Goal: Task Accomplishment & Management: Manage account settings

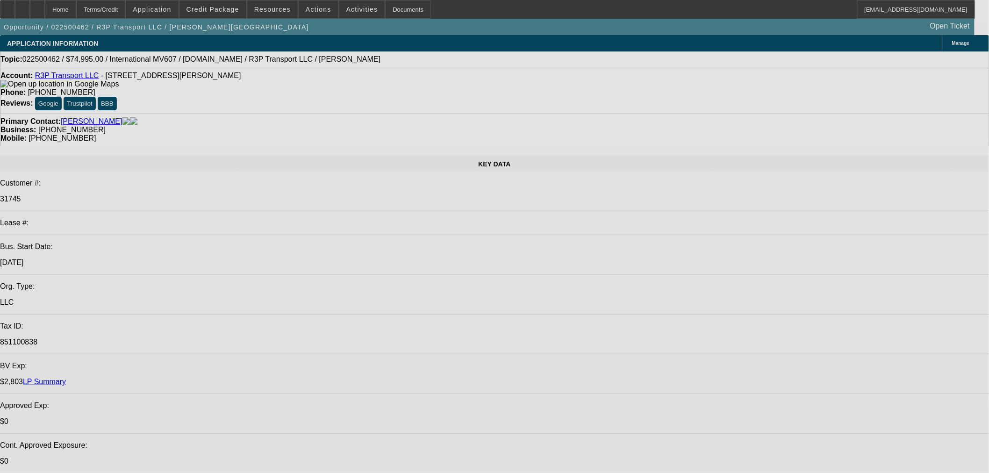
select select "0"
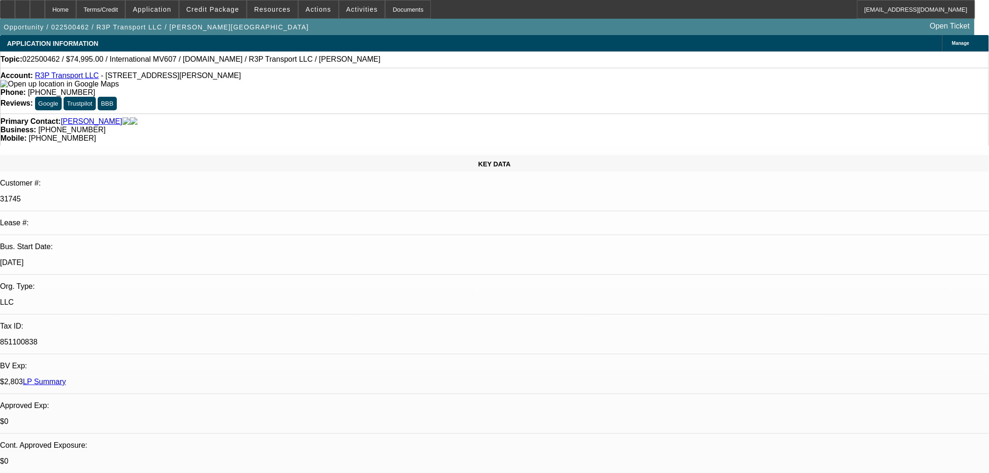
select select "0"
select select "0.1"
select select "0"
select select "0.1"
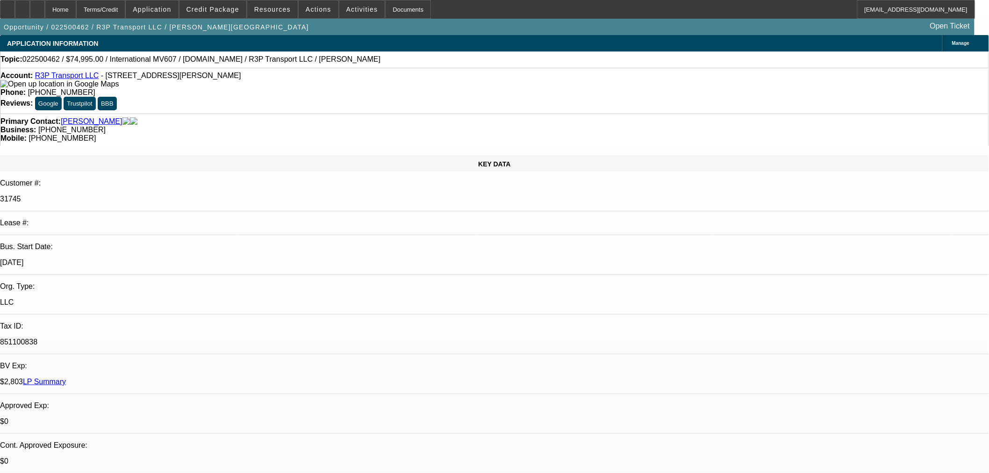
select select "2"
select select "0.1"
select select "0"
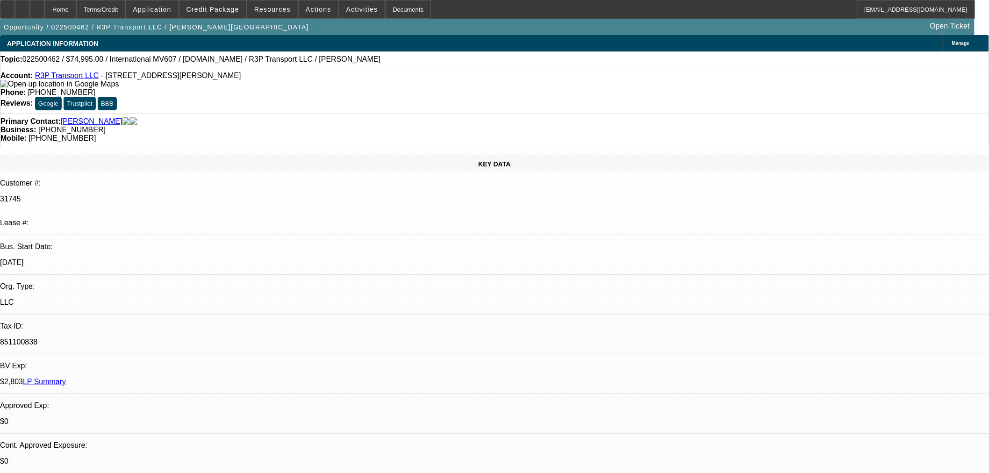
select select "1"
select select "3"
select select "4"
select select "1"
select select "3"
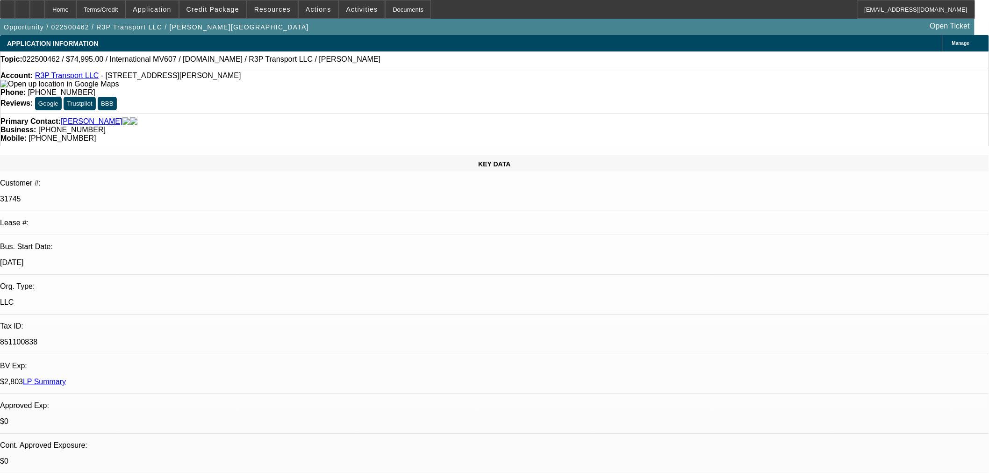
select select "4"
select select "1"
select select "2"
select select "4"
select select "1"
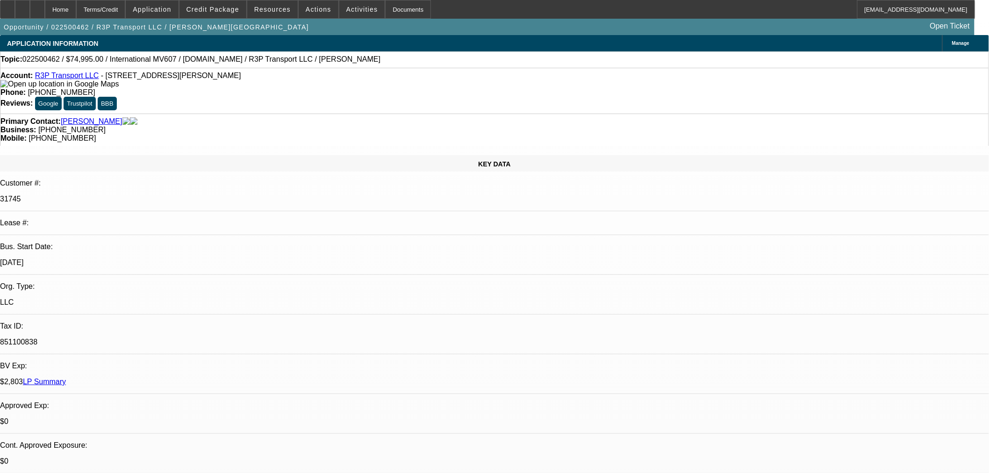
select select "3"
select select "6"
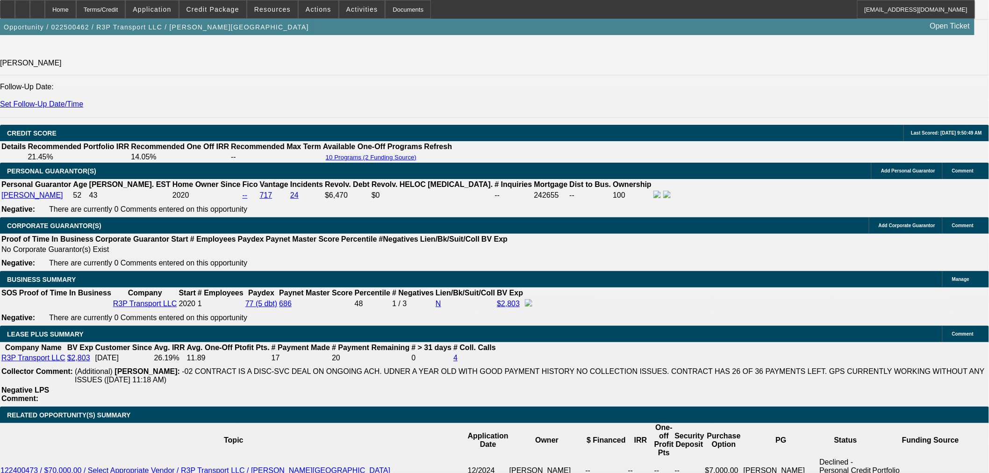
scroll to position [1507, 0]
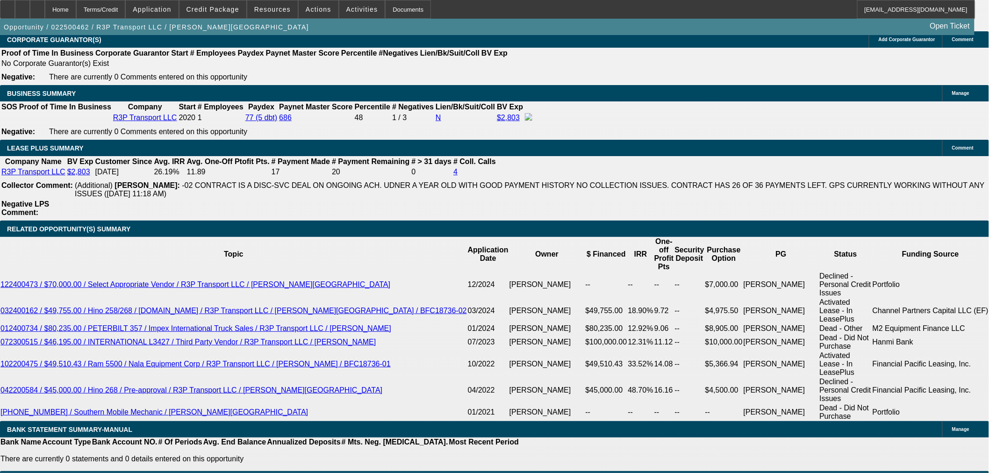
drag, startPoint x: 363, startPoint y: 69, endPoint x: 375, endPoint y: 91, distance: 24.5
select select "0"
select select "3"
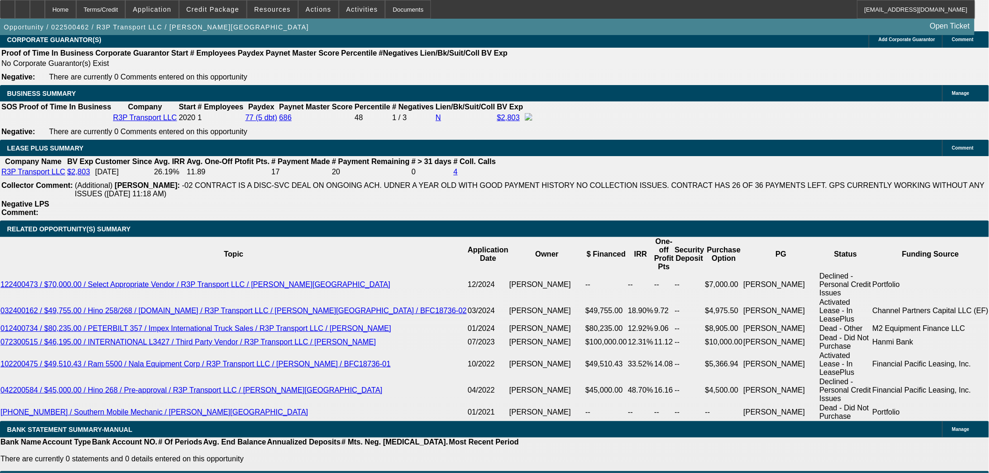
select select "0"
select select "6"
select select "0"
select select "3"
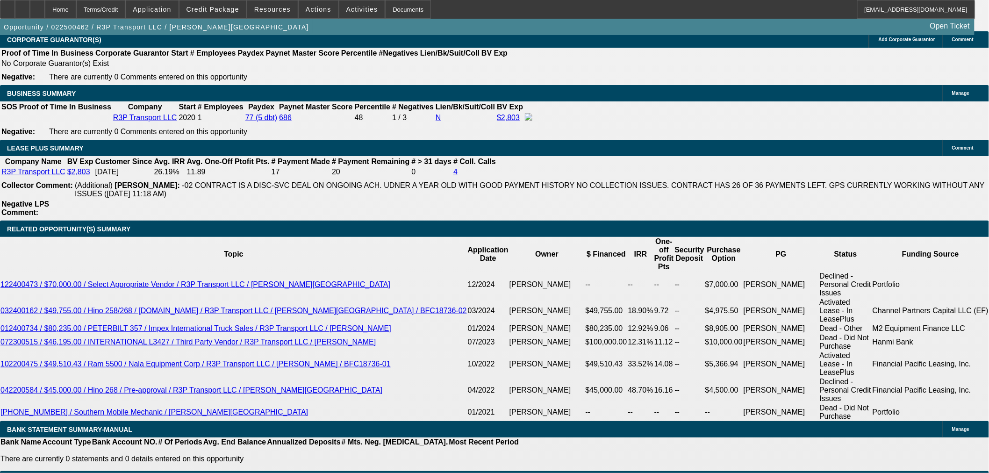
select select "0"
select select "6"
select select "0"
select select "3"
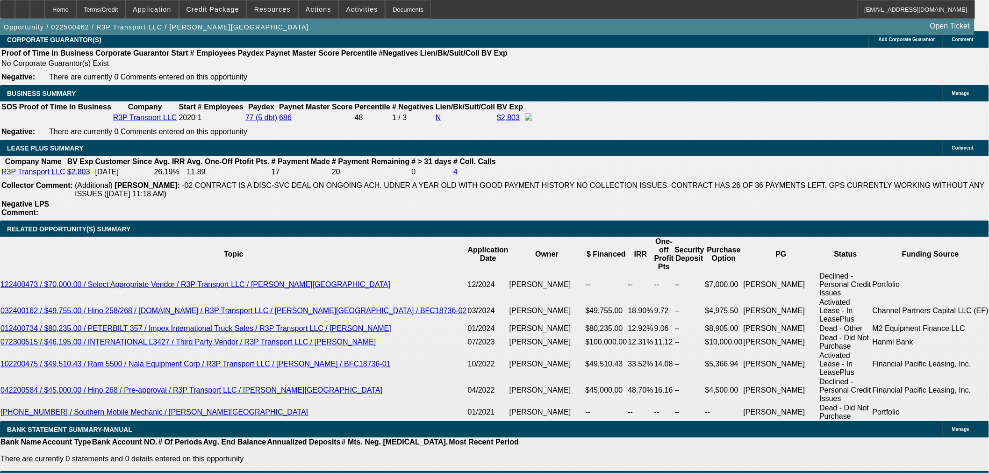
select select "0"
select select "6"
select select "0"
select select "3"
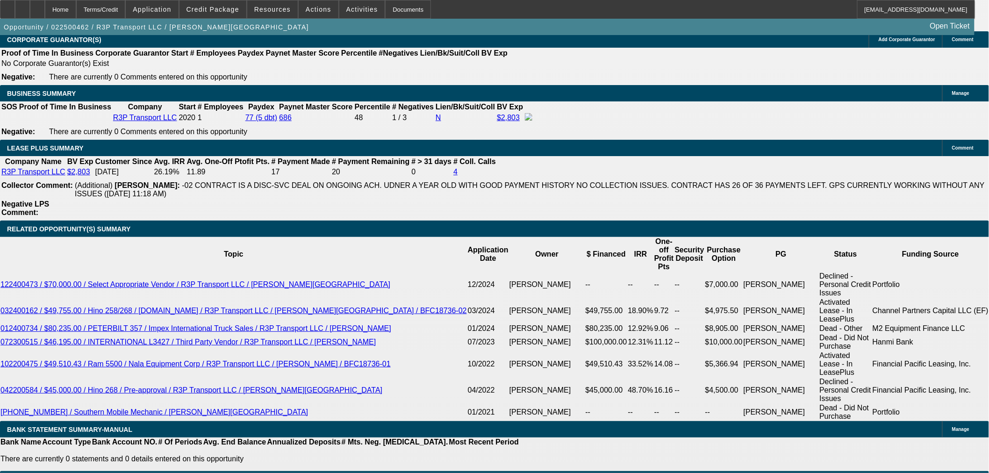
select select "0"
select select "6"
select select "0"
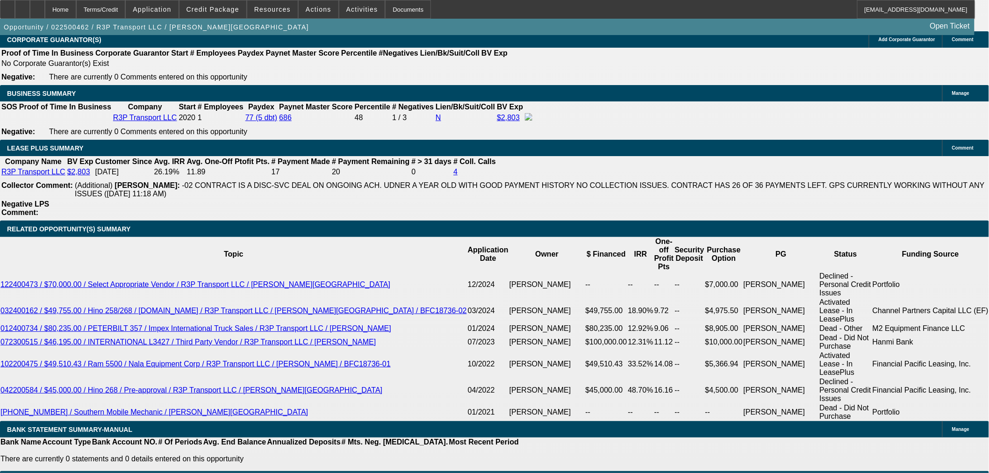
select select "3"
select select "0.1"
select select "4"
select select "0"
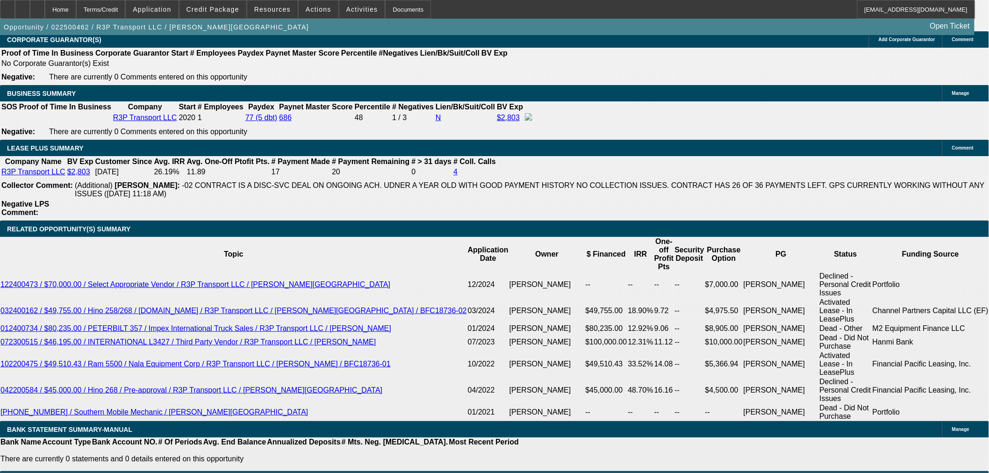
select select "3"
select select "0.1"
select select "4"
select select "2"
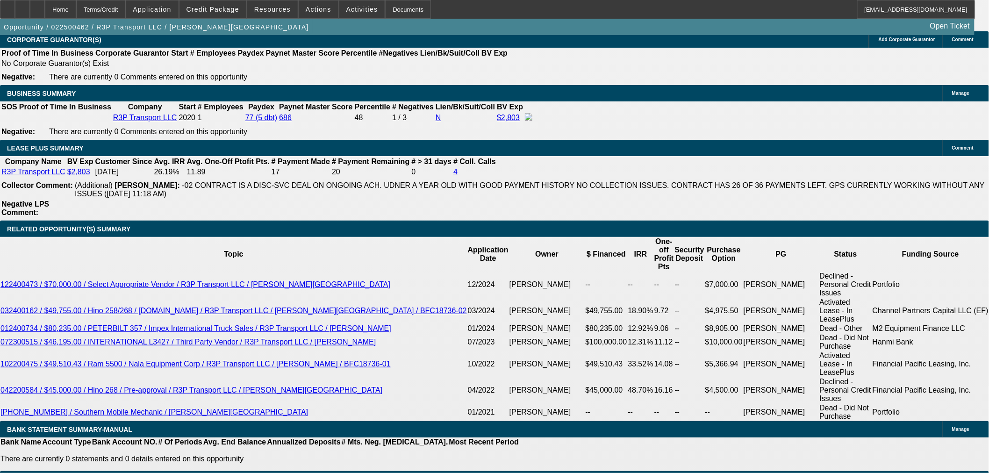
select select "0.1"
select select "4"
select select "0"
select select "3"
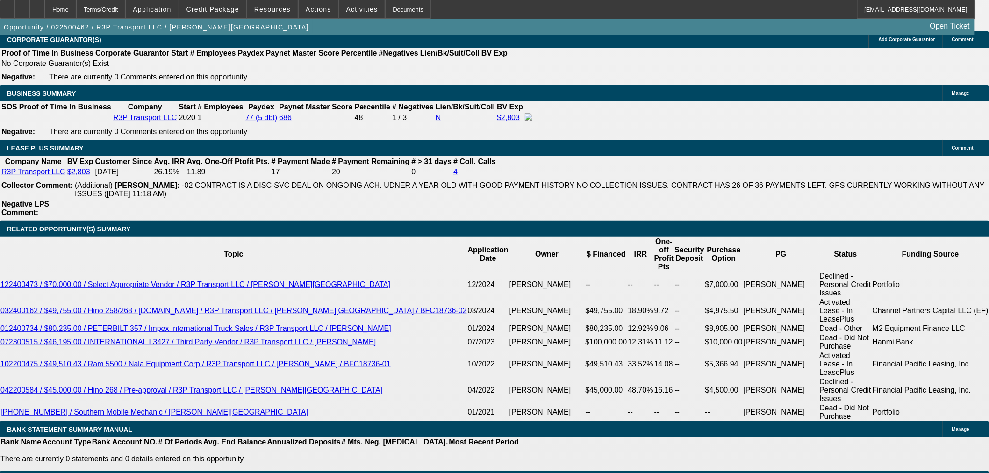
select select "0"
select select "6"
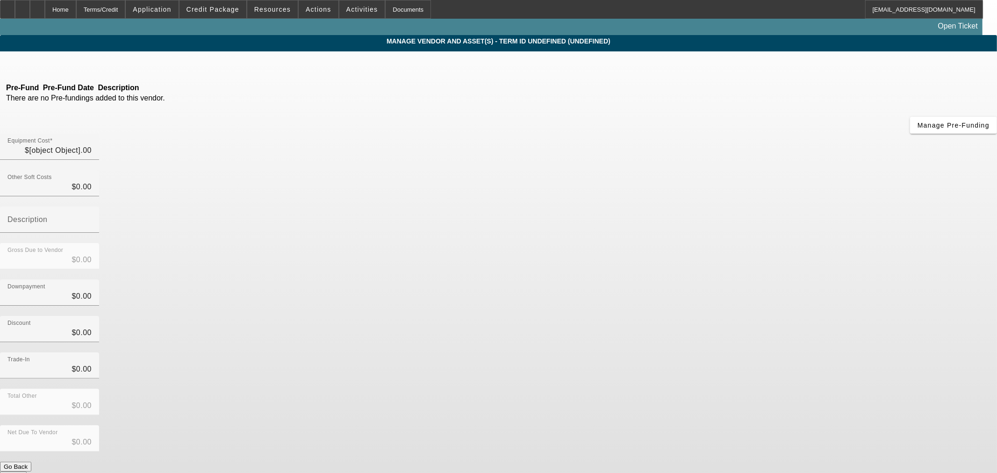
type input "$49,950.00"
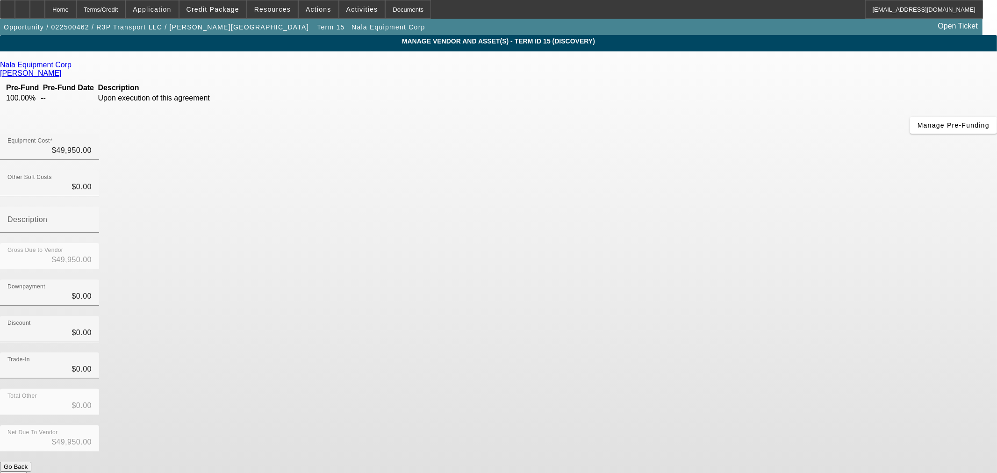
click at [74, 66] on icon at bounding box center [74, 65] width 0 height 8
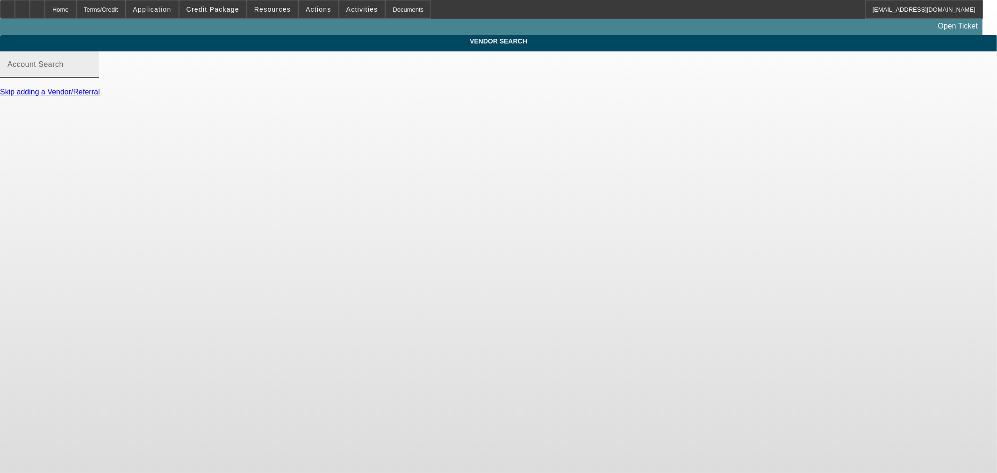
click at [92, 70] on div "Account Search" at bounding box center [49, 64] width 84 height 26
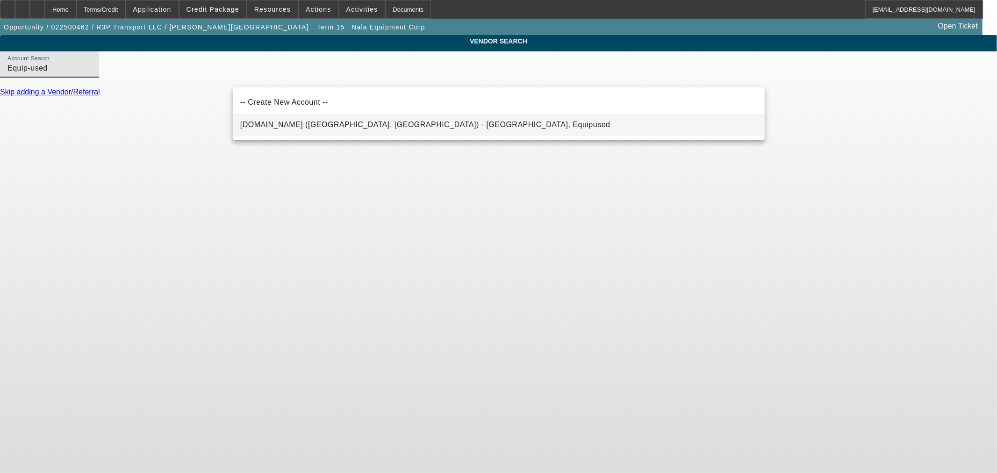
click at [275, 128] on span "Equip-Used.com (Northbrook, IL) - Equipused, Equipused" at bounding box center [425, 124] width 370 height 11
type input "Equip-Used.com (Northbrook, IL) - Equipused, Equipused"
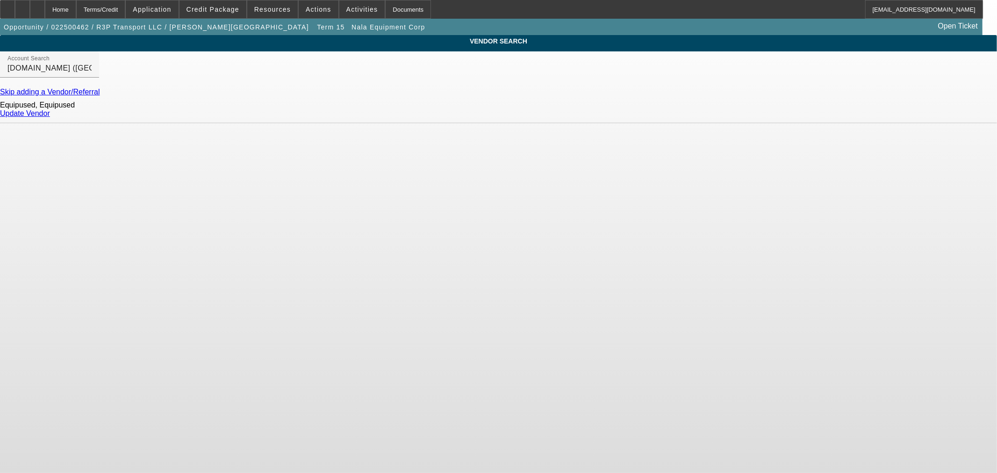
click at [50, 117] on link "Update Vendor" at bounding box center [25, 113] width 50 height 8
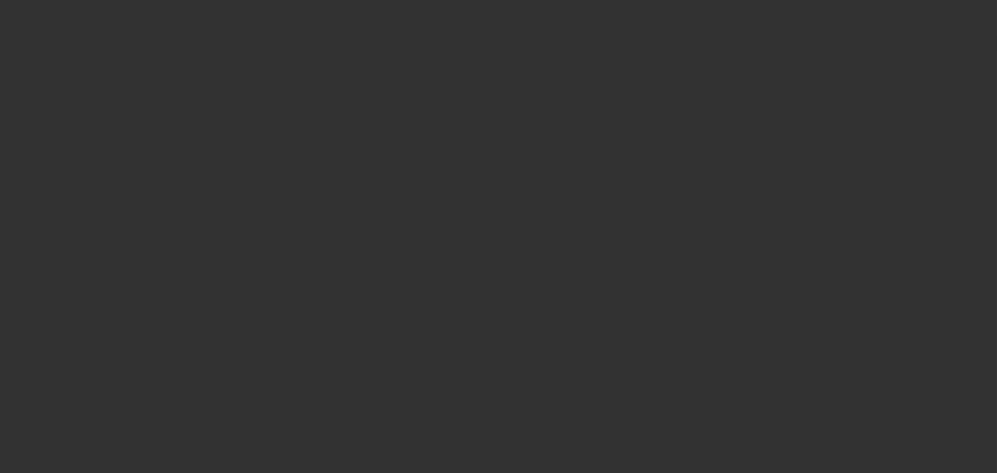
type input "$49,950.00"
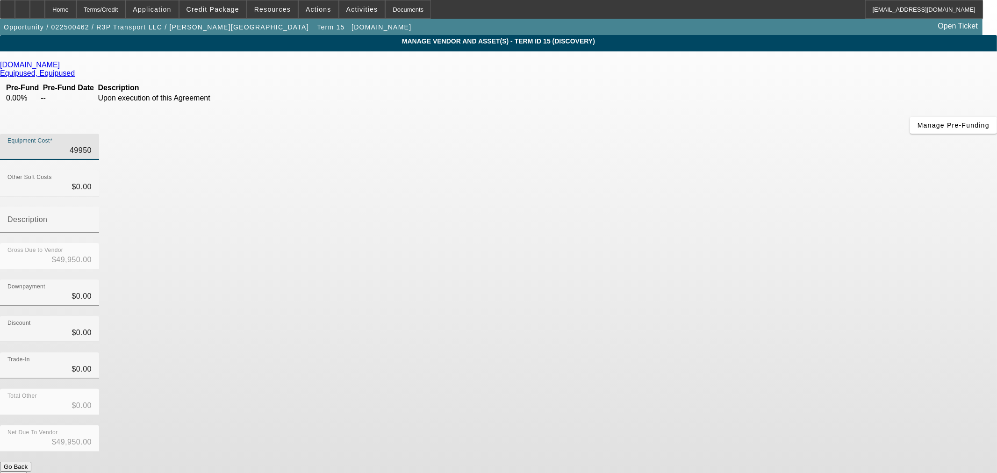
drag, startPoint x: 584, startPoint y: 79, endPoint x: 921, endPoint y: 44, distance: 339.4
click at [841, 69] on app-vendor-asset-manage "MANAGE VENDOR AND ASSET(S) - Term ID 15 (Discovery) Remove Vendor Equip-Used.co…" at bounding box center [498, 286] width 997 height 502
type input "6"
type input "$6.00"
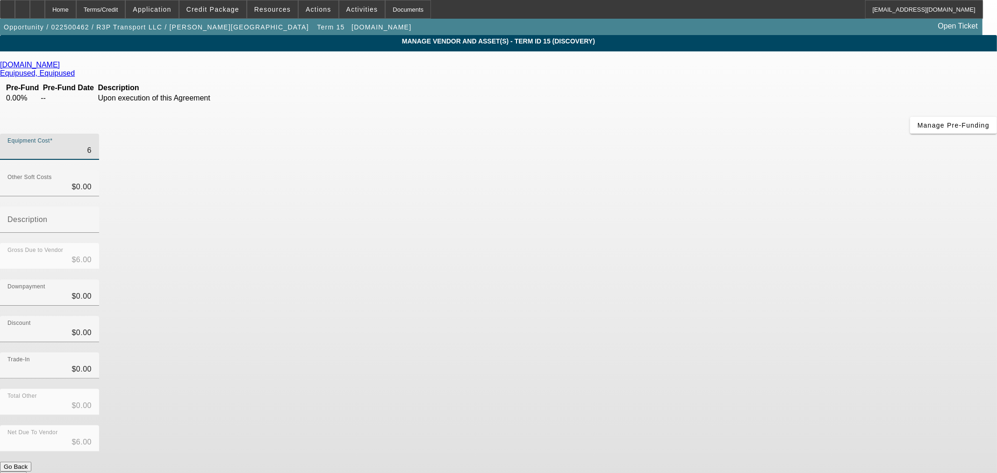
type input "66"
type input "$66.00"
type input "669"
type input "$669.00"
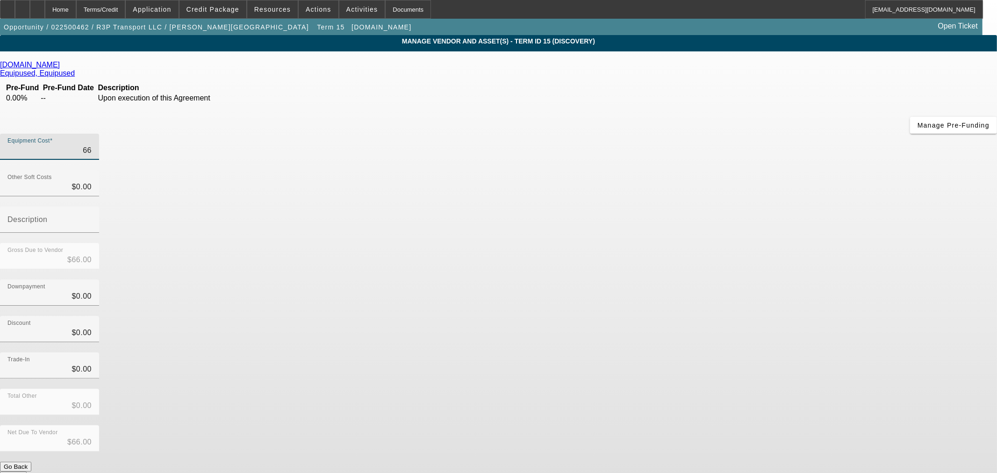
type input "$669.00"
type input "6699"
type input "$6,699.00"
type input "66995"
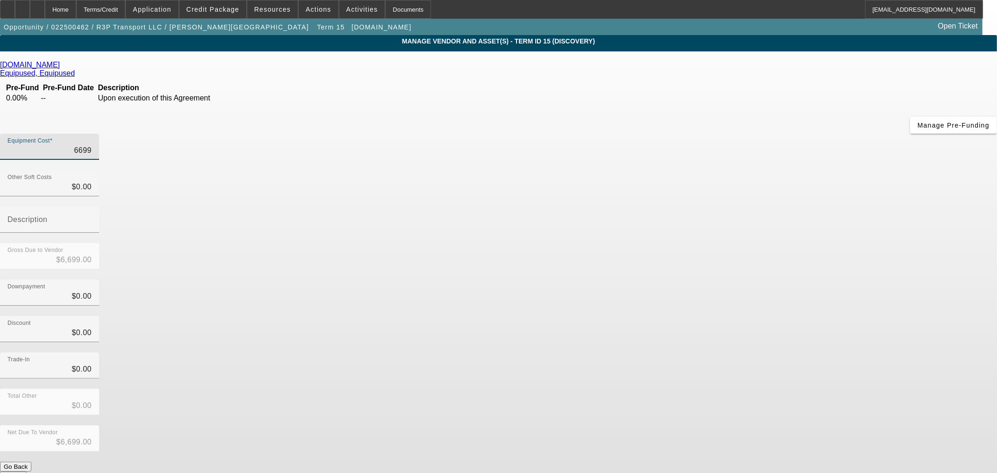
type input "$66,995.00"
click at [747, 280] on div "Downpayment $0.00" at bounding box center [498, 298] width 997 height 36
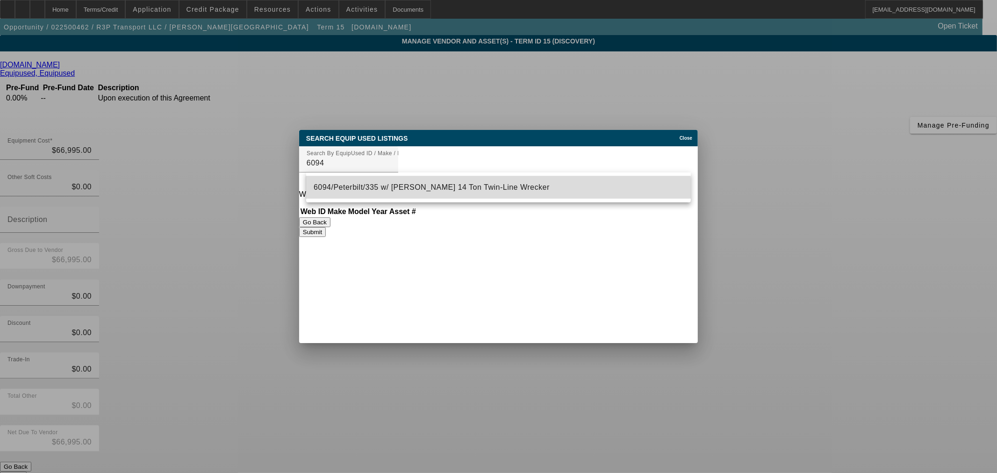
click at [367, 195] on mat-option "6094/Peterbilt/335 w/ Jerr-Dan 14 Ton Twin-Line Wrecker" at bounding box center [498, 187] width 385 height 22
type input "6094/Peterbilt/335 w/ Jerr-Dan 14 Ton Twin-Line Wrecker"
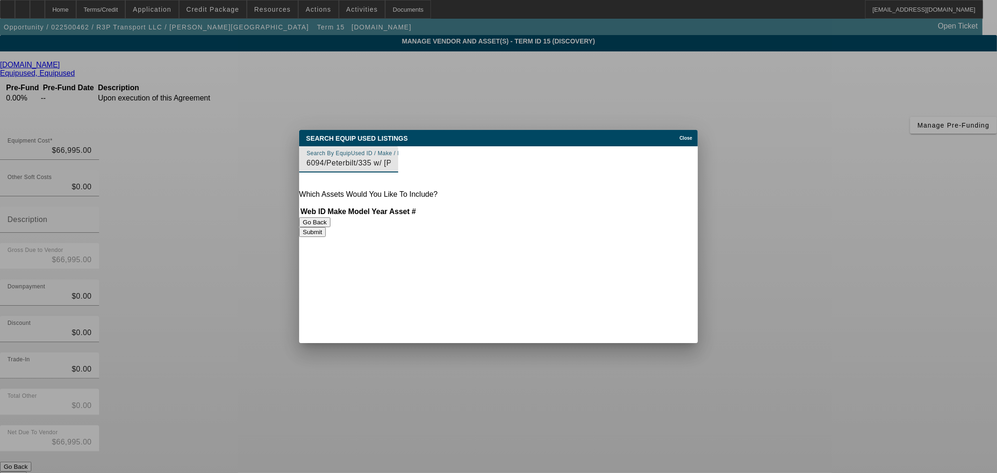
click at [669, 217] on div "Web ID Make Model Year Asset #" at bounding box center [498, 211] width 399 height 11
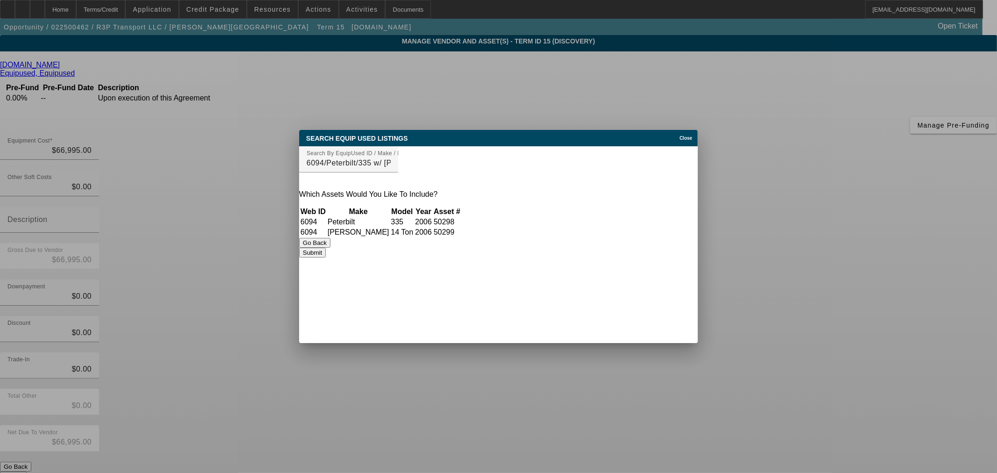
click at [663, 238] on div "Web ID Make Model Year Asset # 6094 Peterbilt 335 2006 50298 6094 Jerr-Dan 14 T…" at bounding box center [498, 222] width 399 height 32
click at [326, 254] on button "Submit" at bounding box center [312, 253] width 27 height 10
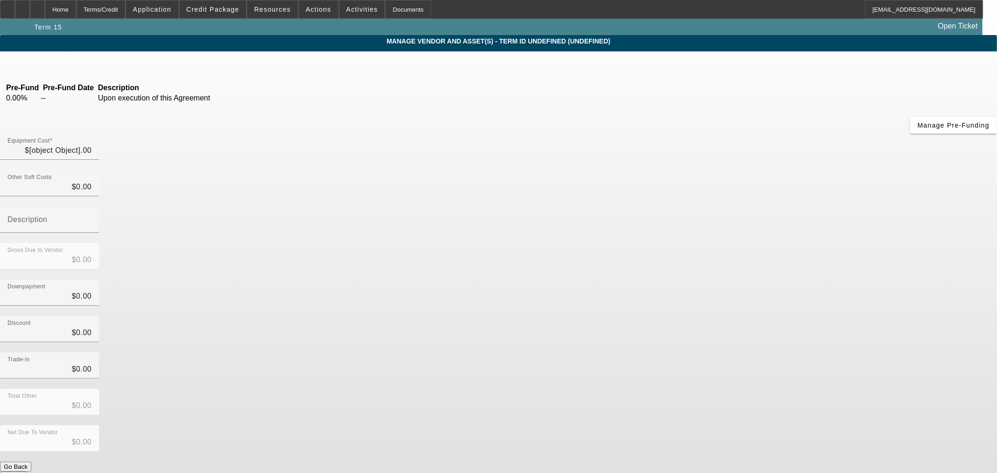
type input "$66,995.00"
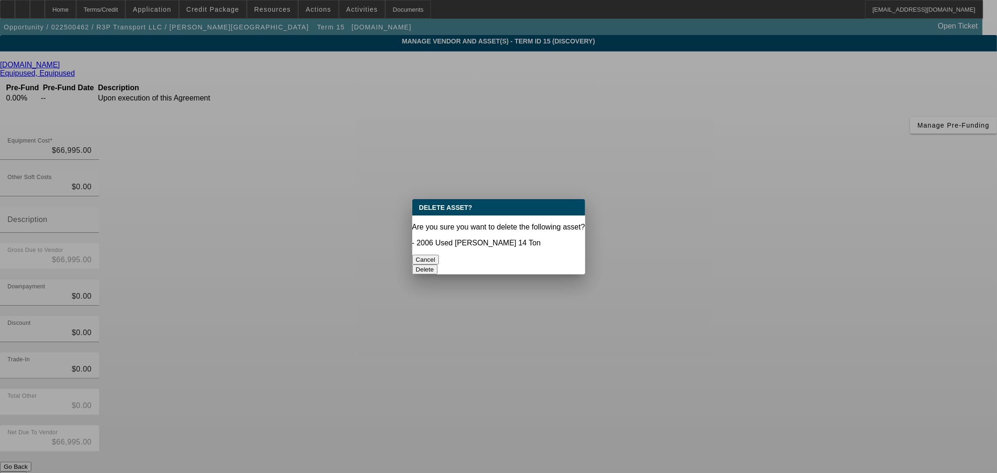
click at [438, 265] on button "Delete" at bounding box center [425, 270] width 26 height 10
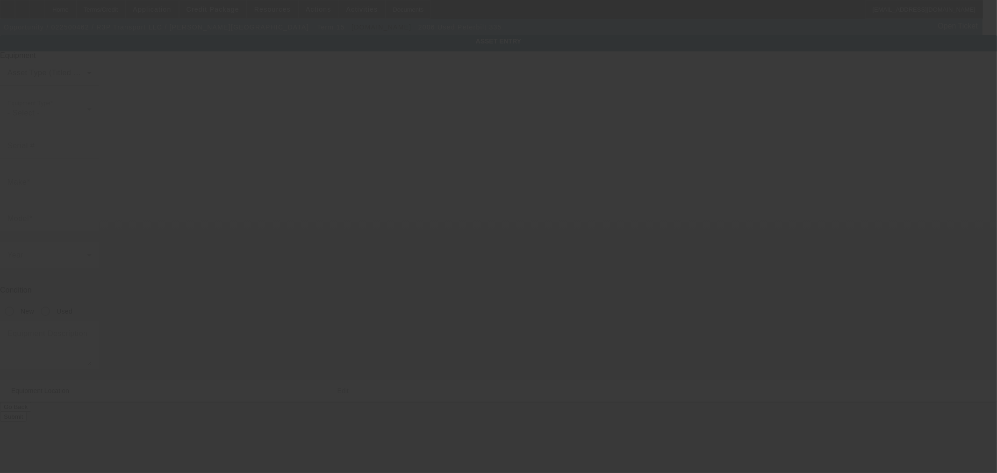
type input "2NPLHZ7XX6M633686"
type input "Peterbilt"
type input "335"
radio input "true"
type textarea "Peterbilt 335"
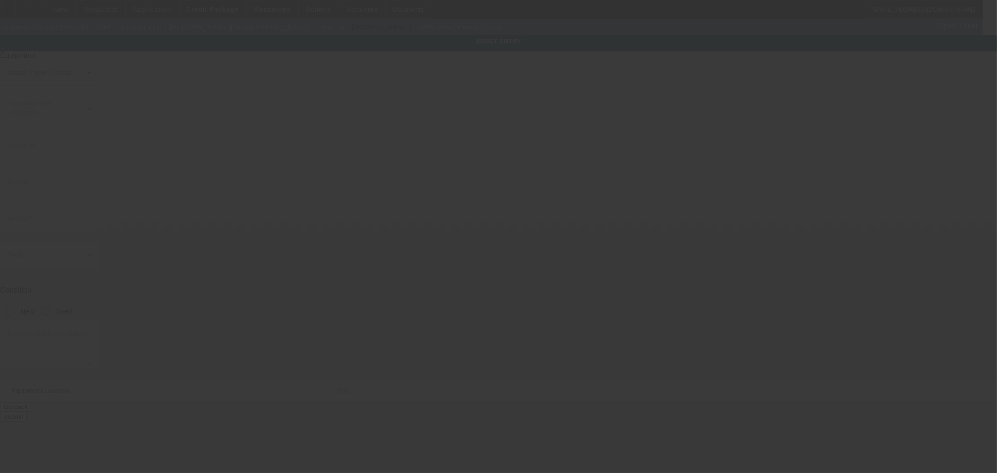
type input "3091 Canyon Glen Way"
type input "Dacula"
type input "30019"
type input "Gwinnett"
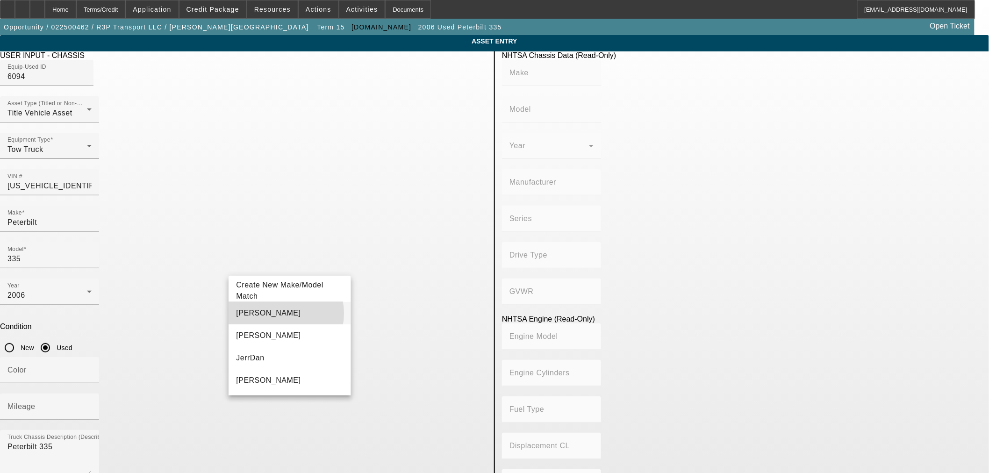
click at [277, 314] on mat-option "Jerr-Dan" at bounding box center [290, 313] width 122 height 22
type input "Jerr-Dan"
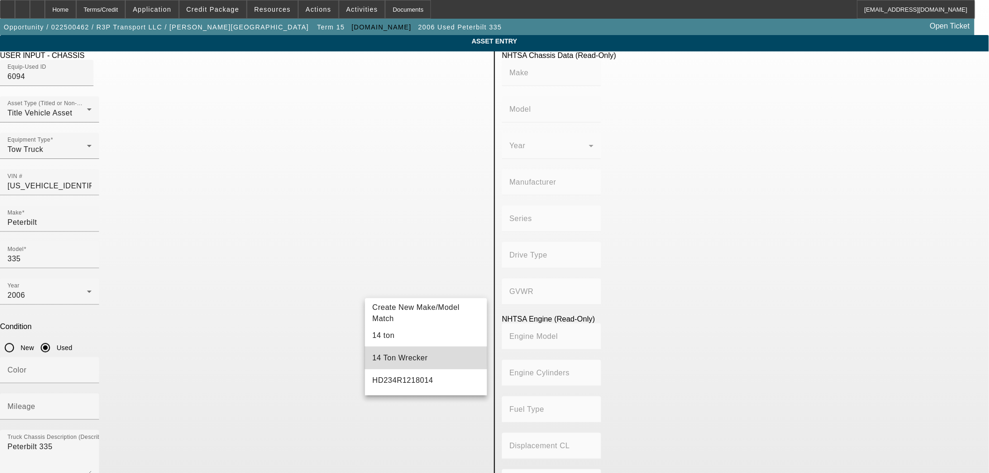
click at [394, 356] on span "14 Ton Wrecker" at bounding box center [400, 358] width 55 height 8
type input "14 Ton Wrecker"
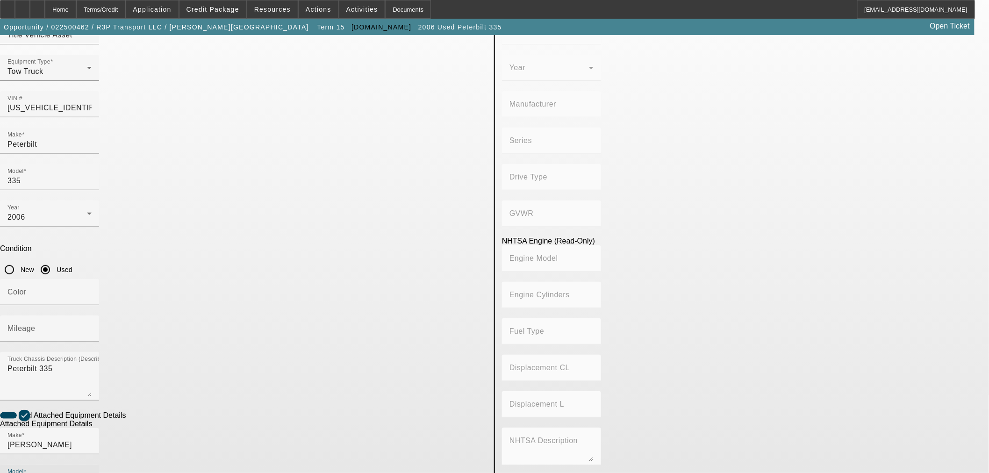
scroll to position [159, 0]
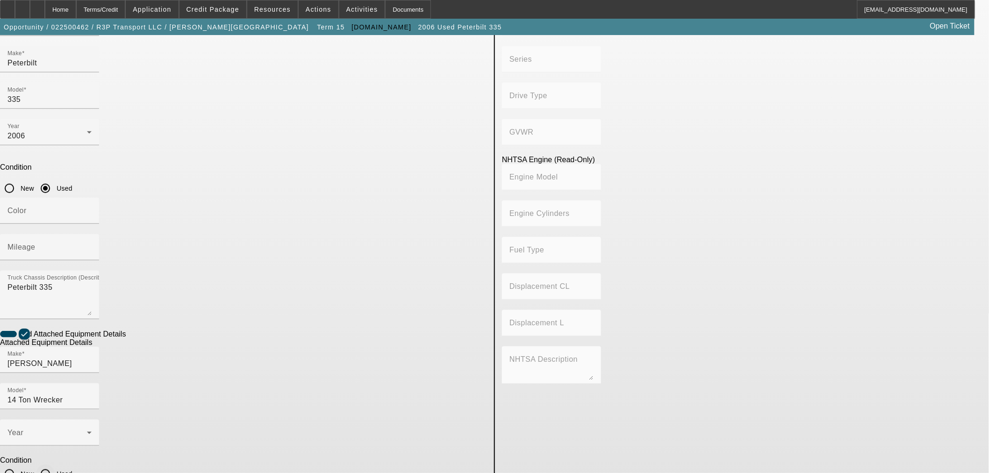
click at [55, 465] on input "Used" at bounding box center [45, 474] width 19 height 19
radio input "true"
click at [87, 431] on span at bounding box center [46, 436] width 79 height 11
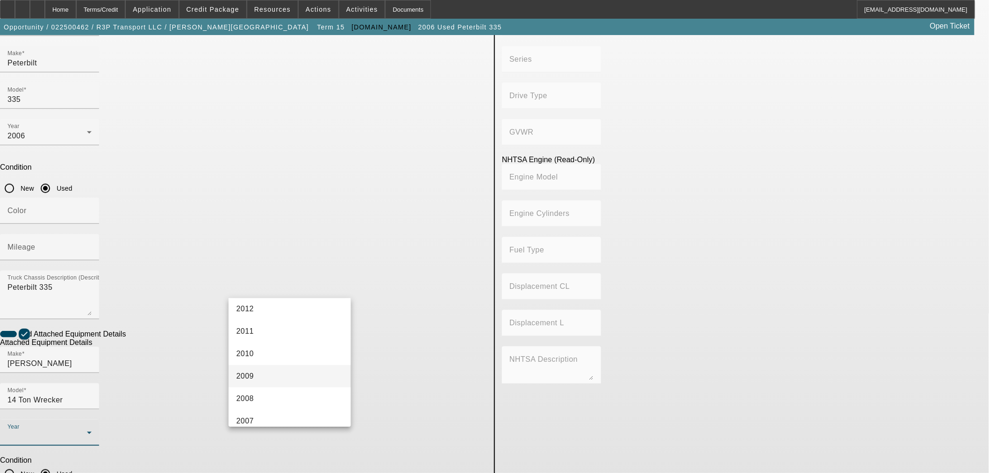
scroll to position [468, 0]
click at [264, 342] on mat-option "2006" at bounding box center [290, 339] width 122 height 22
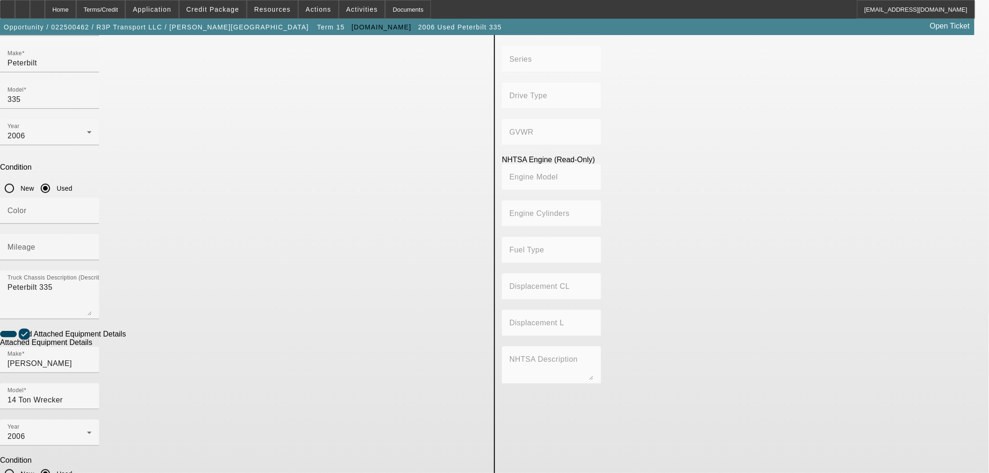
paste input "2006015130"
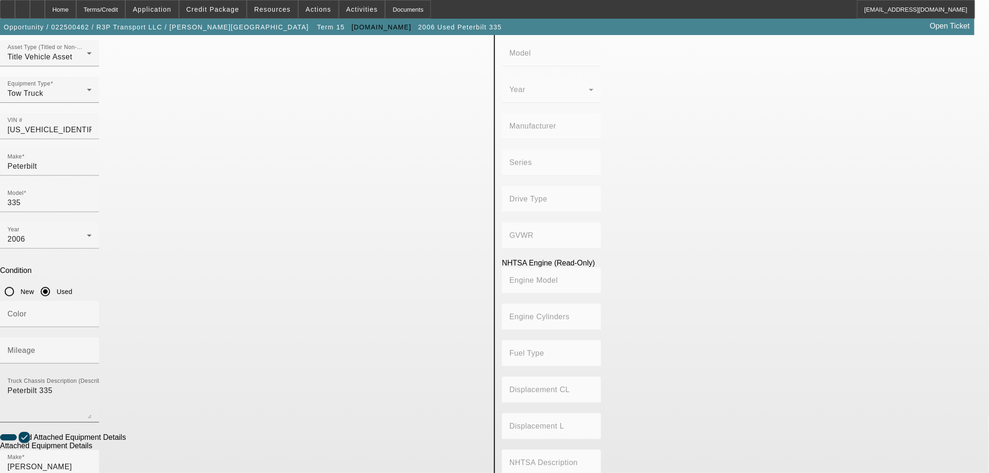
scroll to position [55, 0]
type input "2006015130"
click at [92, 386] on textarea "Peterbilt 335" at bounding box center [49, 403] width 84 height 34
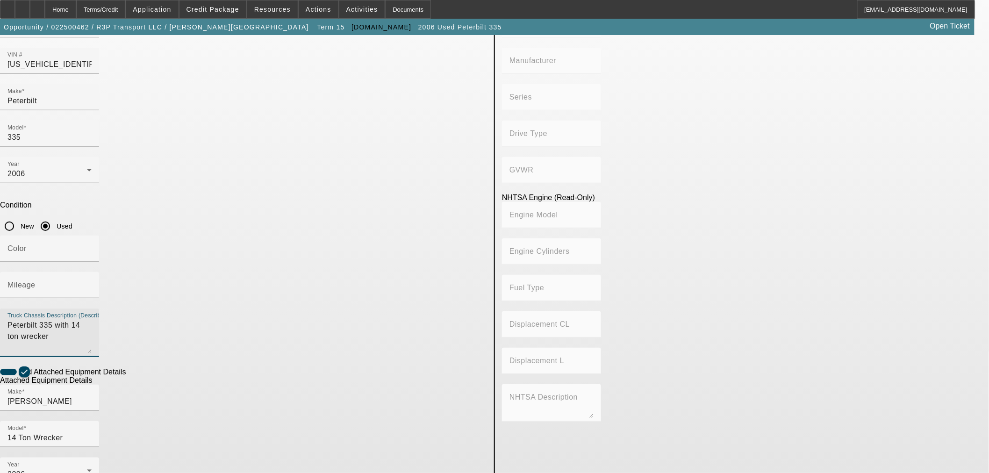
scroll to position [159, 0]
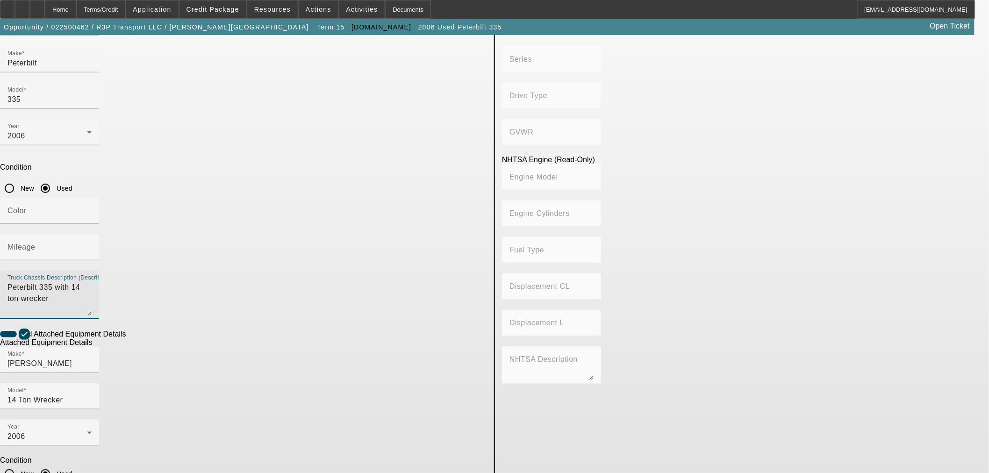
click at [92, 282] on textarea "Peterbilt 335 with 14 ton wrecker" at bounding box center [49, 299] width 84 height 34
type textarea "Peterbilt 335 with 14 ton wrecker"
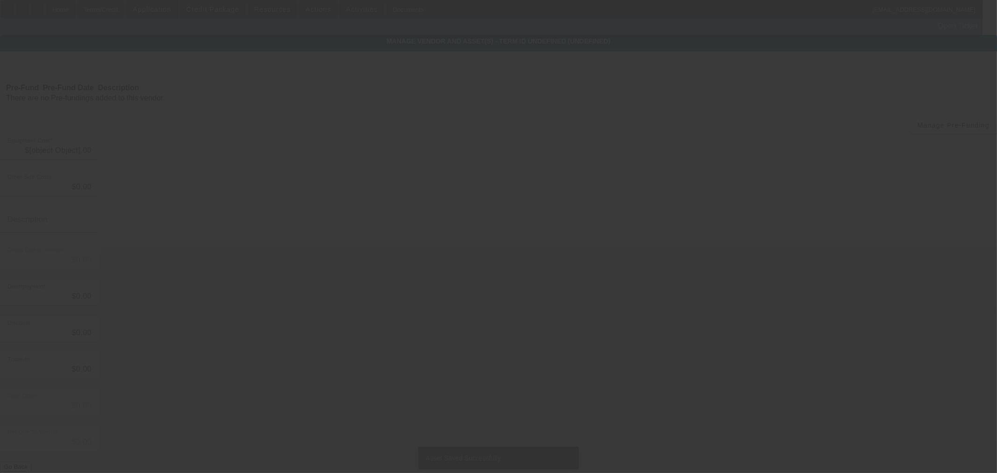
type input "$66,995.00"
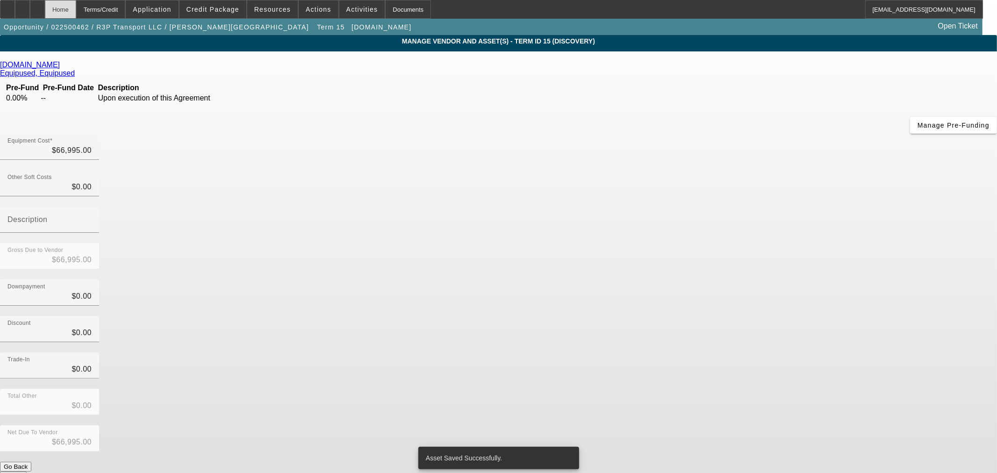
click at [76, 7] on div "Home" at bounding box center [60, 9] width 31 height 19
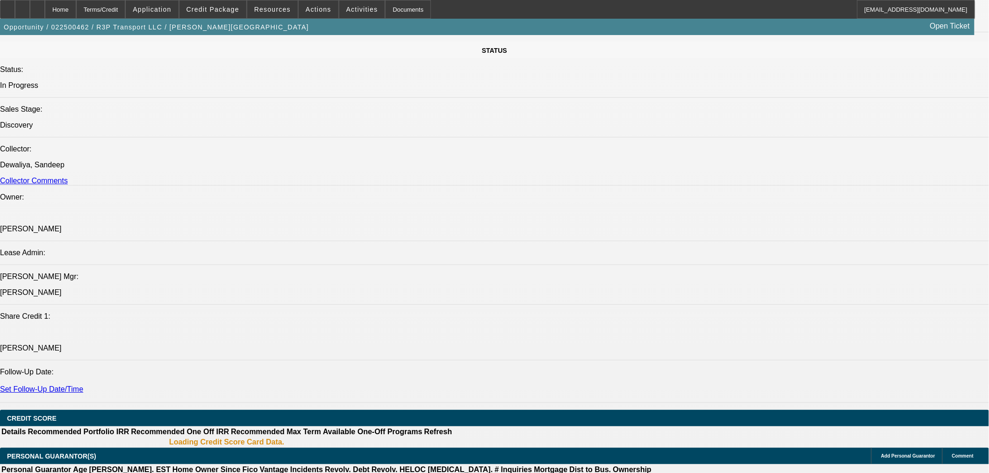
select select "0"
select select "3"
select select "0.1"
select select "4"
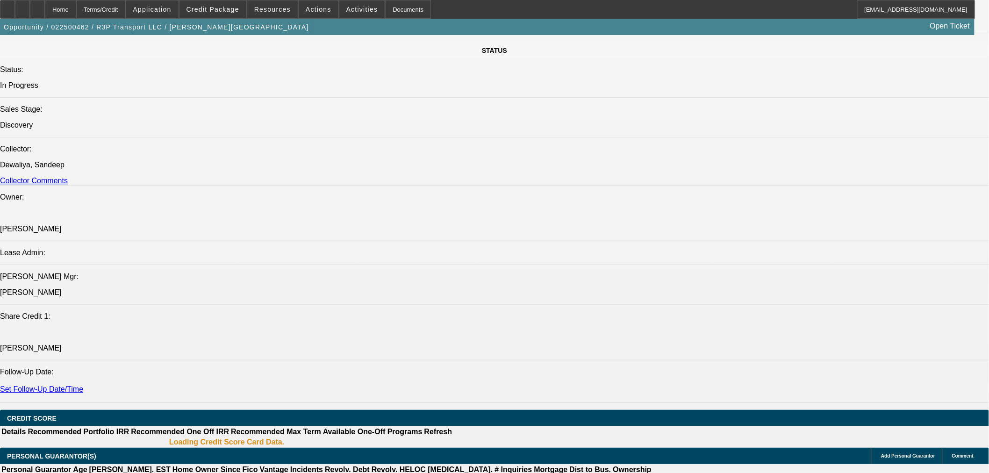
select select "0"
select select "3"
select select "0.1"
select select "4"
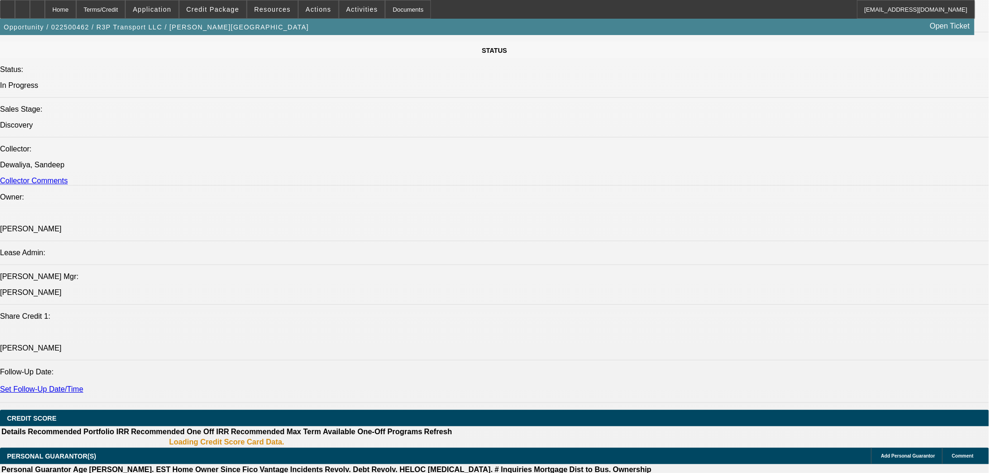
select select "2"
select select "0.1"
select select "4"
select select "0"
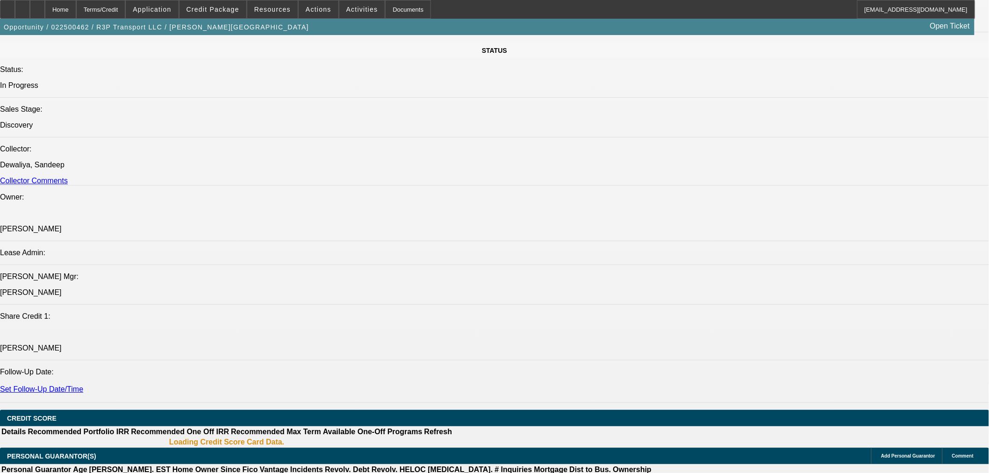
select select "0"
select select "3"
select select "0"
select select "6"
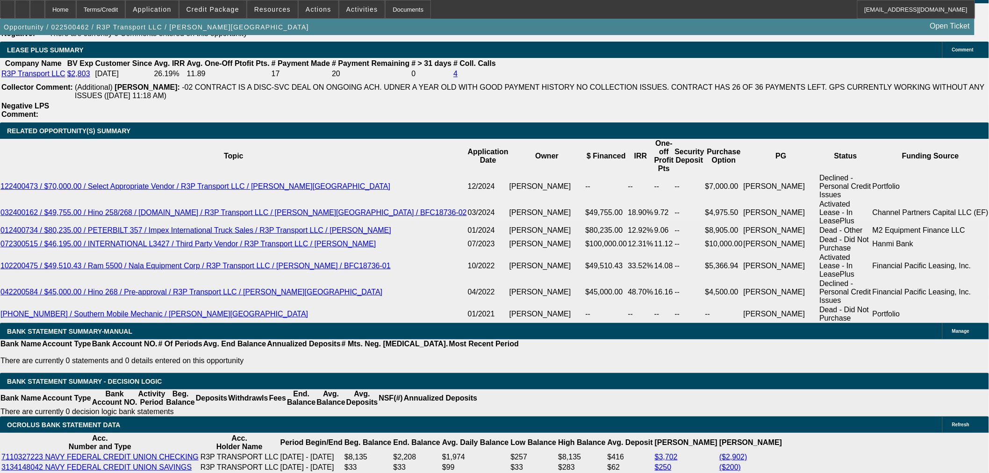
scroll to position [1555, 0]
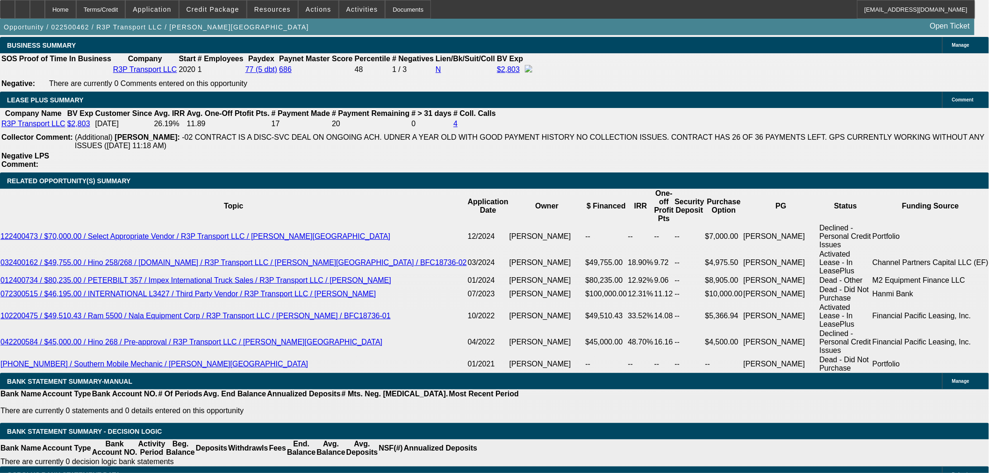
drag, startPoint x: 197, startPoint y: 257, endPoint x: 247, endPoint y: 255, distance: 50.1
type input "4"
type input "UNKNOWN"
type input "48"
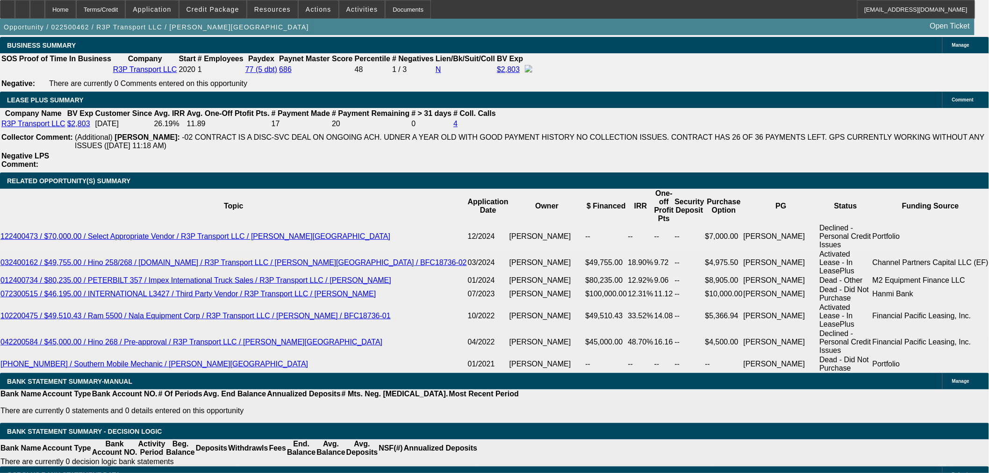
type input "$2,045.26"
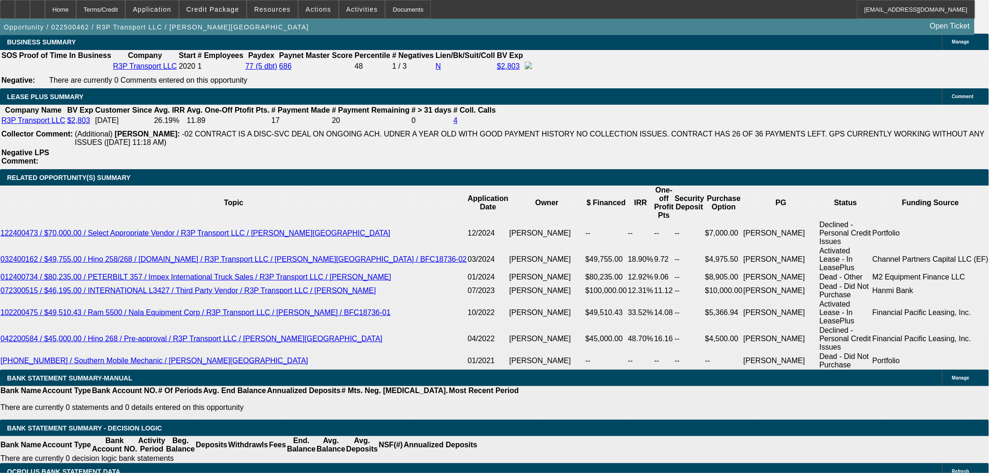
scroll to position [1534, 0]
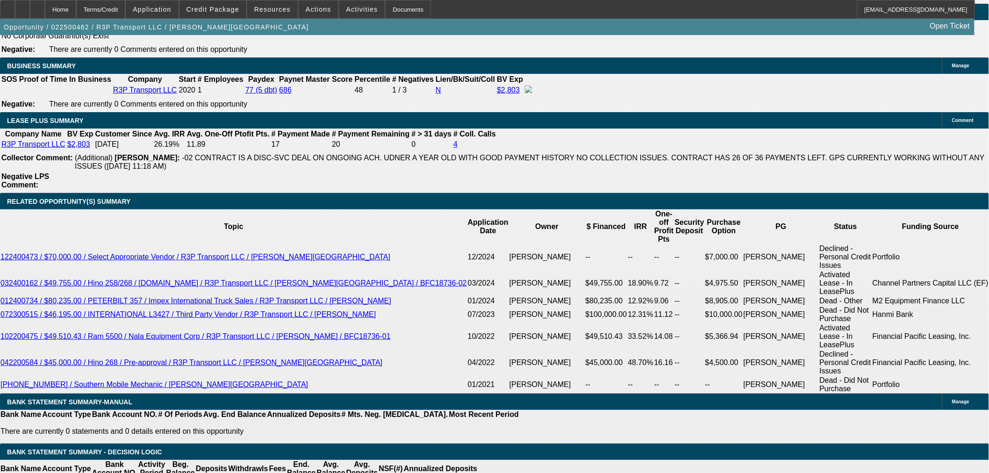
type input "48"
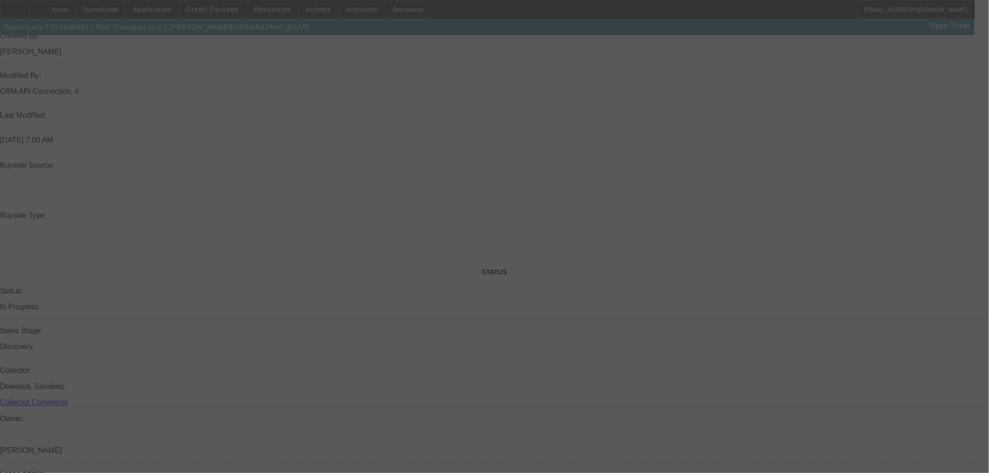
scroll to position [807, 0]
select select "0"
select select "3"
select select "0.1"
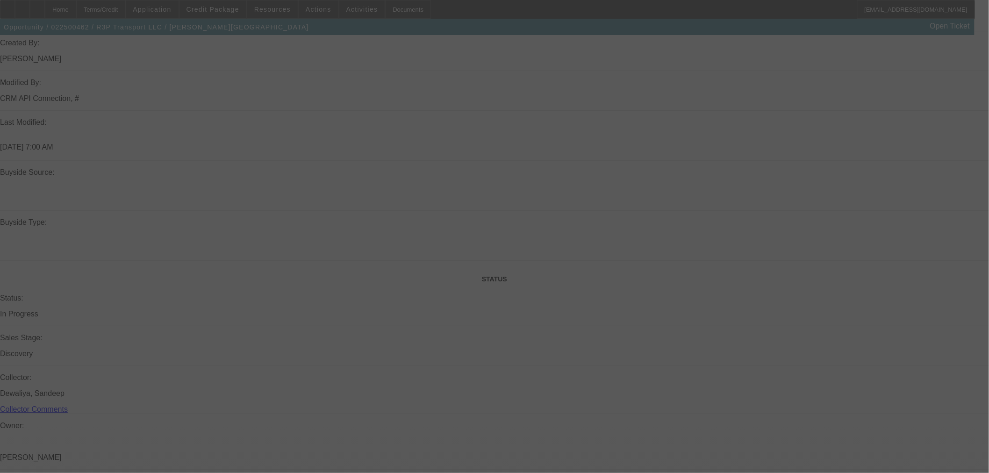
select select "4"
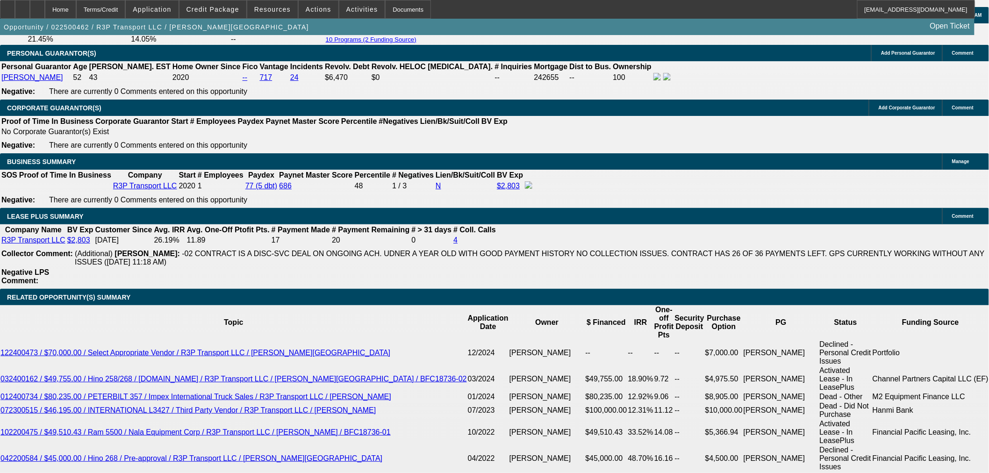
scroll to position [1430, 0]
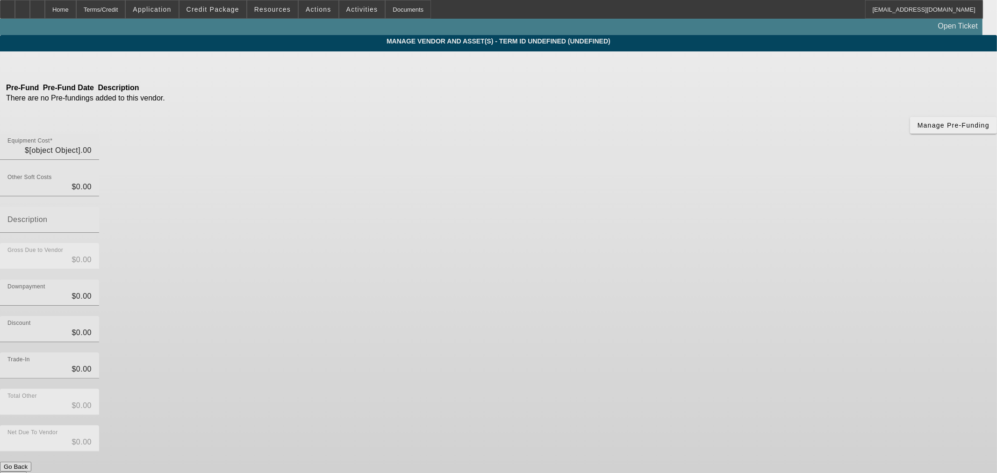
type input "$66,995.00"
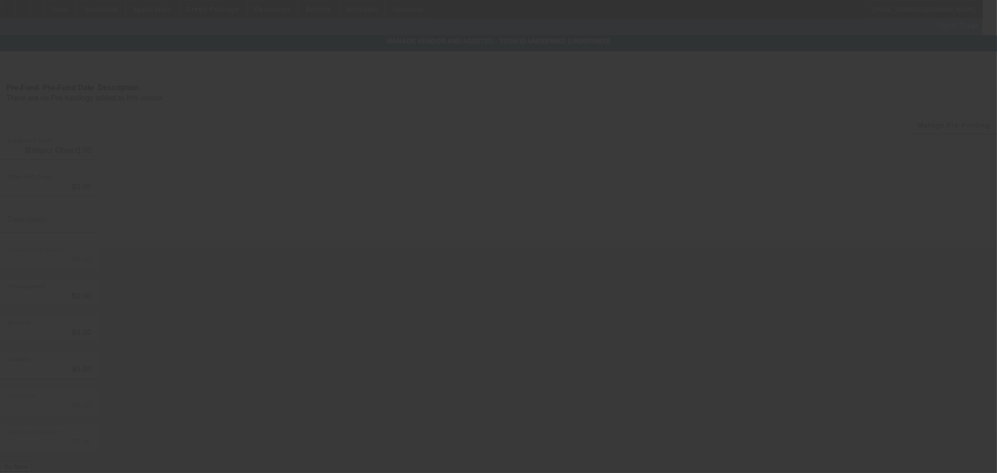
type input "$66,995.00"
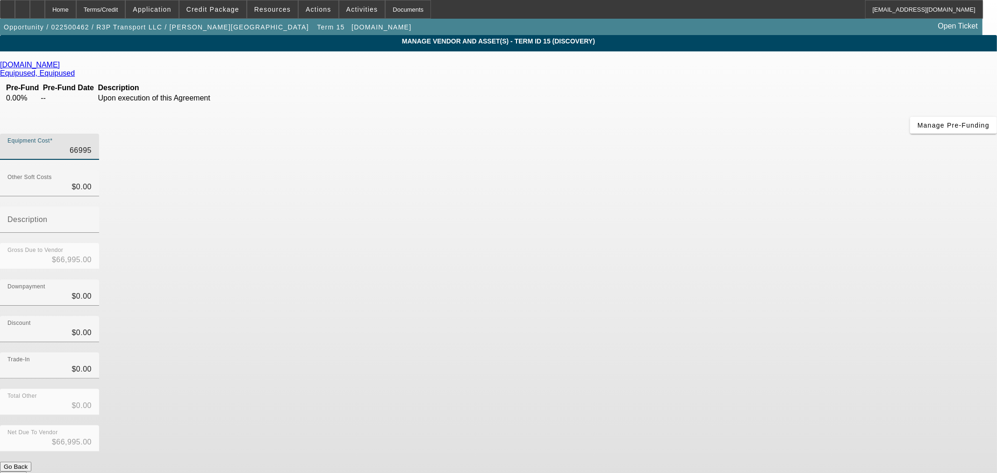
drag, startPoint x: 582, startPoint y: 83, endPoint x: 852, endPoint y: 106, distance: 271.3
click at [842, 103] on app-vendor-asset-manage "MANAGE VENDOR AND ASSET(S) - Term ID 15 (Discovery) Remove Vendor Equip-Used.co…" at bounding box center [498, 286] width 997 height 502
type input "6"
type input "$6.00"
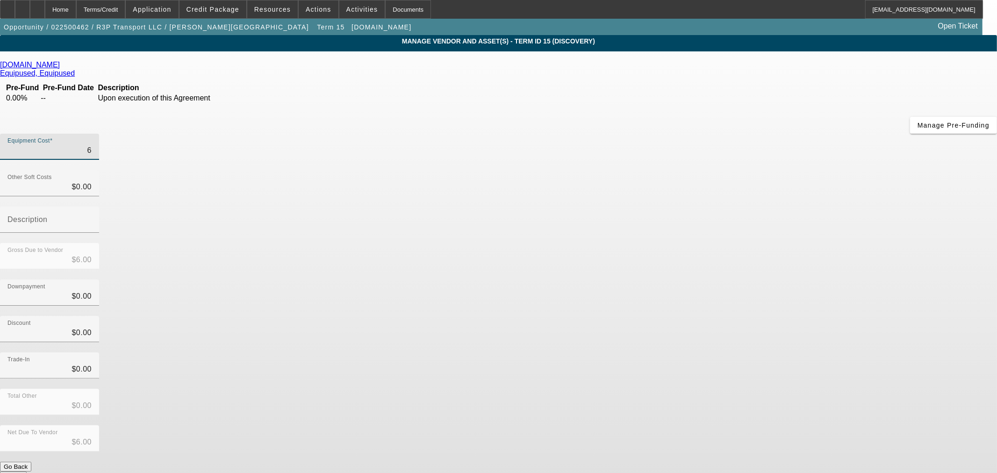
type input "64"
type input "$64.00"
type input "640"
type input "$640.00"
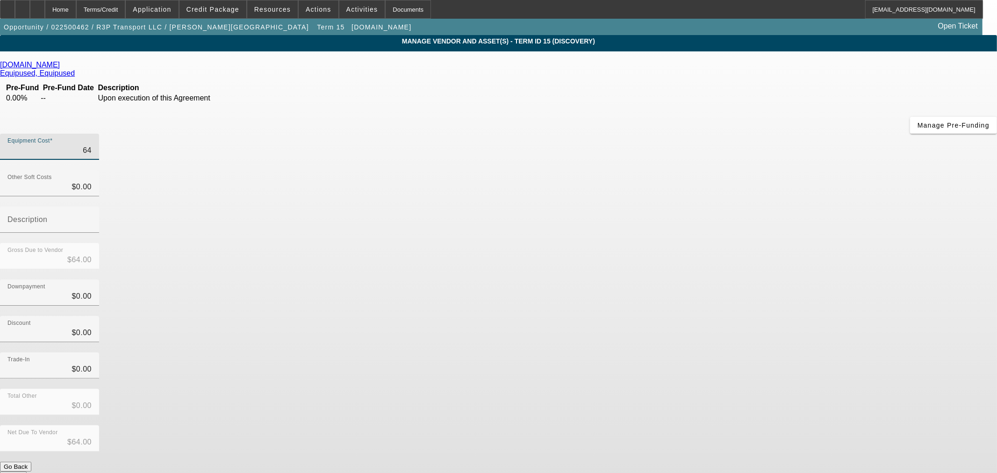
type input "$640.00"
type input "6400"
type input "$6,400.00"
type input "64000"
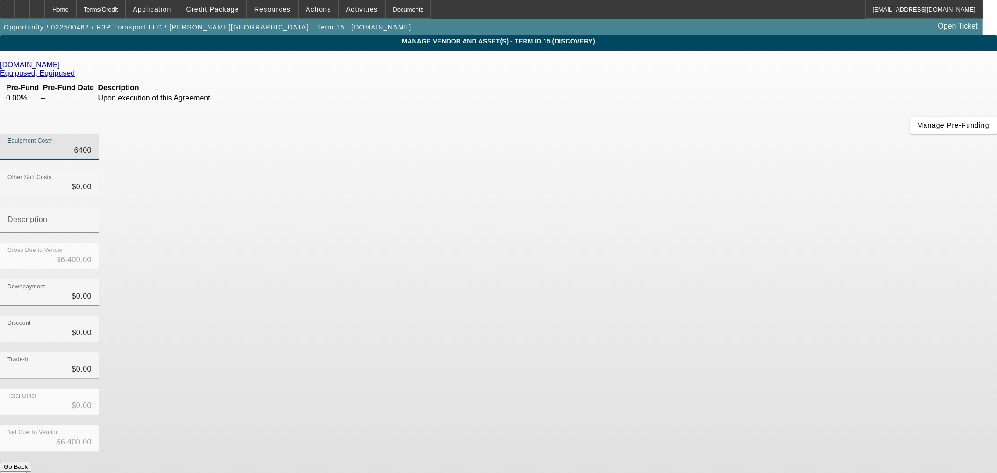
type input "$64,000.00"
click at [725, 280] on div "Downpayment $0.00" at bounding box center [498, 298] width 997 height 36
click at [685, 368] on form "Equip-Used.com Equipused, Equipused Pre-Fund Pre-Fund Date Description 0.00% --…" at bounding box center [498, 294] width 997 height 467
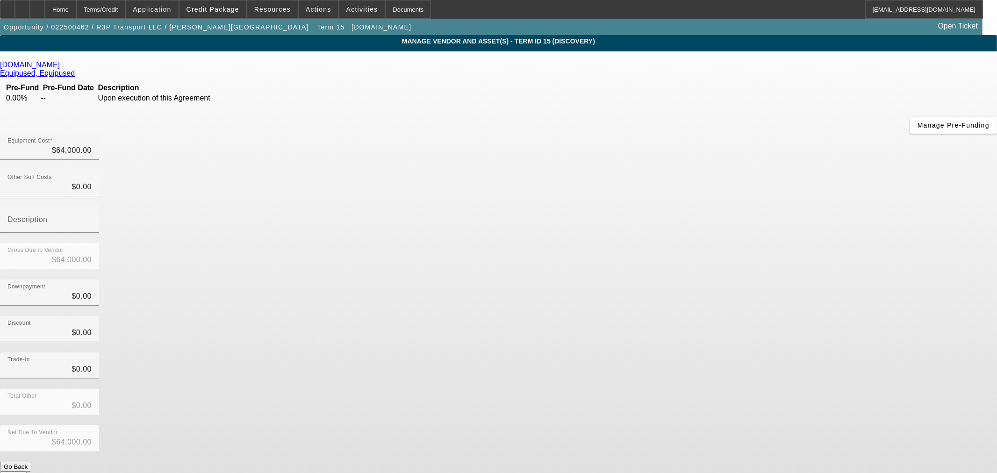
click at [27, 472] on button "Submit" at bounding box center [13, 477] width 27 height 10
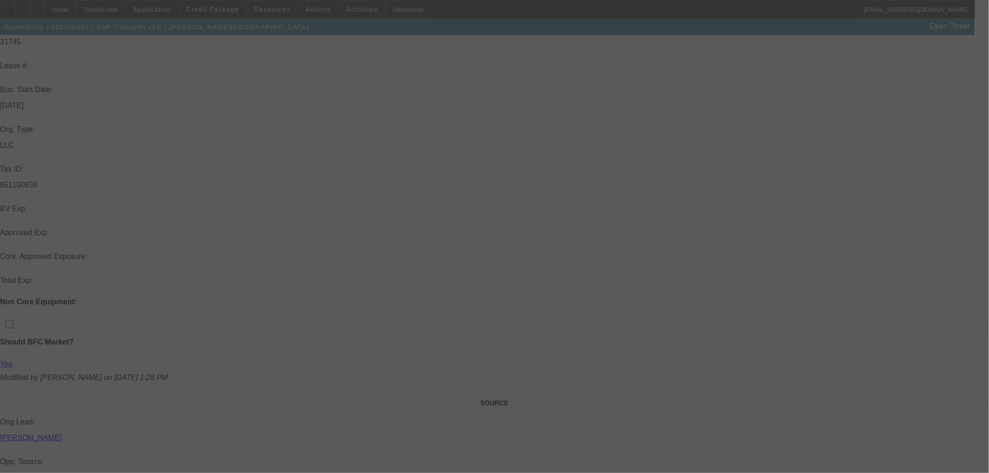
scroll to position [259, 0]
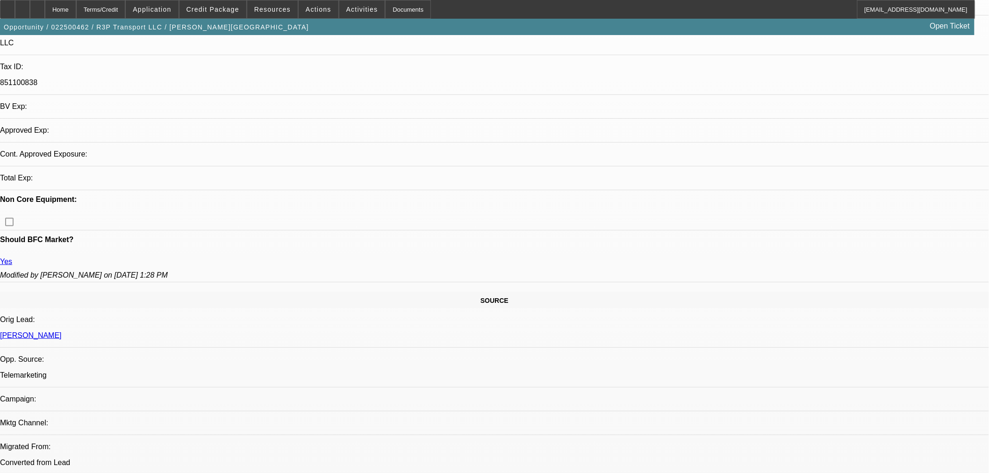
select select "0"
select select "3"
select select "0.1"
select select "4"
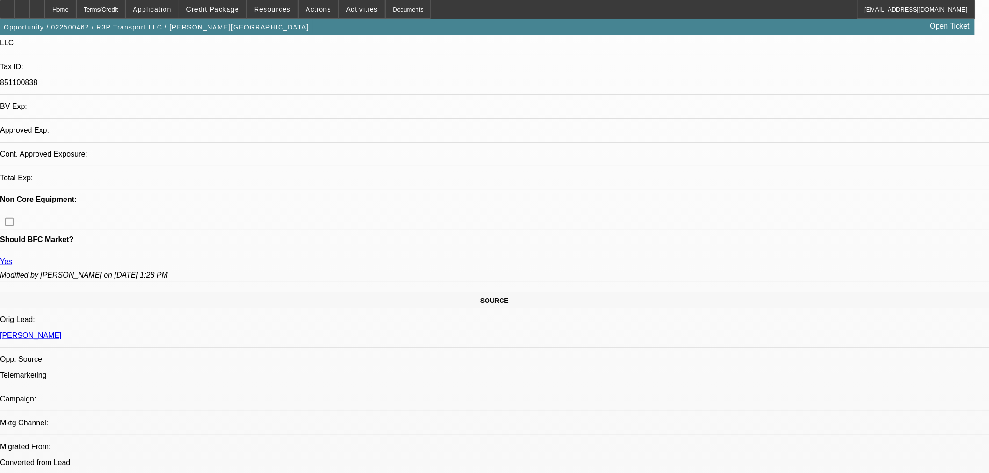
select select "0"
select select "3"
select select "0.1"
select select "4"
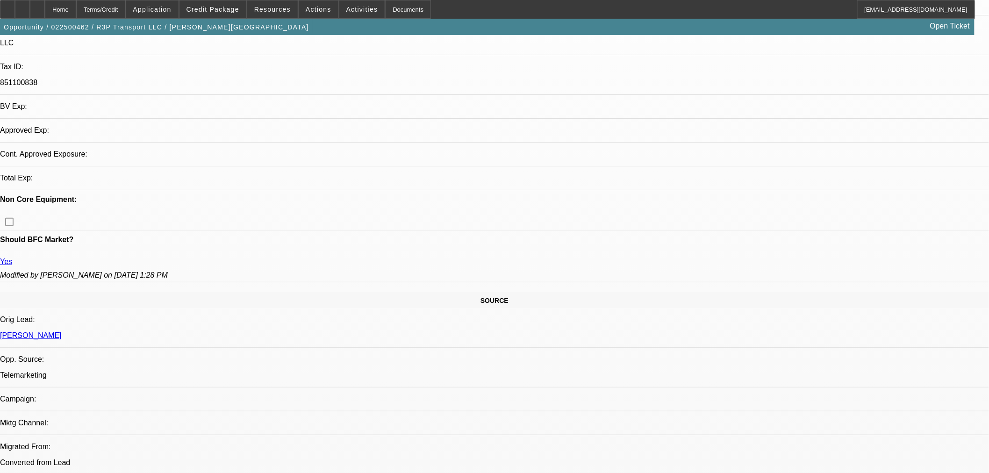
select select "2"
select select "0.1"
select select "4"
select select "0"
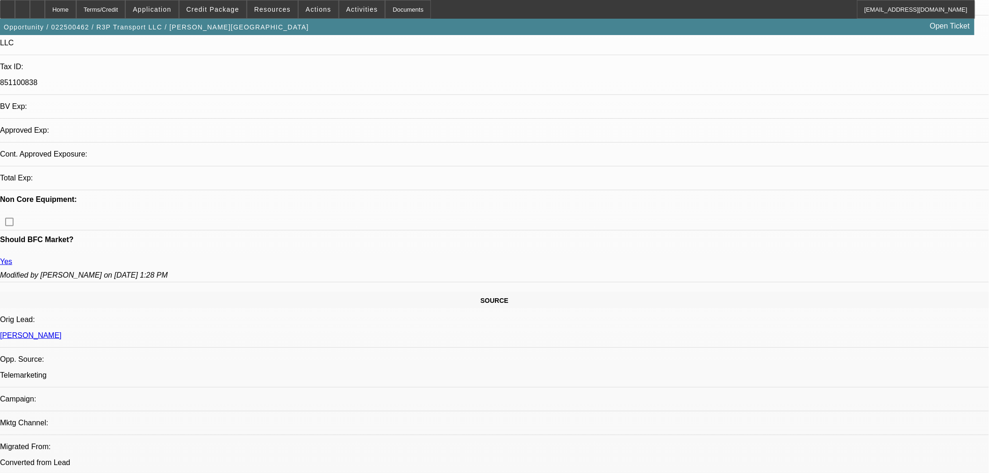
select select "0"
select select "3"
select select "0"
select select "6"
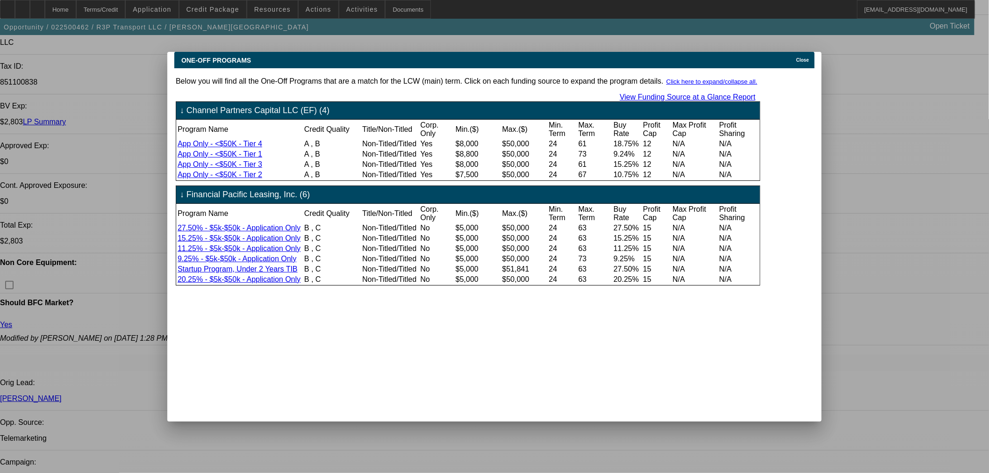
scroll to position [0, 0]
click at [809, 58] on span "Close" at bounding box center [803, 60] width 13 height 5
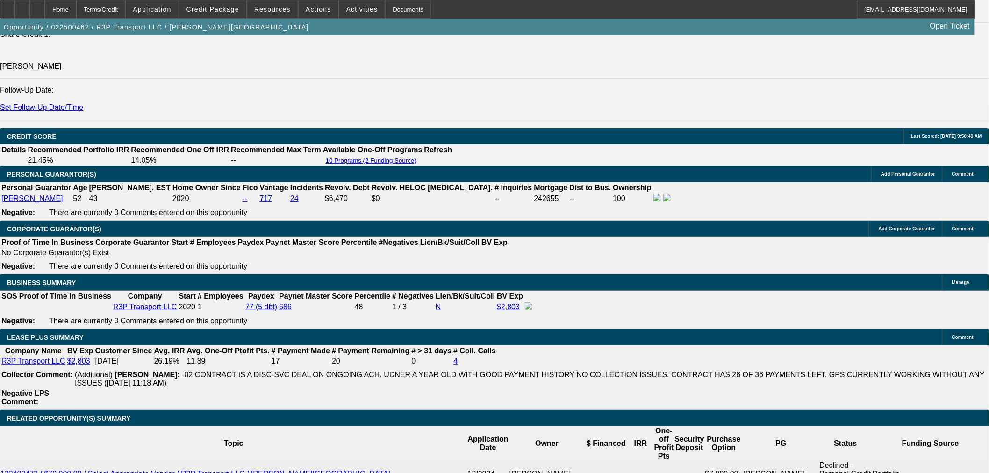
scroll to position [1610, 0]
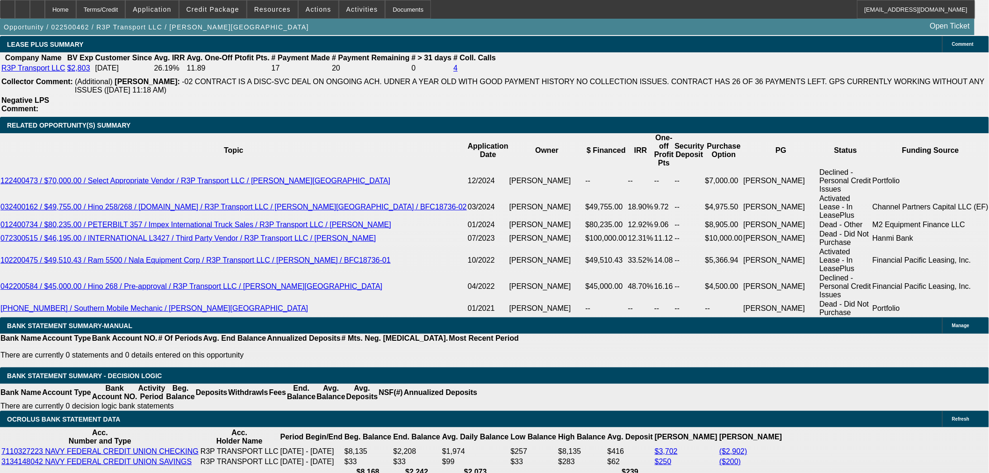
drag, startPoint x: 216, startPoint y: 230, endPoint x: 240, endPoint y: 236, distance: 24.5
type input "1"
type input "UNKNOWN"
type input "18"
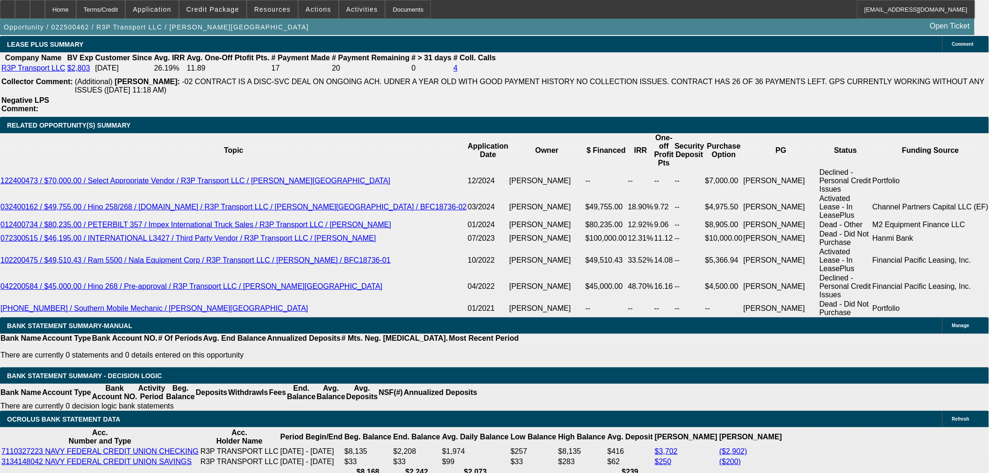
type input "$1,880.00"
drag, startPoint x: 215, startPoint y: 237, endPoint x: 255, endPoint y: 229, distance: 40.4
type input "19"
type input "$1,913.61"
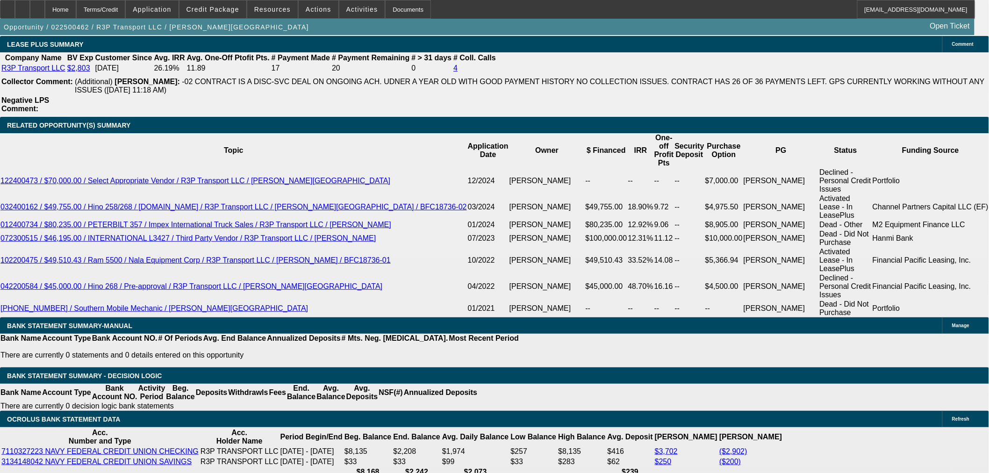
type input "19"
select select "1"
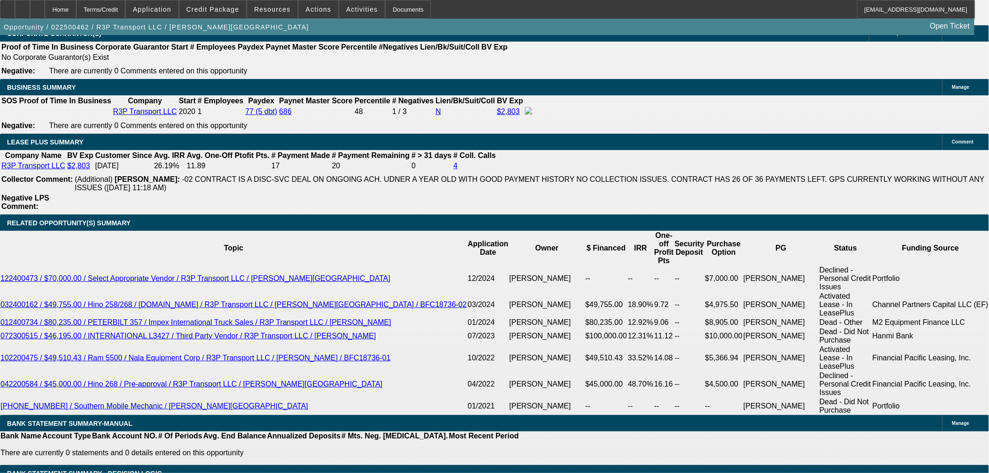
scroll to position [1507, 0]
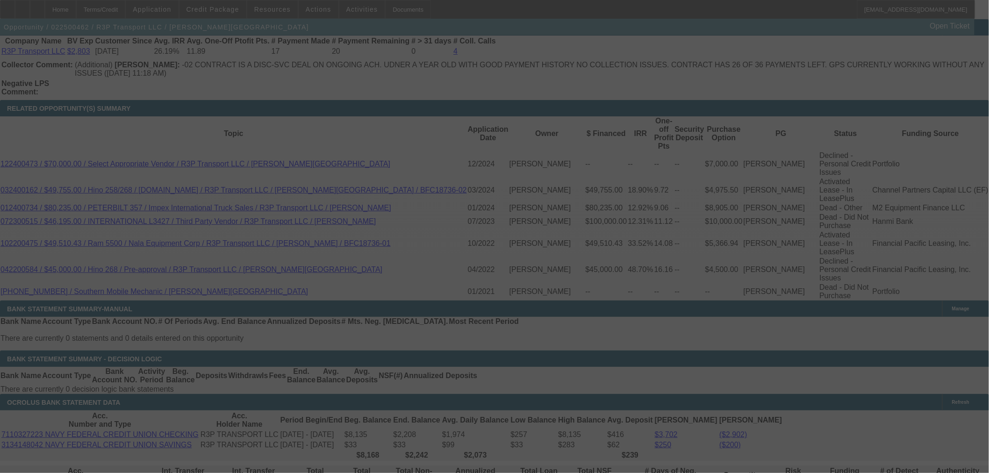
scroll to position [1714, 0]
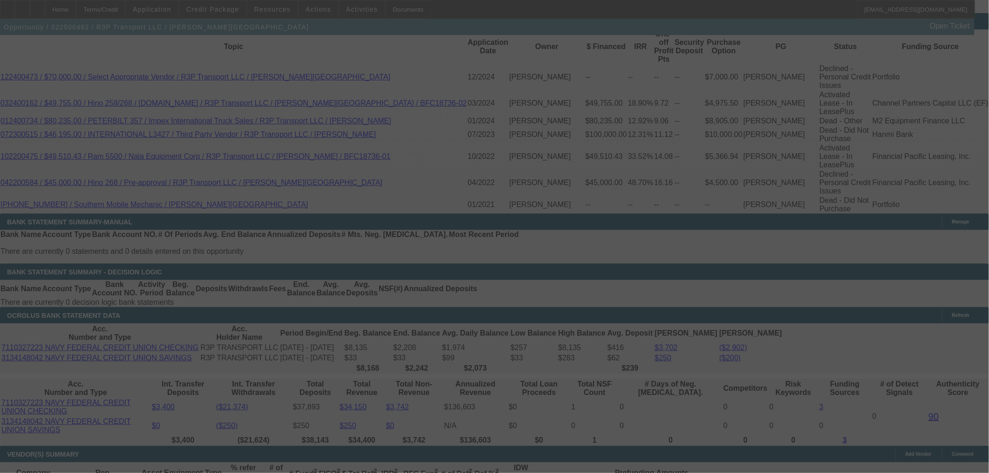
select select "0"
select select "0.1"
select select "4"
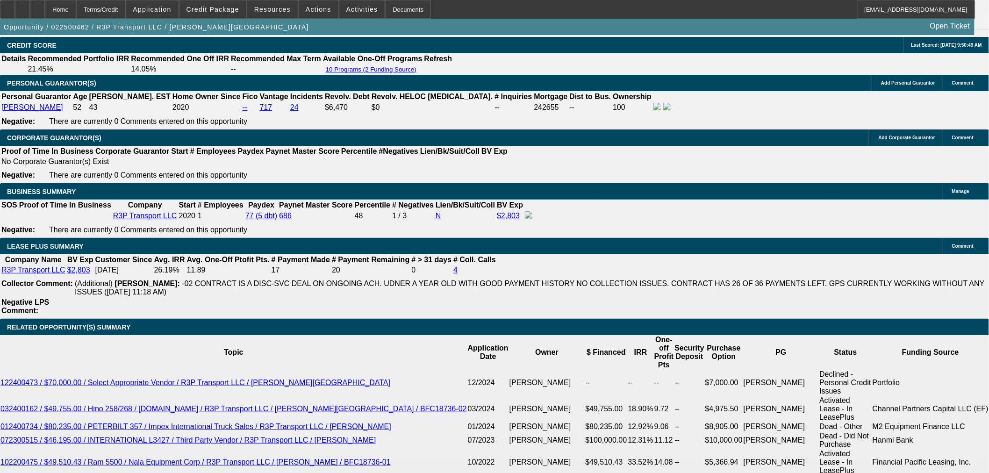
scroll to position [1247, 0]
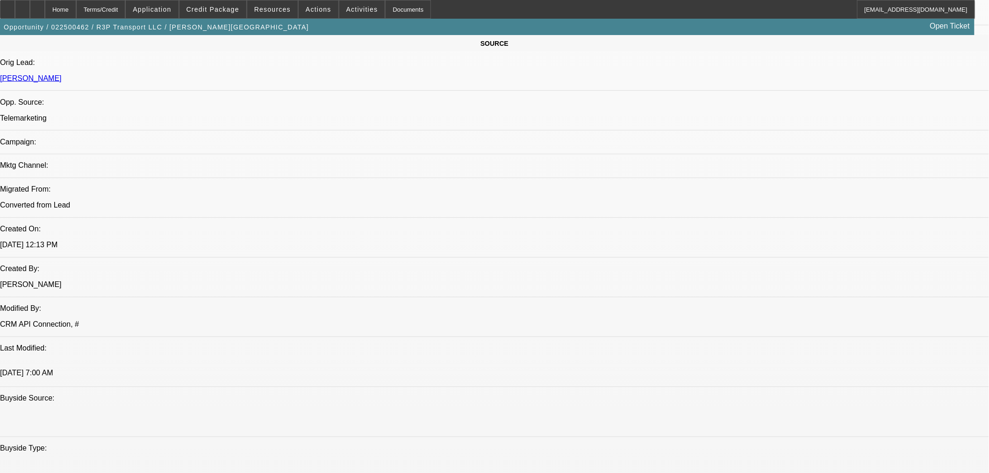
scroll to position [571, 0]
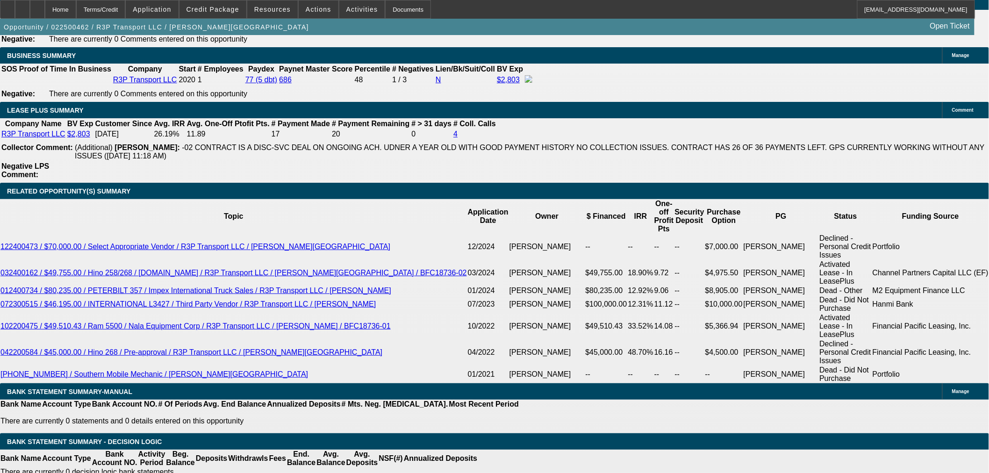
scroll to position [1403, 0]
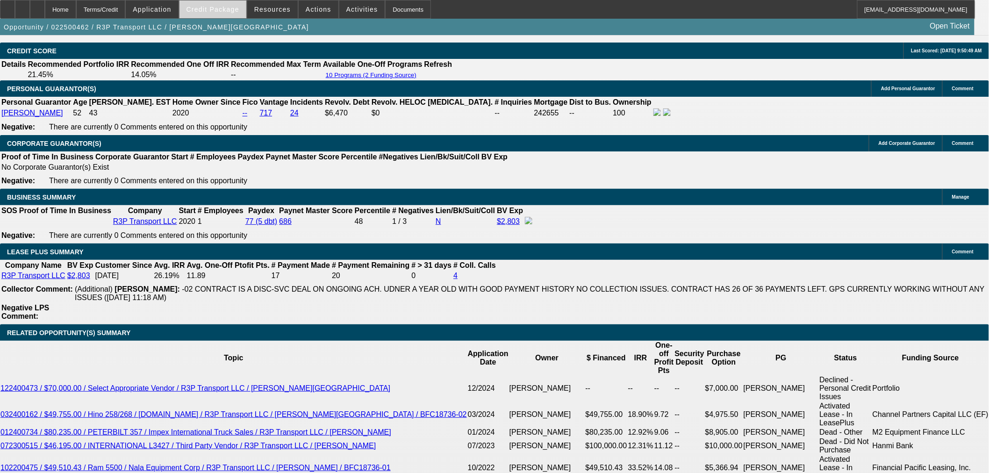
click at [209, 11] on span "Credit Package" at bounding box center [213, 9] width 53 height 7
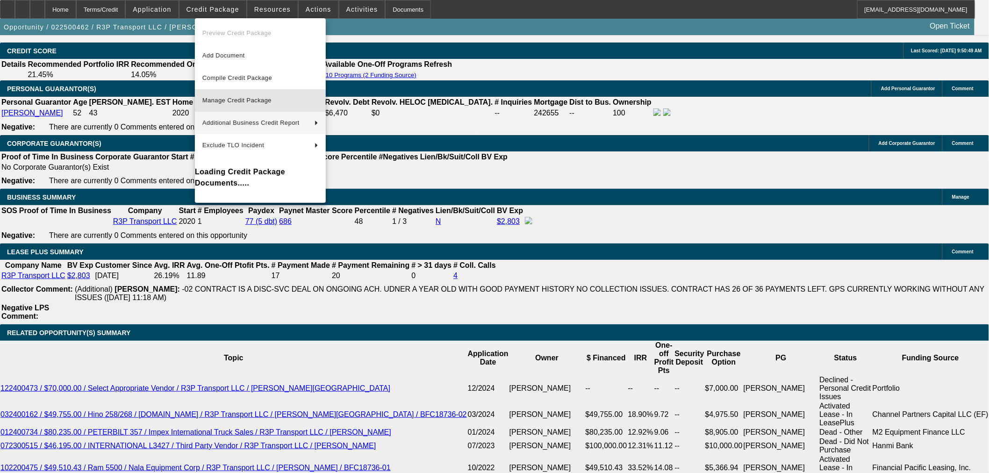
drag, startPoint x: 208, startPoint y: 104, endPoint x: 212, endPoint y: 131, distance: 27.0
click at [209, 104] on span "Manage Credit Package" at bounding box center [260, 100] width 116 height 11
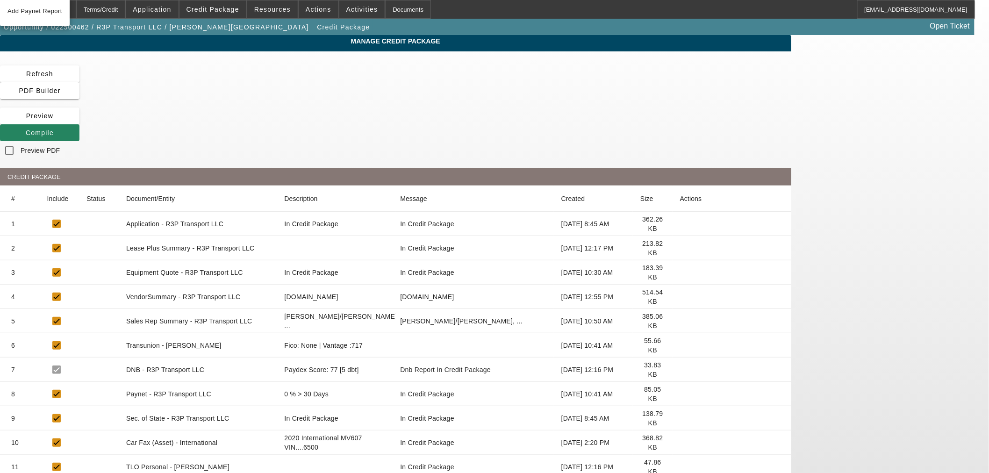
click at [680, 346] on icon at bounding box center [680, 346] width 0 height 0
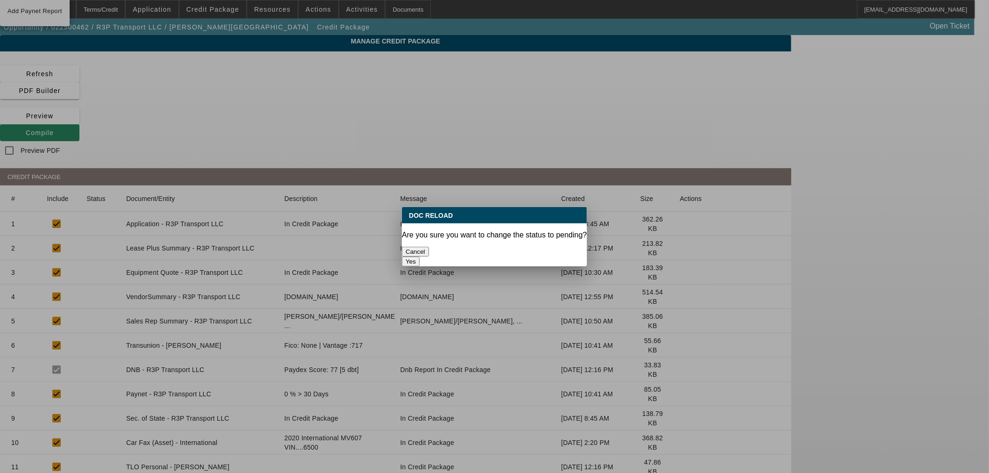
click at [420, 257] on button "Yes" at bounding box center [411, 262] width 18 height 10
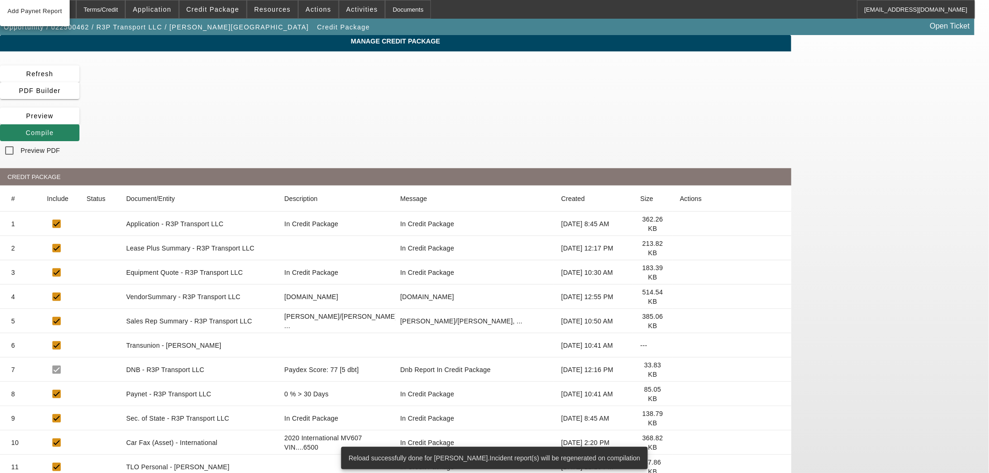
click at [680, 248] on icon at bounding box center [680, 248] width 0 height 0
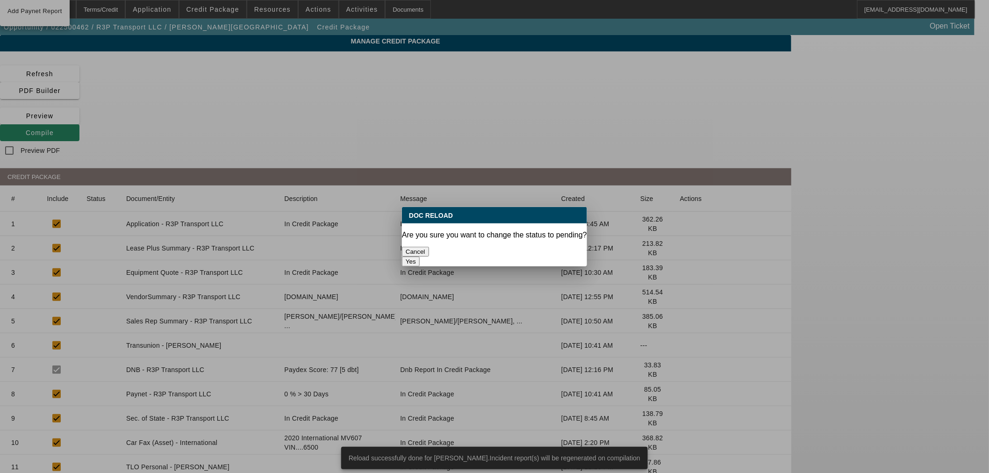
click at [420, 257] on button "Yes" at bounding box center [411, 262] width 18 height 10
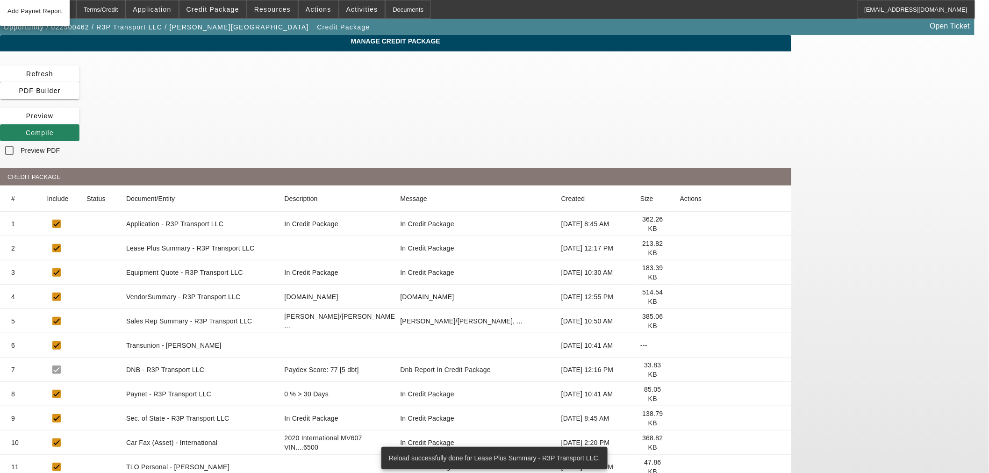
click at [680, 297] on icon at bounding box center [680, 297] width 0 height 0
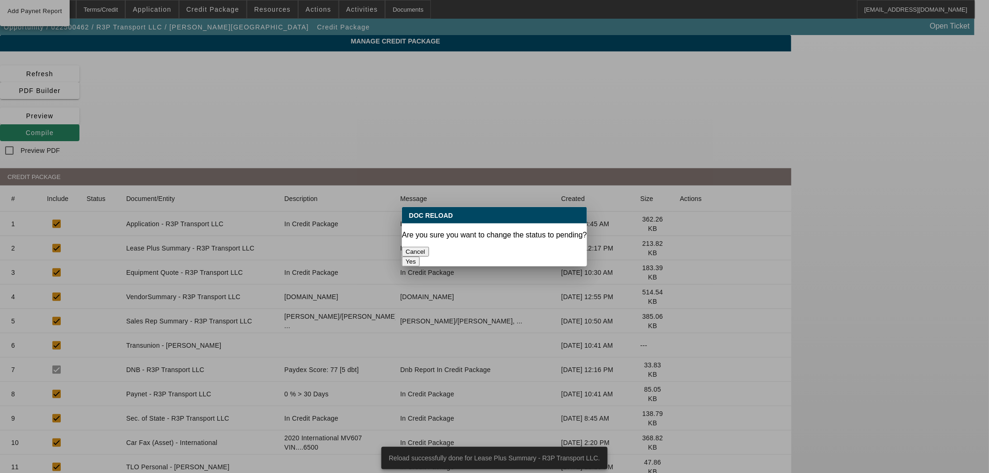
click at [420, 257] on button "Yes" at bounding box center [411, 262] width 18 height 10
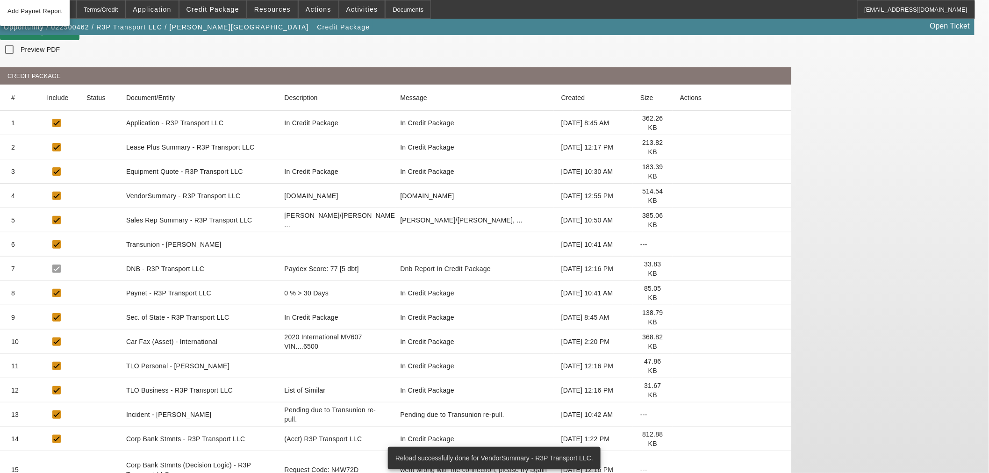
scroll to position [104, 0]
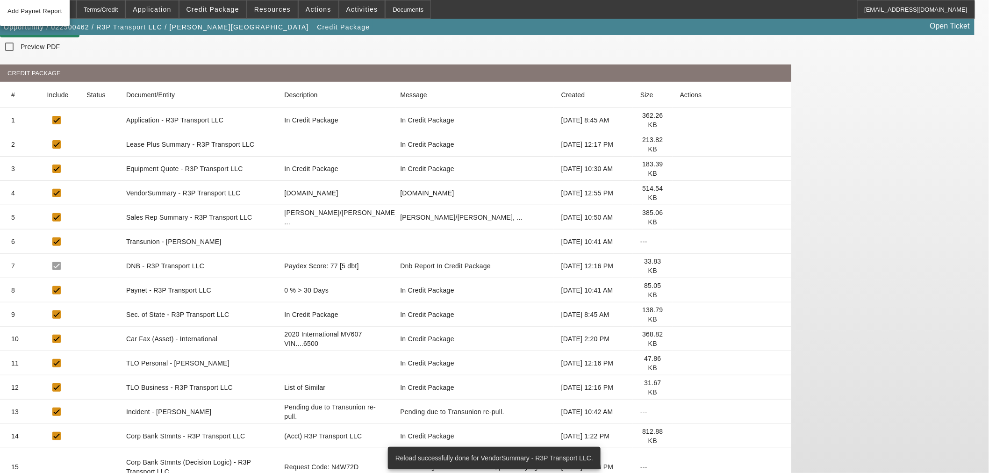
click at [680, 290] on icon at bounding box center [680, 290] width 0 height 0
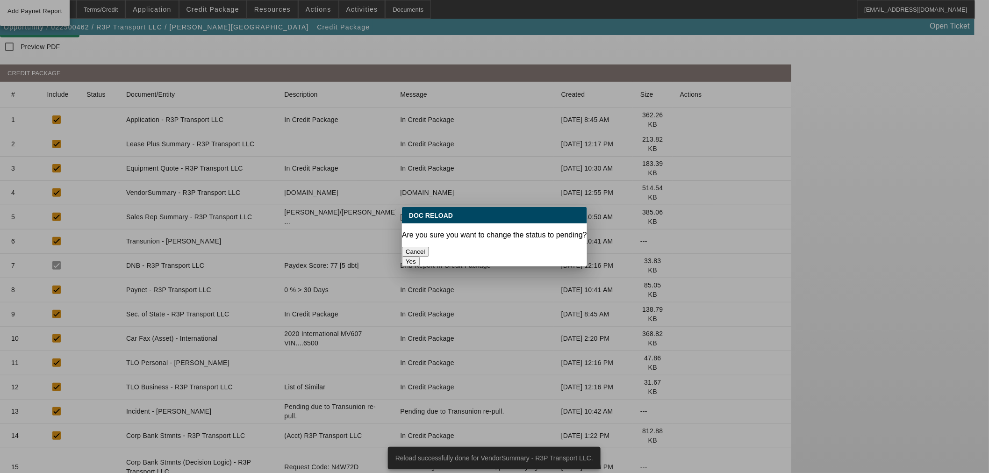
click at [420, 257] on button "Yes" at bounding box center [411, 262] width 18 height 10
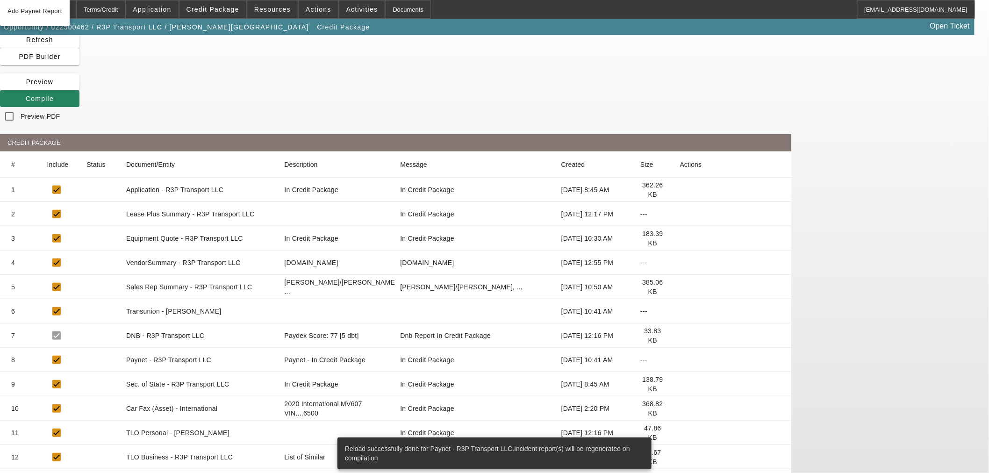
scroll to position [104, 0]
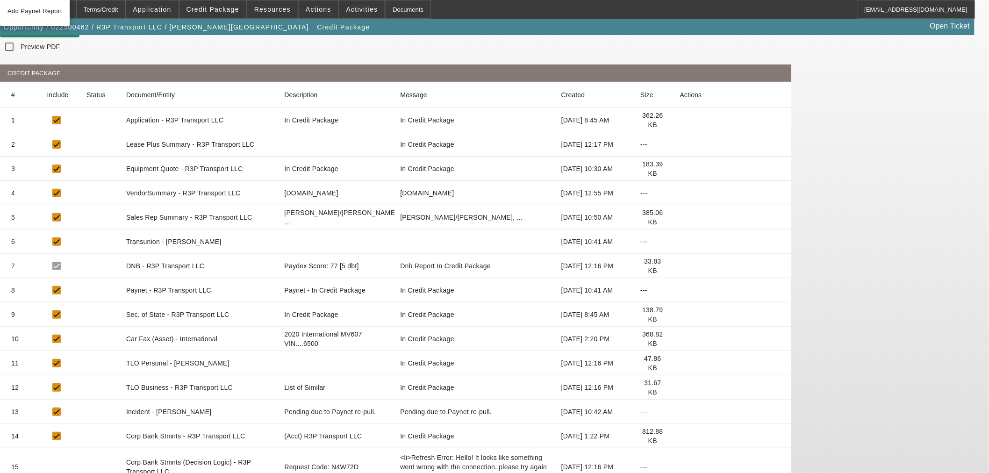
click at [680, 339] on icon at bounding box center [680, 339] width 0 height 0
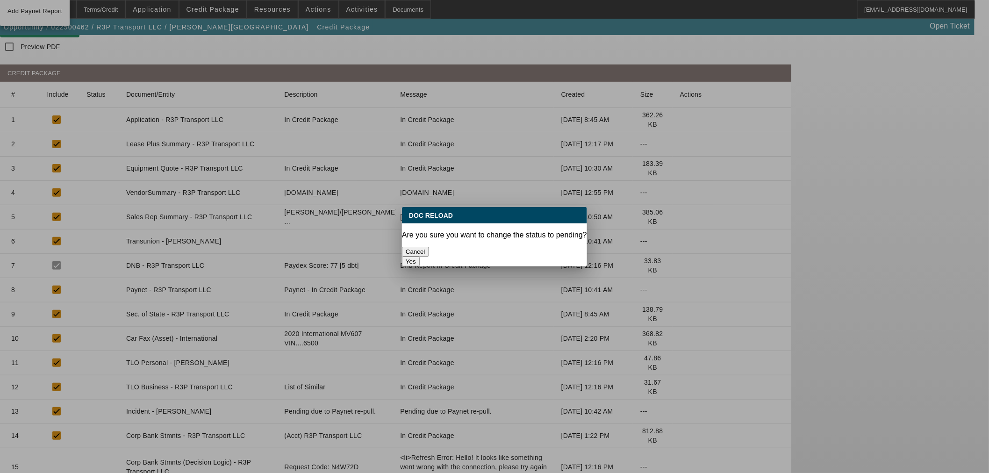
click at [420, 257] on button "Yes" at bounding box center [411, 262] width 18 height 10
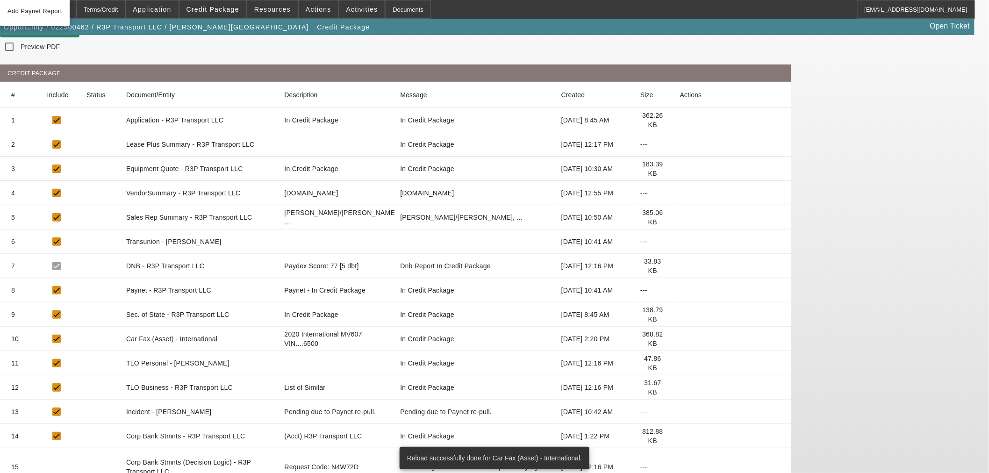
click at [680, 363] on icon at bounding box center [680, 363] width 0 height 0
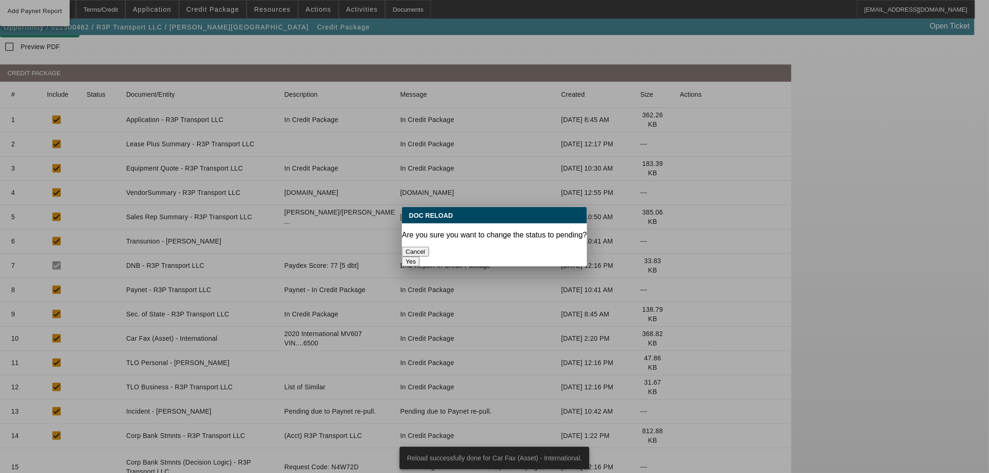
click at [420, 257] on button "Yes" at bounding box center [411, 262] width 18 height 10
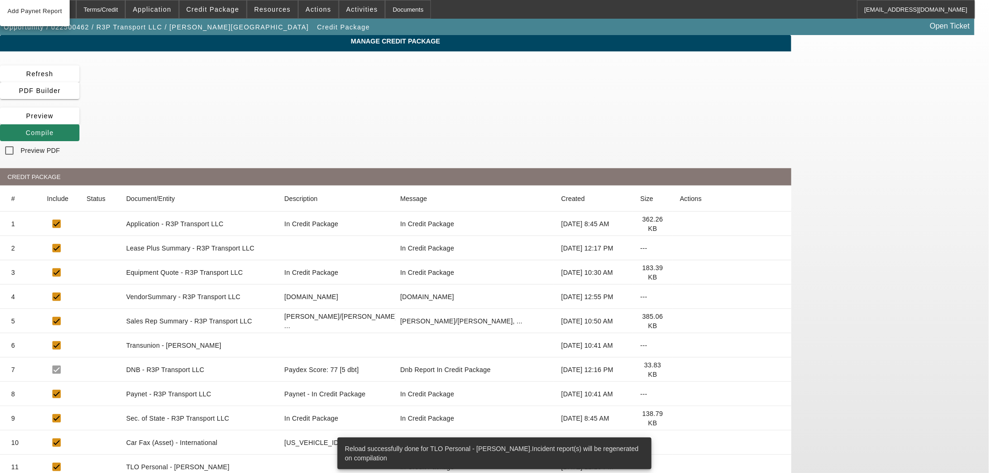
scroll to position [113, 0]
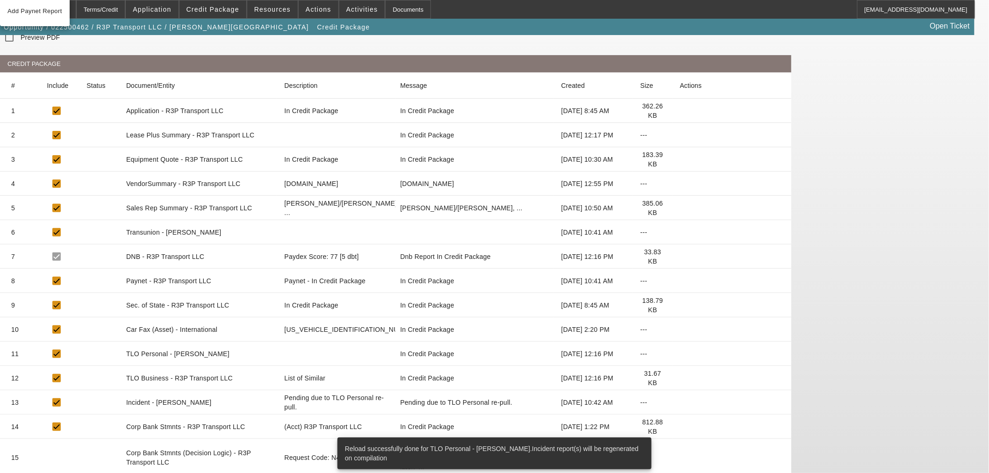
click at [680, 378] on icon at bounding box center [680, 378] width 0 height 0
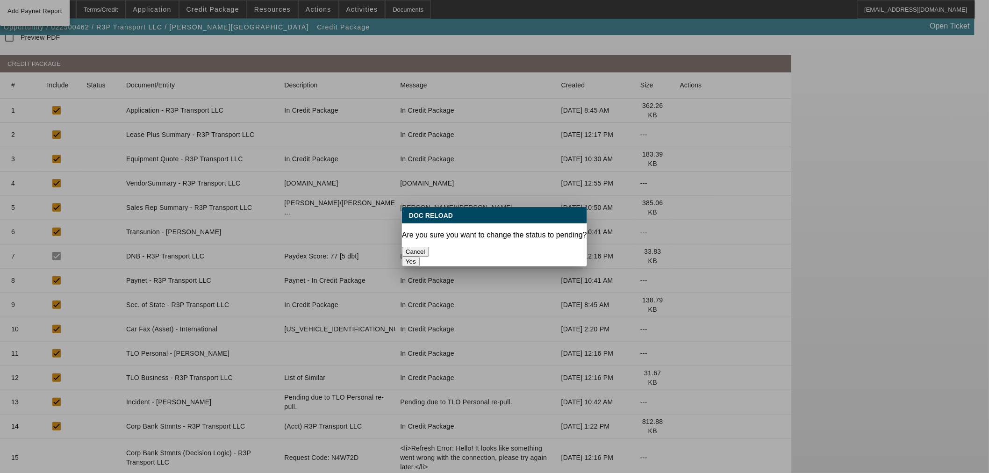
drag, startPoint x: 549, startPoint y: 248, endPoint x: 545, endPoint y: 253, distance: 6.6
click at [420, 257] on button "Yes" at bounding box center [411, 262] width 18 height 10
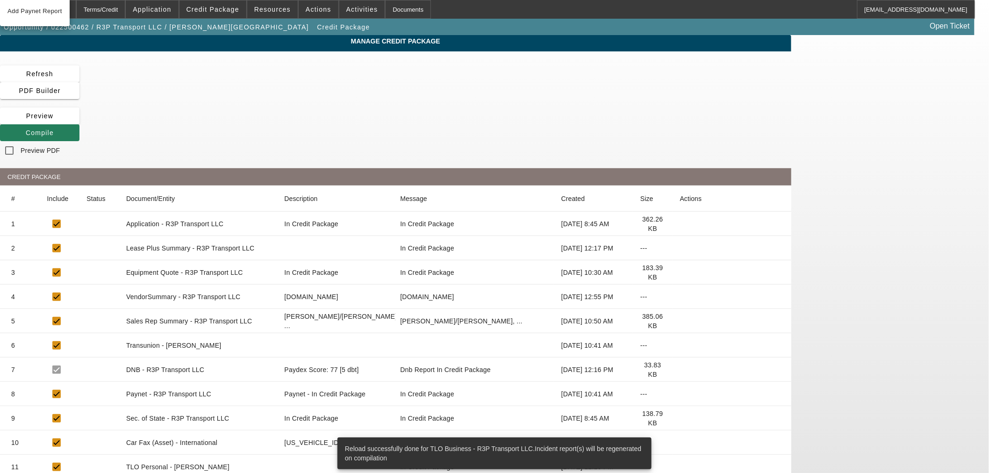
click at [26, 129] on icon at bounding box center [26, 132] width 0 height 7
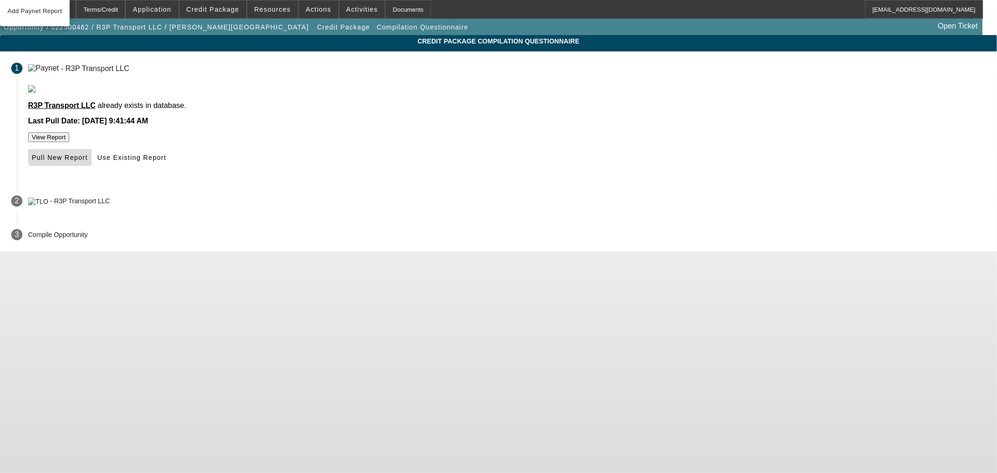
click at [88, 161] on span "Pull New Report" at bounding box center [60, 157] width 56 height 7
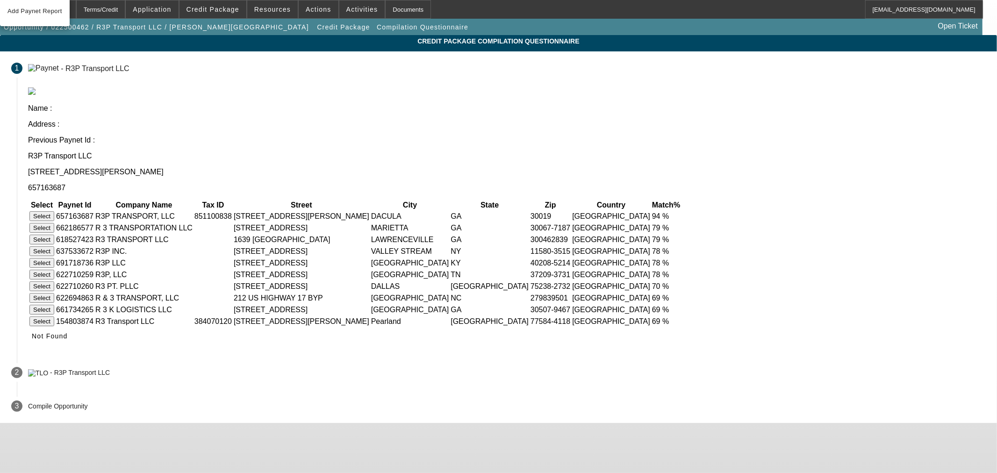
click at [54, 211] on button "Select" at bounding box center [41, 216] width 25 height 10
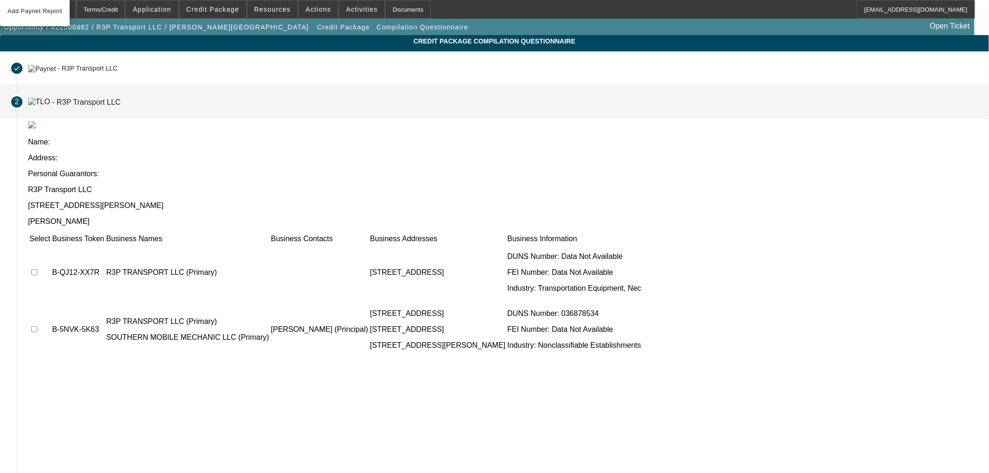
click at [37, 269] on input "checkbox" at bounding box center [34, 272] width 6 height 6
checkbox input "true"
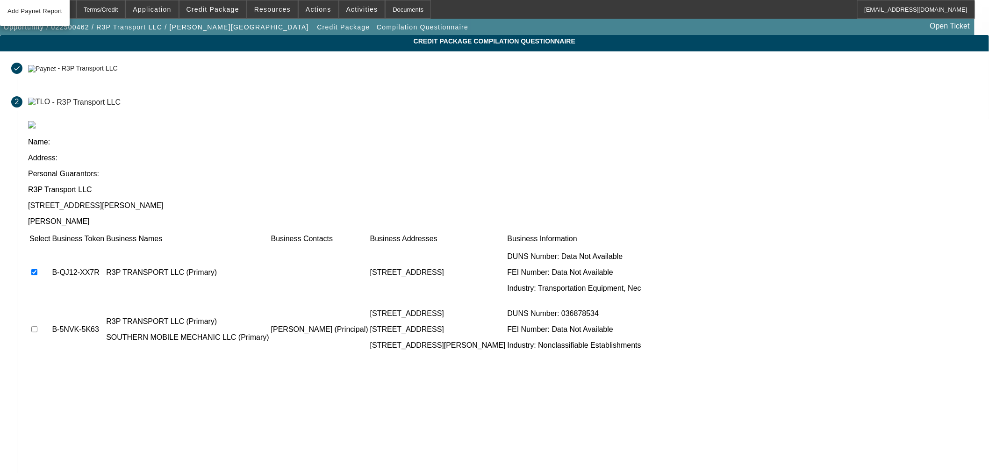
click at [37, 326] on input "checkbox" at bounding box center [34, 329] width 6 height 6
checkbox input "true"
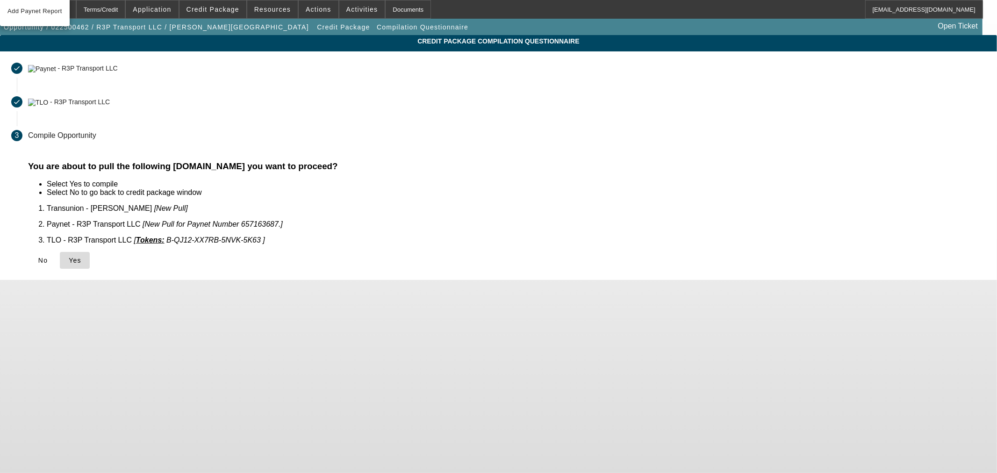
click at [81, 257] on span "Yes" at bounding box center [75, 260] width 13 height 7
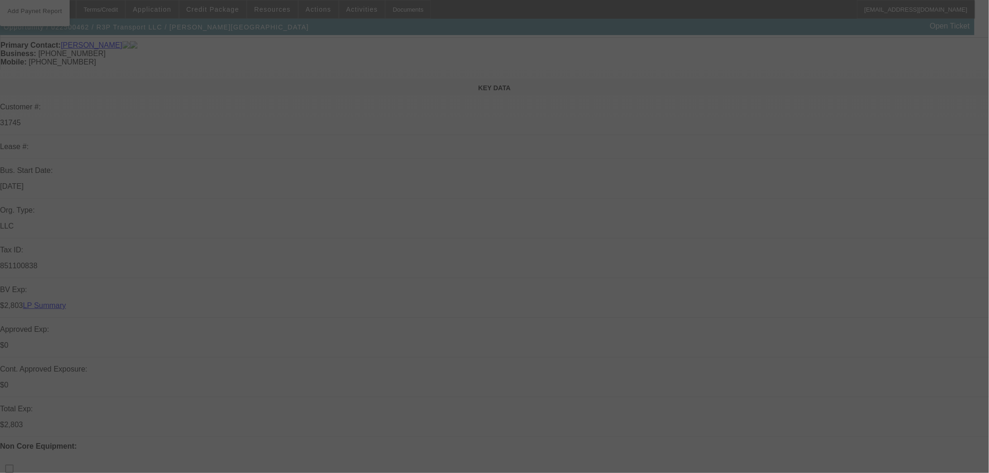
scroll to position [208, 0]
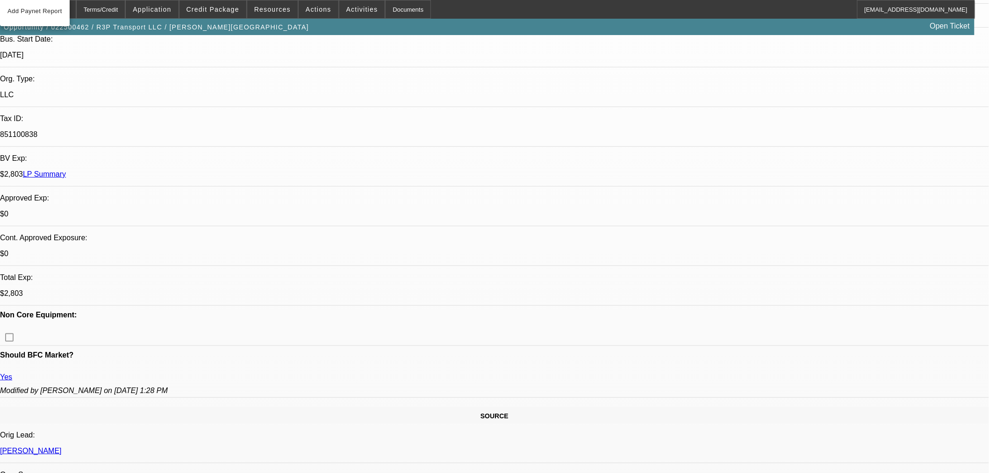
select select "0"
select select "0.1"
select select "4"
select select "0"
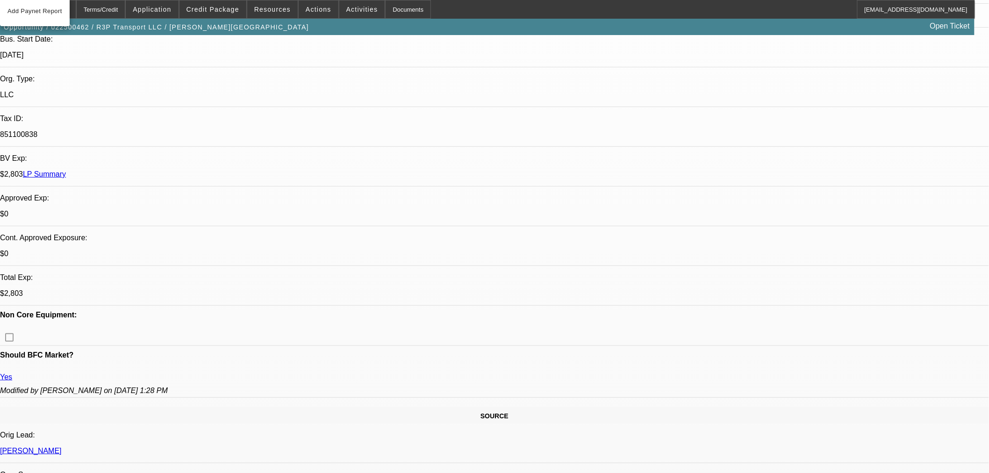
select select "0"
select select "3"
select select "0.1"
select select "4"
select select "2"
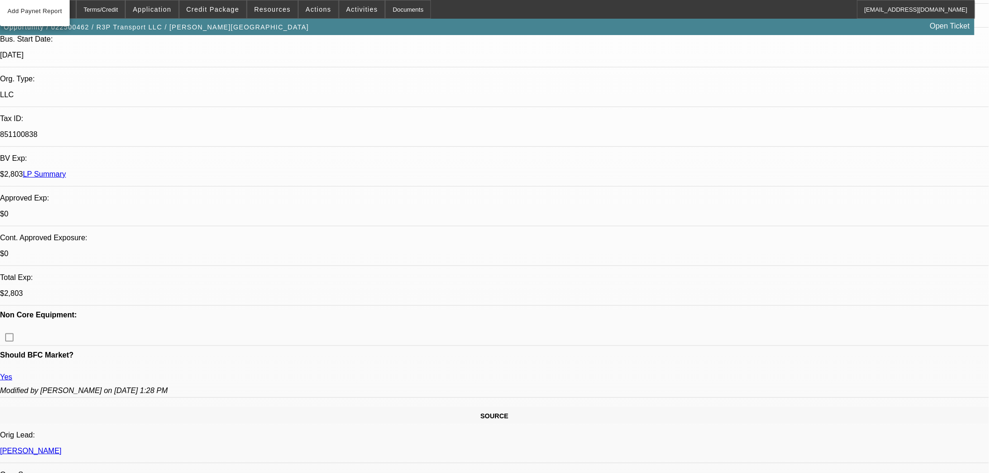
select select "2"
select select "0.1"
select select "4"
select select "0"
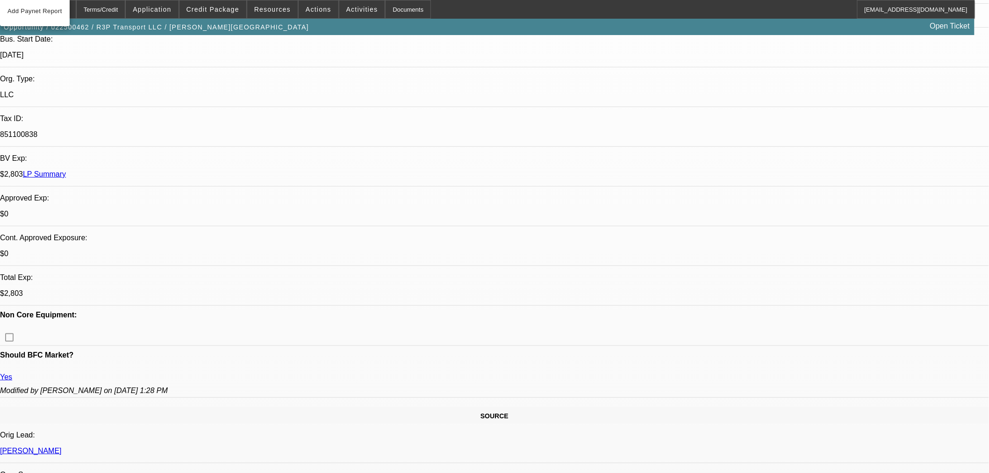
select select "3"
select select "0"
select select "6"
click at [76, 12] on div "Home" at bounding box center [60, 9] width 31 height 19
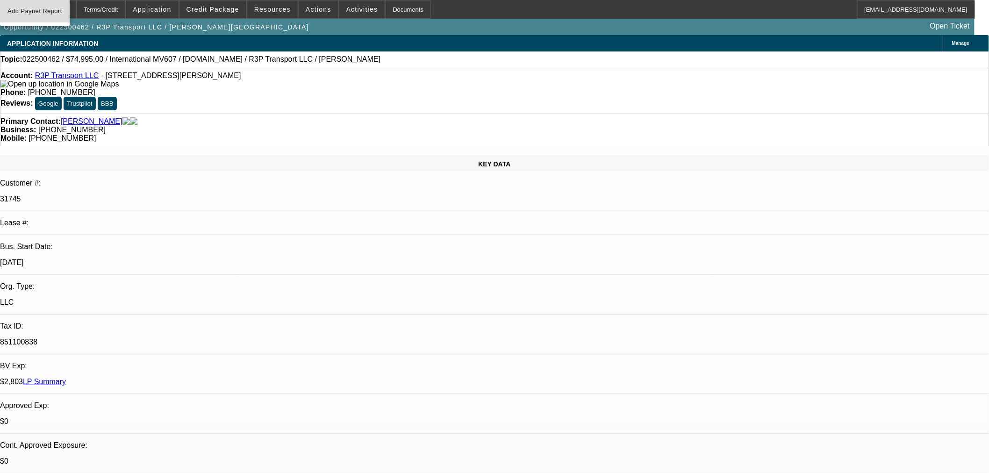
click at [50, 16] on span "Add Paynet Report" at bounding box center [34, 11] width 55 height 11
click at [45, 10] on div at bounding box center [37, 9] width 15 height 19
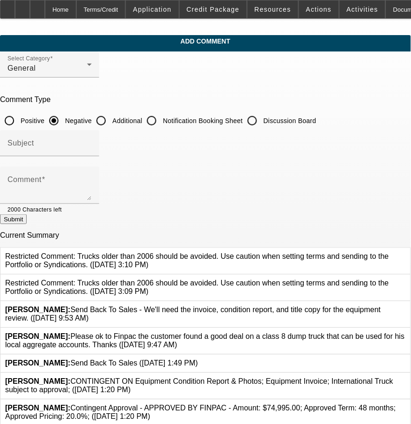
drag, startPoint x: 137, startPoint y: 119, endPoint x: 137, endPoint y: 126, distance: 7.0
click at [110, 119] on input "Additional" at bounding box center [101, 120] width 19 height 19
radio input "true"
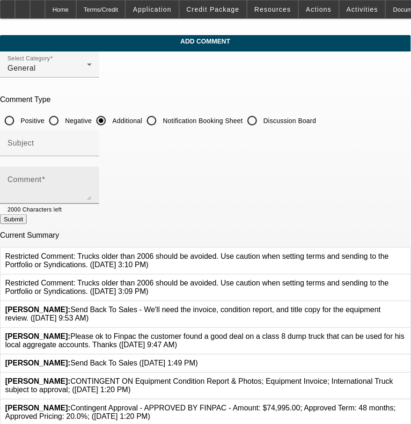
click at [92, 179] on textarea "Comment" at bounding box center [49, 189] width 84 height 22
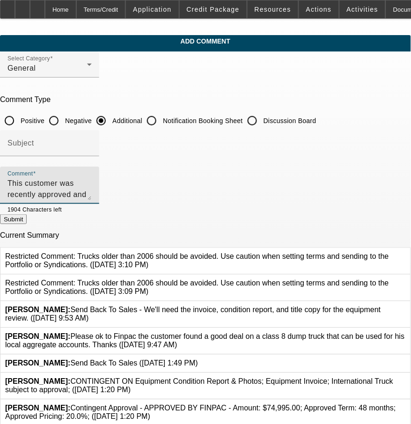
type textarea "This customer was recently approved and would like to purchase this Beacon owne…"
click at [27, 218] on button "Submit" at bounding box center [13, 219] width 27 height 10
radio input "true"
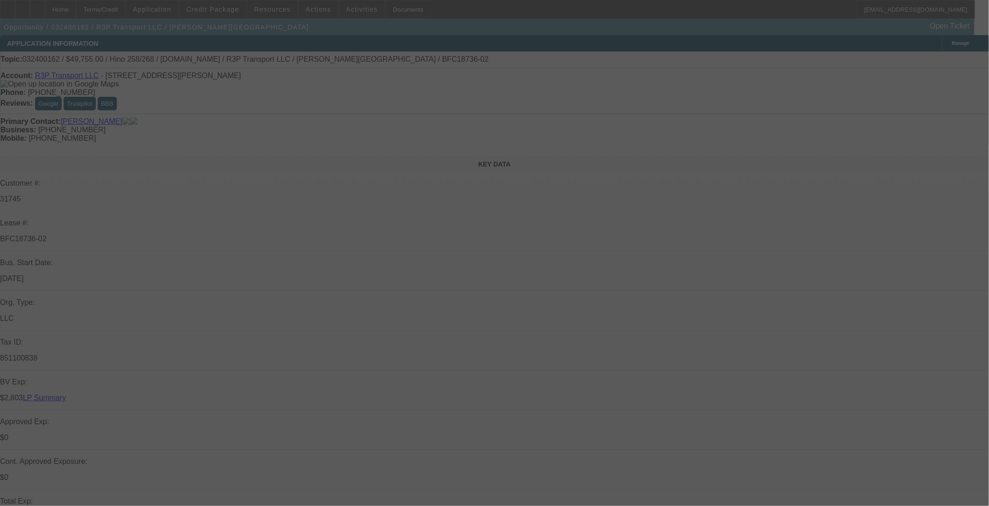
select select "0"
select select "3"
select select "0.1"
select select "0"
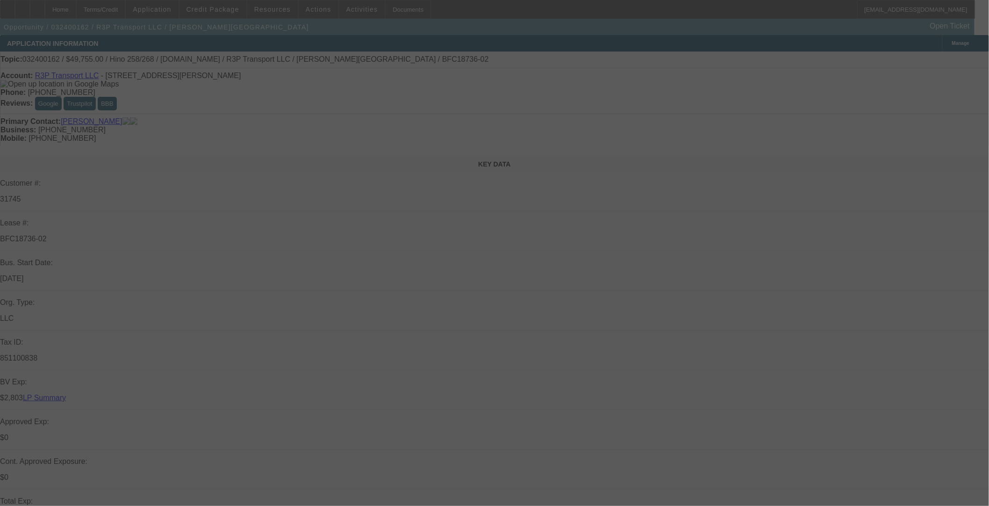
select select "0"
select select "3"
select select "0.1"
select select "0"
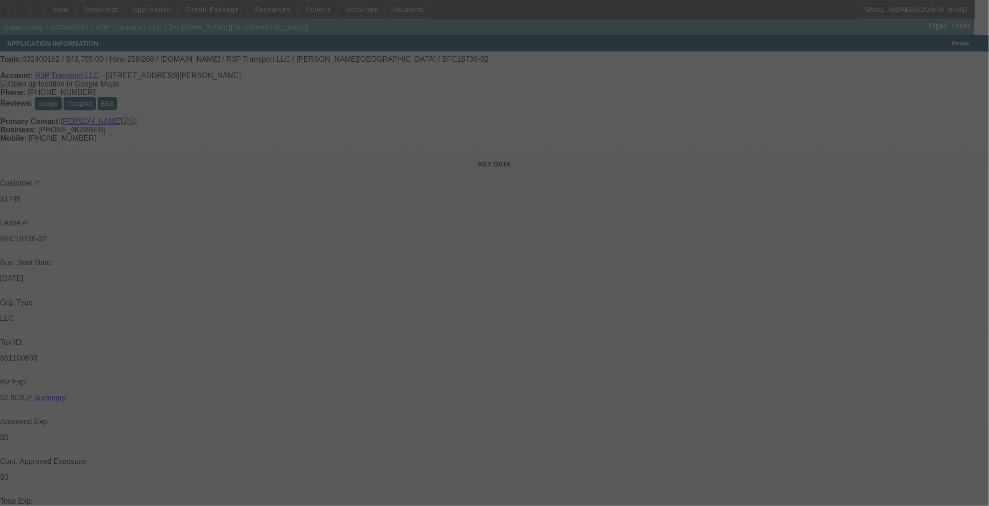
select select "2"
select select "0.1"
select select "0"
select select "2"
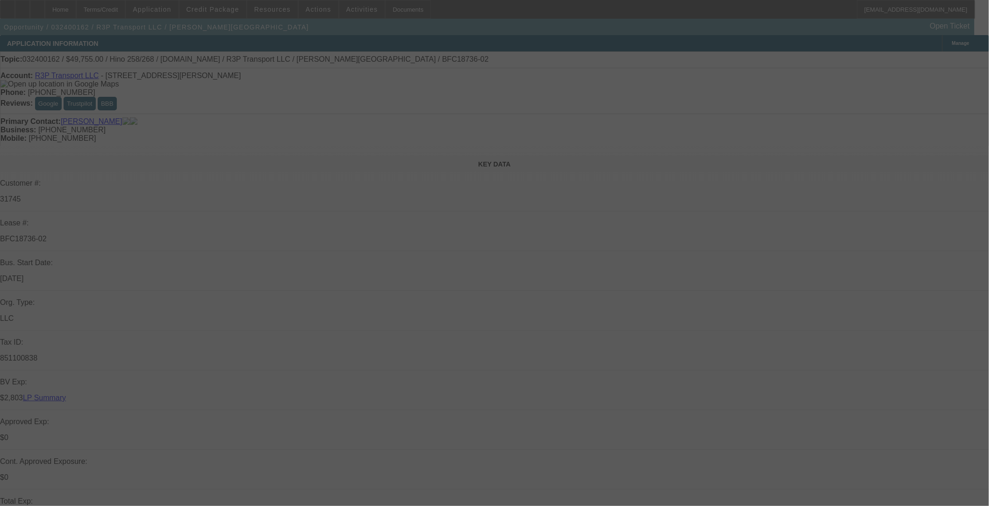
select select "0.2"
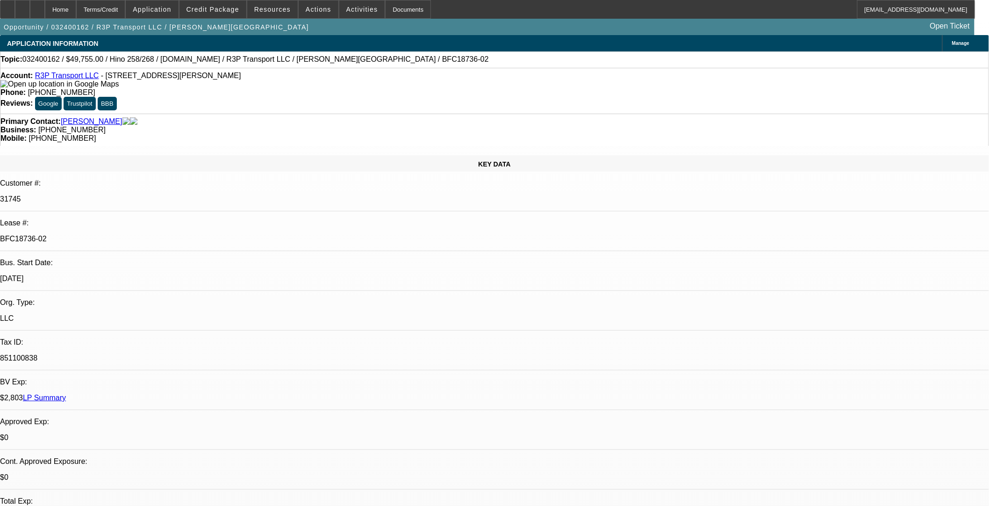
select select "4"
select select "17"
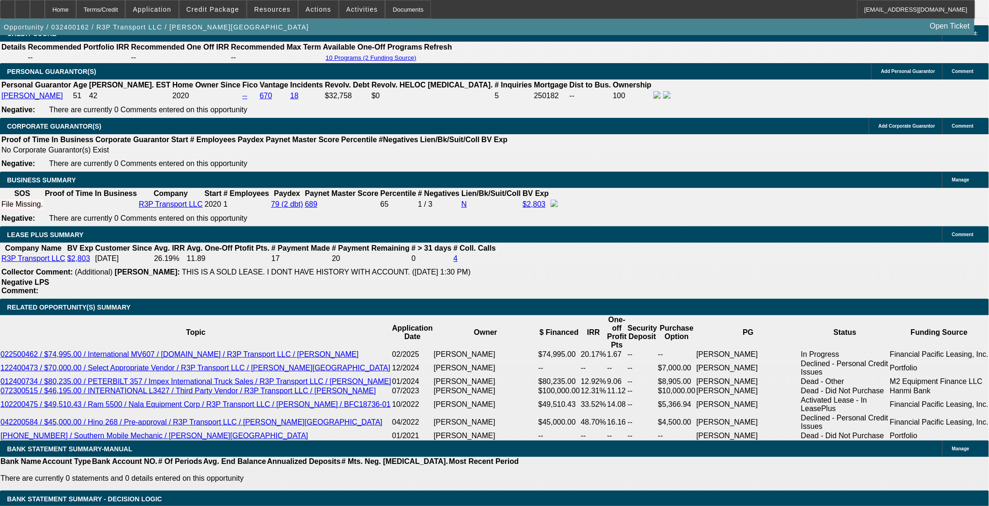
scroll to position [1403, 0]
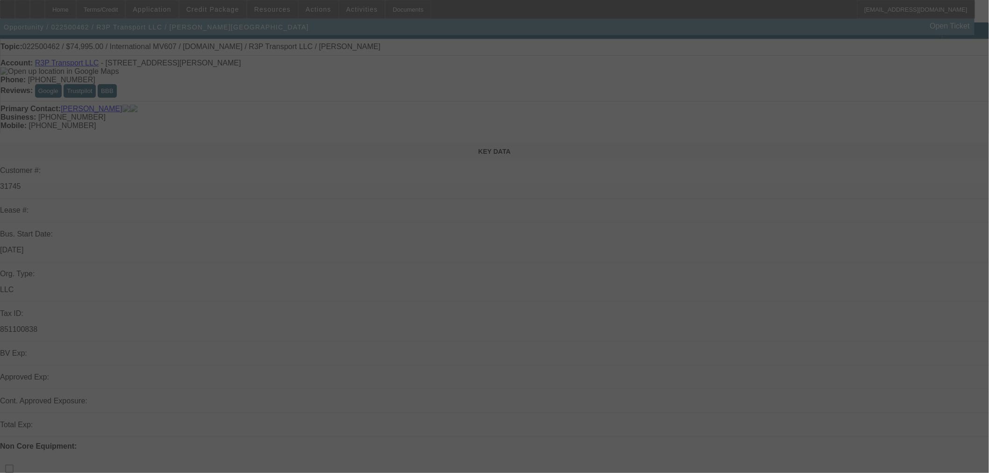
scroll to position [156, 0]
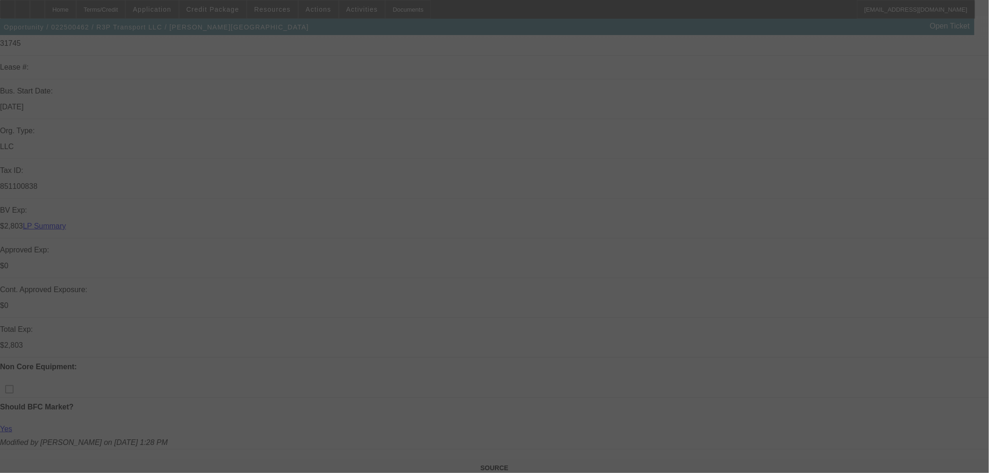
select select "0"
select select "0.1"
select select "4"
select select "0"
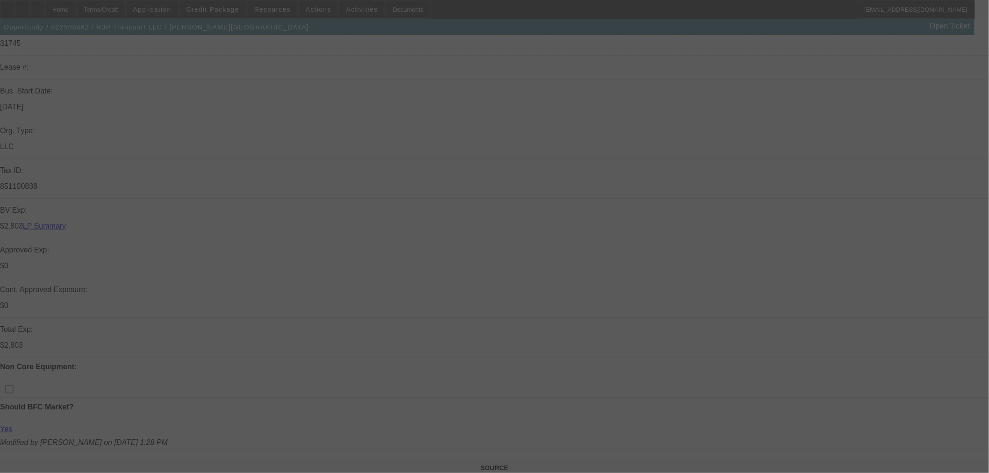
select select "0"
select select "3"
select select "0.1"
select select "4"
select select "2"
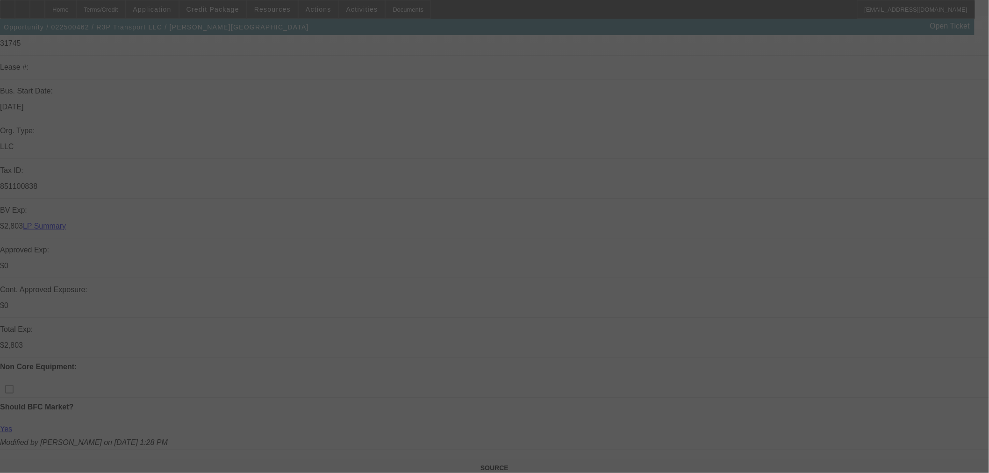
select select "2"
select select "0.1"
select select "4"
select select "0"
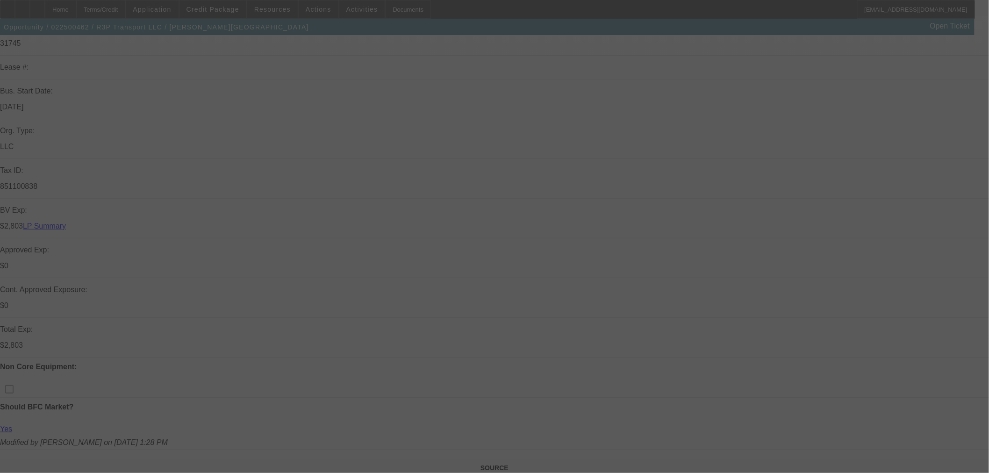
select select "3"
select select "0"
select select "6"
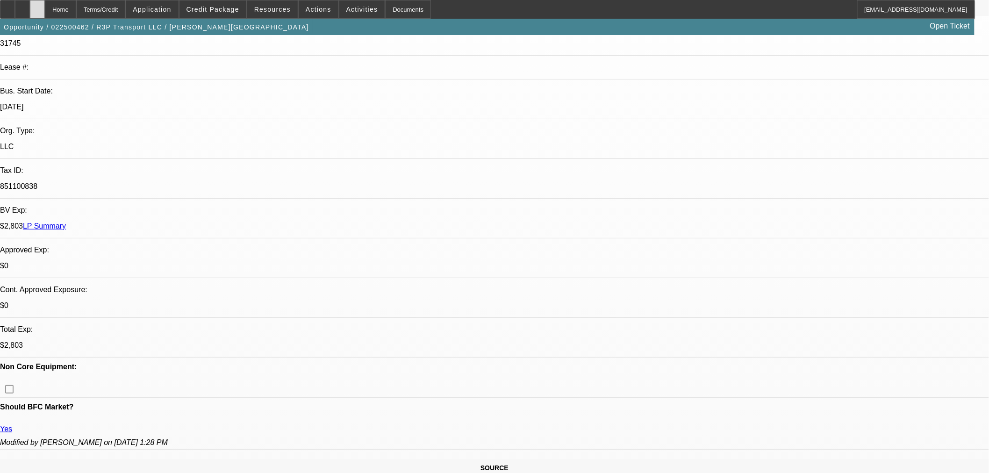
drag, startPoint x: 61, startPoint y: 15, endPoint x: 34, endPoint y: 82, distance: 72.3
click at [45, 15] on div at bounding box center [37, 9] width 15 height 19
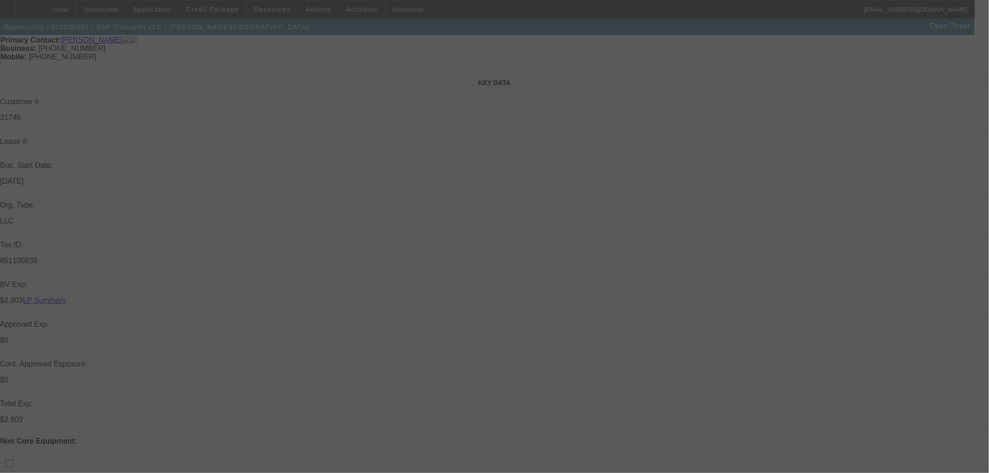
scroll to position [259, 0]
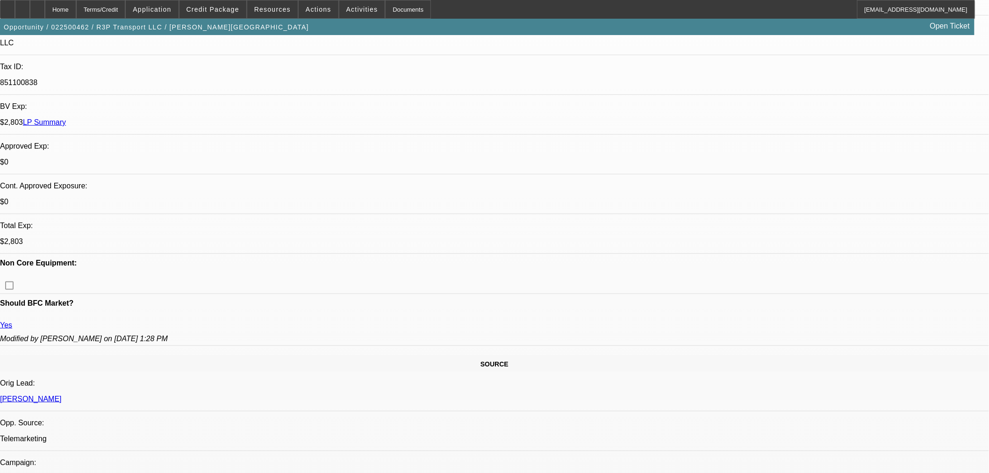
select select "0"
select select "0.1"
select select "0"
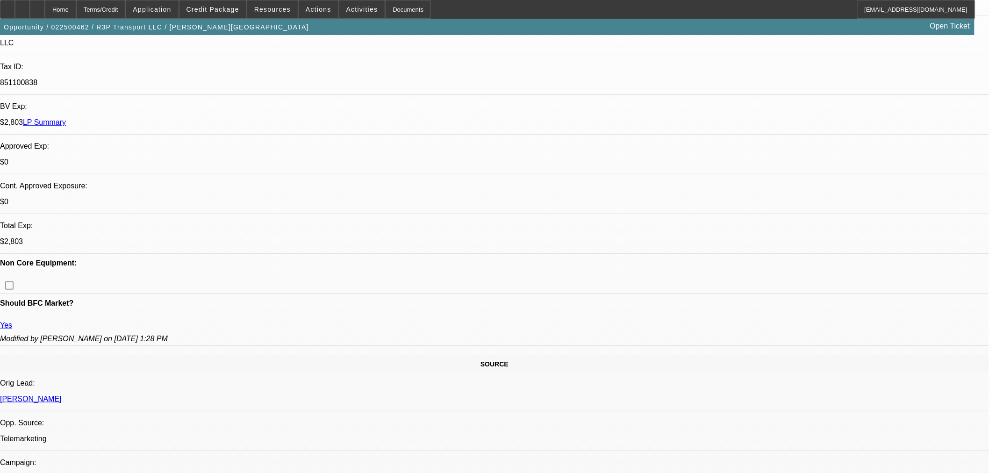
select select "0.1"
select select "2"
select select "0.1"
select select "0"
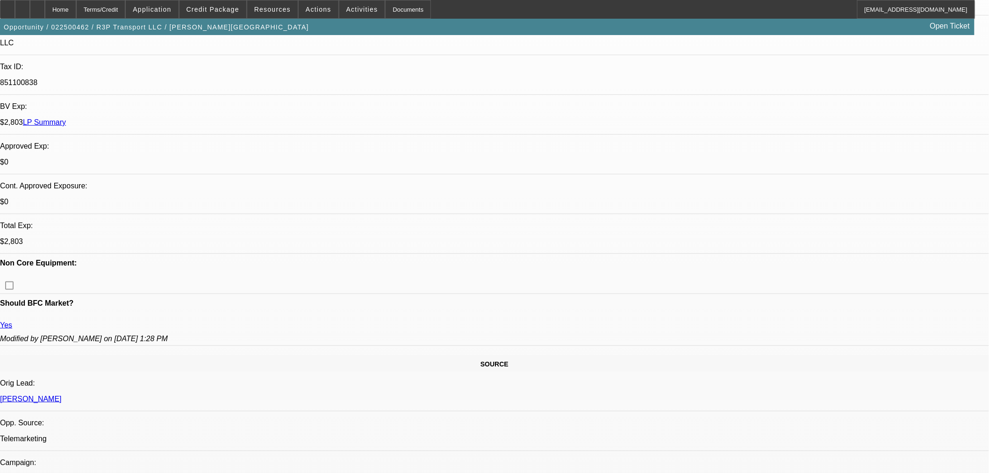
select select "0"
select select "1"
select select "4"
select select "1"
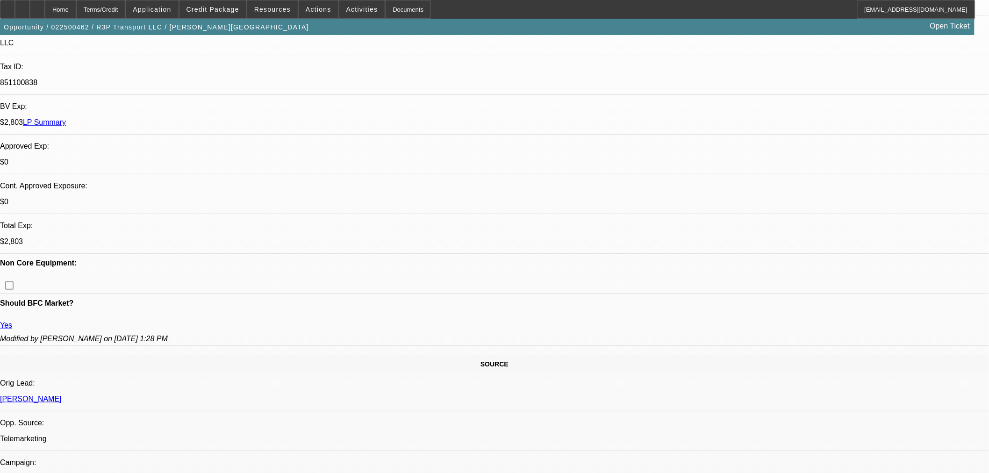
select select "3"
select select "4"
select select "1"
select select "2"
select select "4"
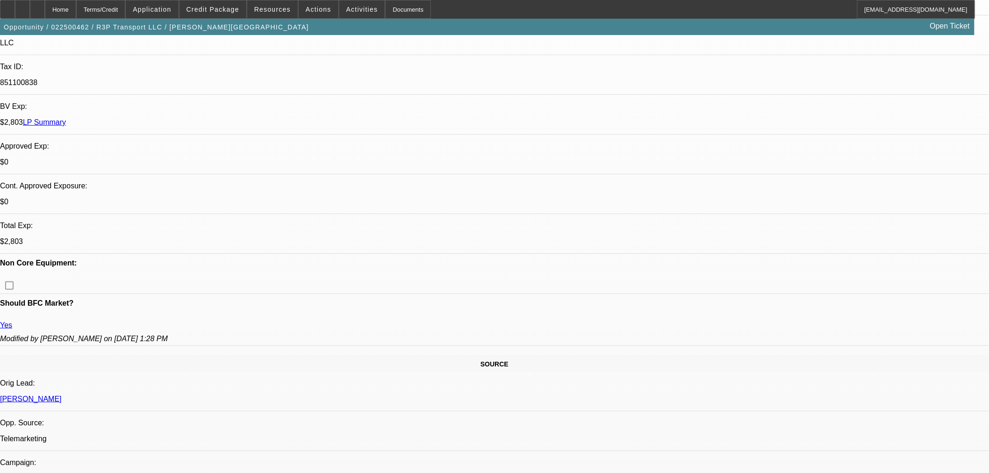
select select "1"
select select "3"
select select "6"
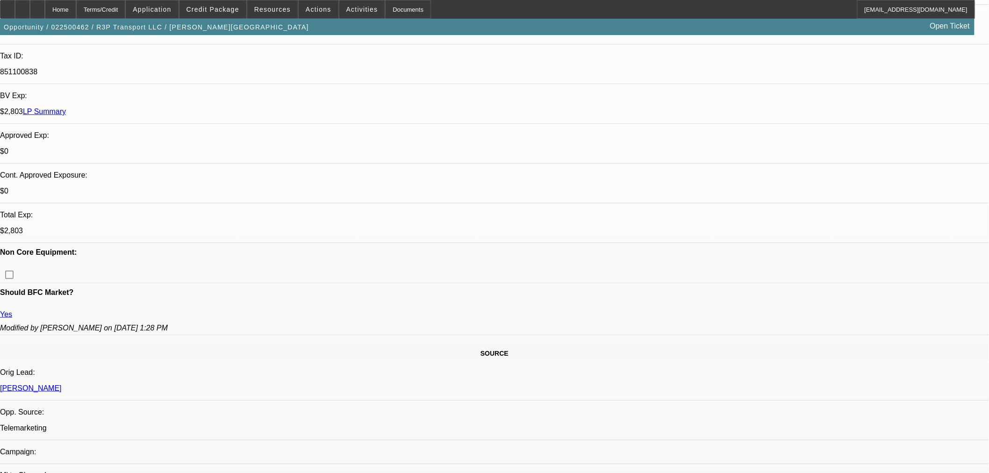
scroll to position [208, 0]
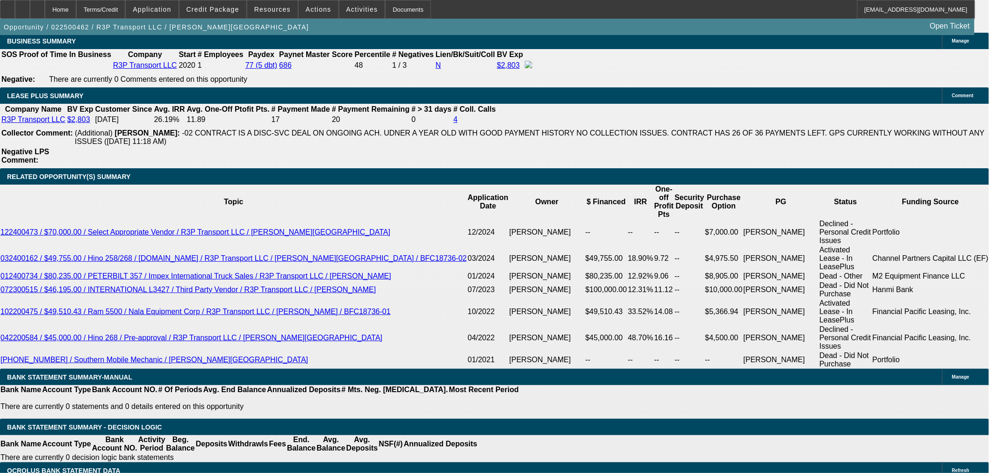
scroll to position [1558, 0]
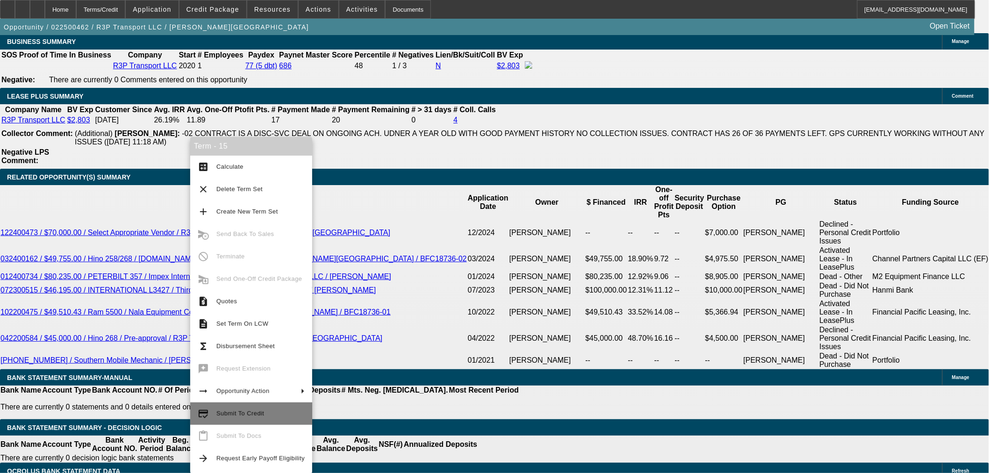
click at [259, 418] on span "Submit To Credit" at bounding box center [260, 413] width 88 height 11
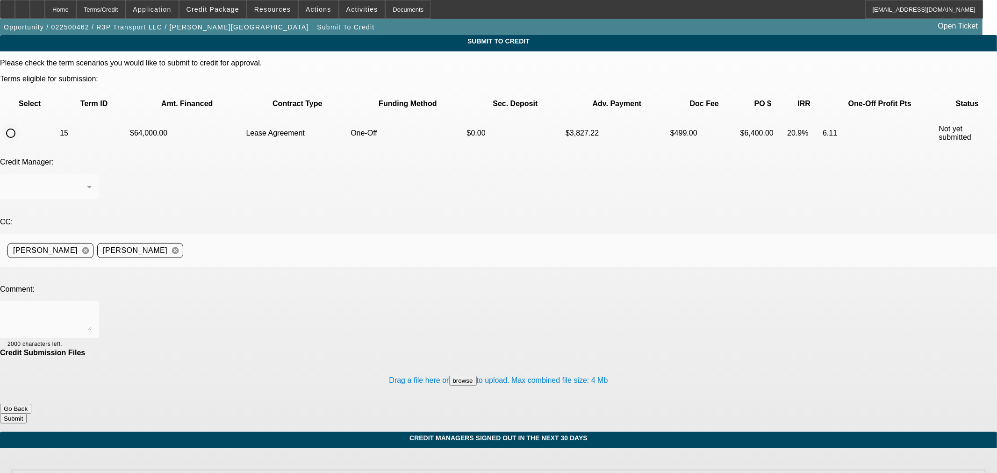
click at [20, 124] on input "radio" at bounding box center [10, 133] width 19 height 19
radio input "true"
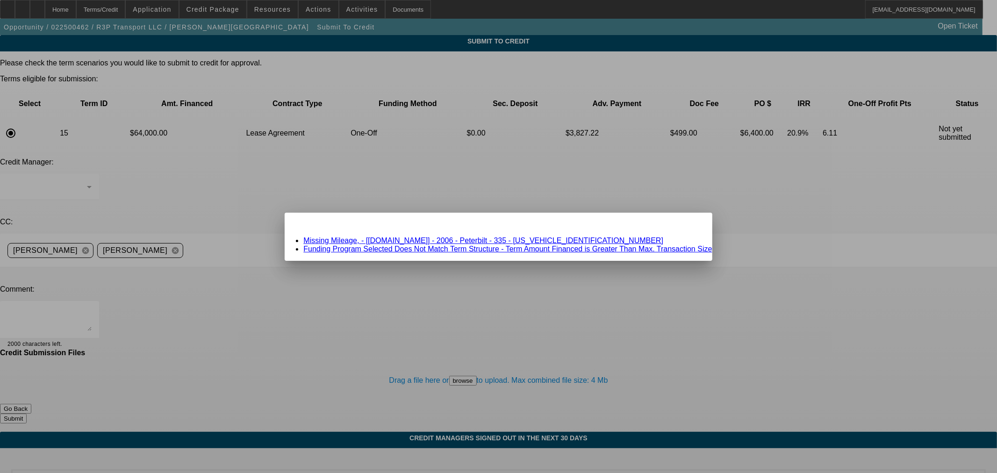
click at [456, 241] on link "Missing Mileage, - [Equip-Used.com] - 2006 - Peterbilt - 335 - 2NPLHZ7XX6M633686" at bounding box center [483, 241] width 360 height 8
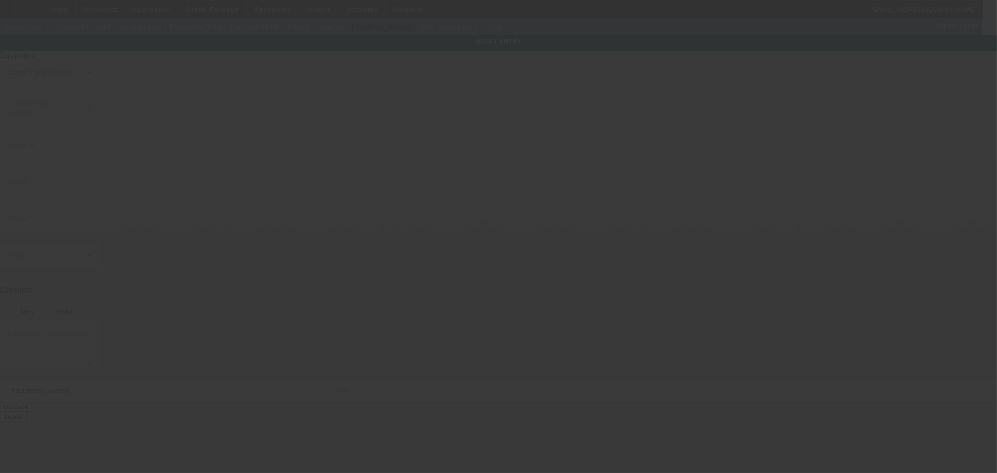
type input "2NPLHZ7XX6M633686"
type input "Peterbilt"
type input "335"
radio input "true"
type textarea "Peterbilt 335 with 14 ton wrecker"
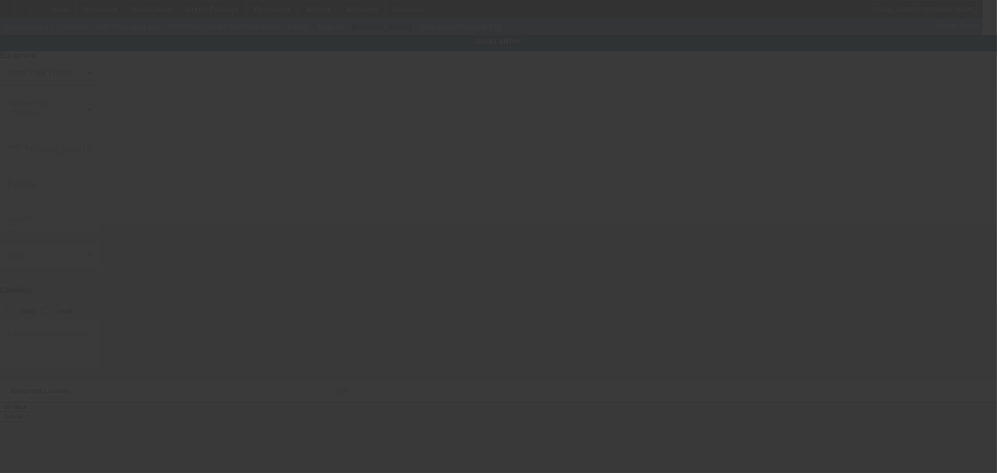
type input "3091 Canyon Glen Way"
type input "Dacula"
type input "30019"
type input "Gwinnett"
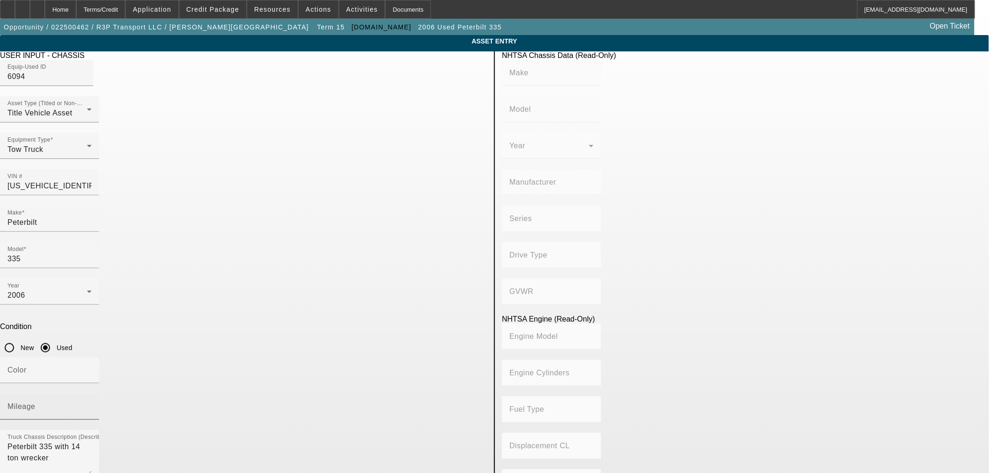
click at [92, 405] on input "Mileage" at bounding box center [49, 410] width 84 height 11
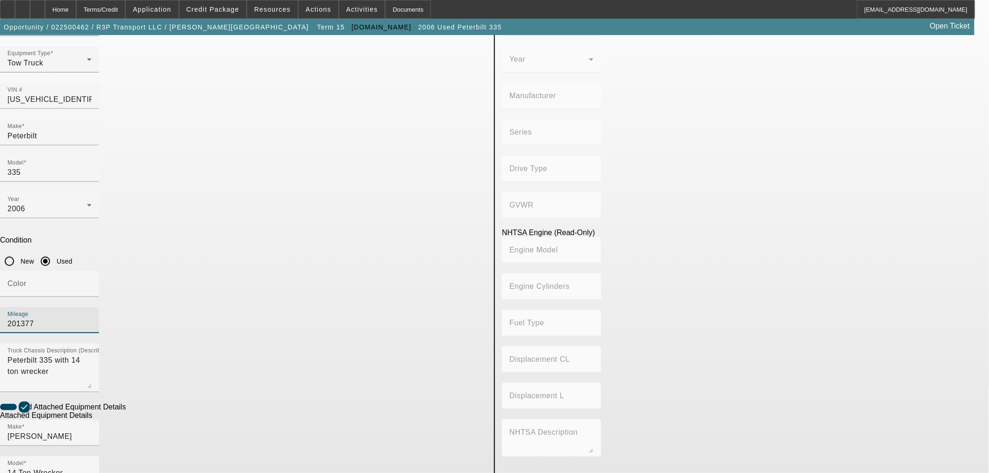
scroll to position [159, 0]
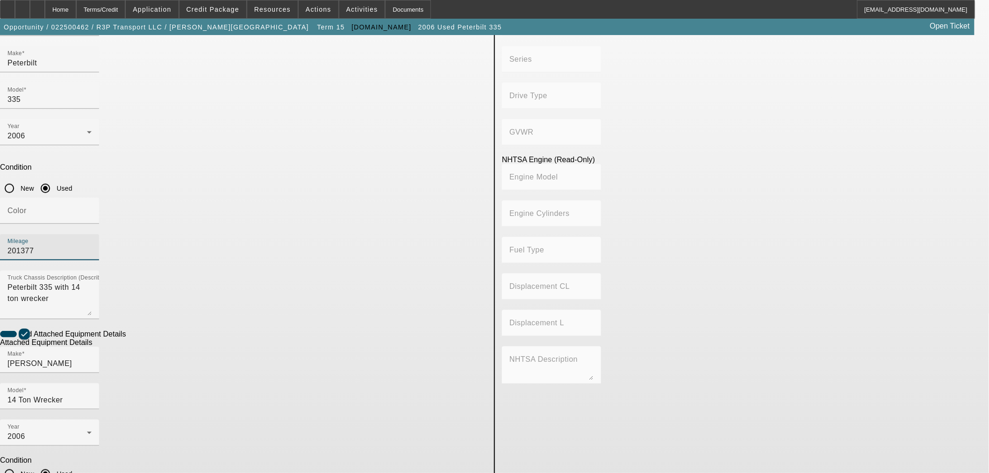
type input "201377"
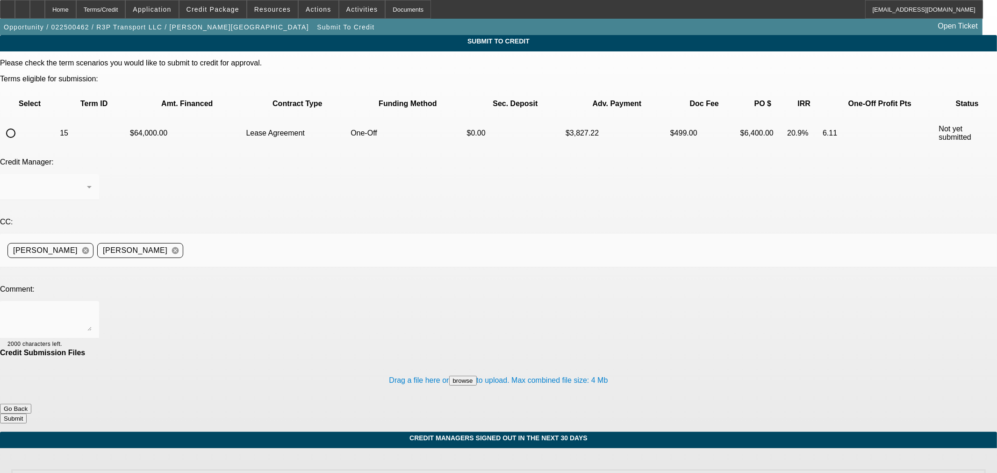
click at [20, 124] on input "radio" at bounding box center [10, 133] width 19 height 19
radio input "true"
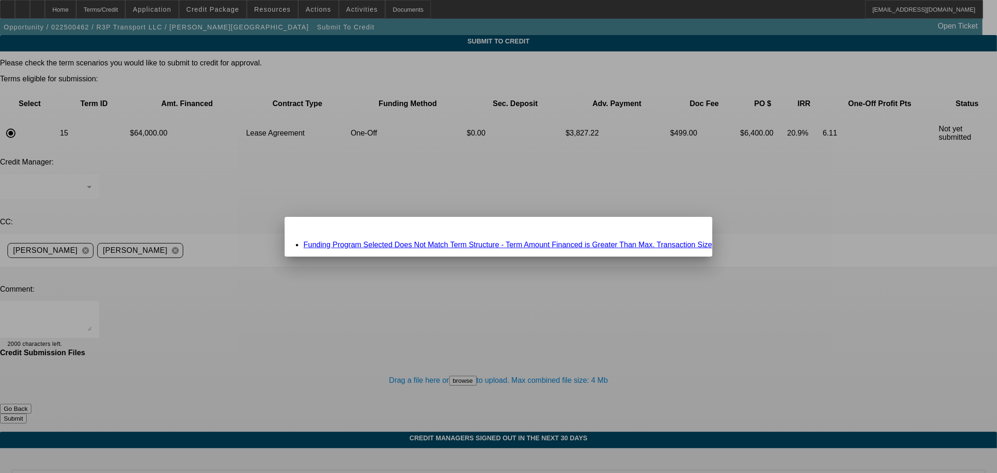
click at [400, 244] on link "Funding Program Selected Does Not Match Term Structure - Term Amount Financed i…" at bounding box center [507, 245] width 409 height 8
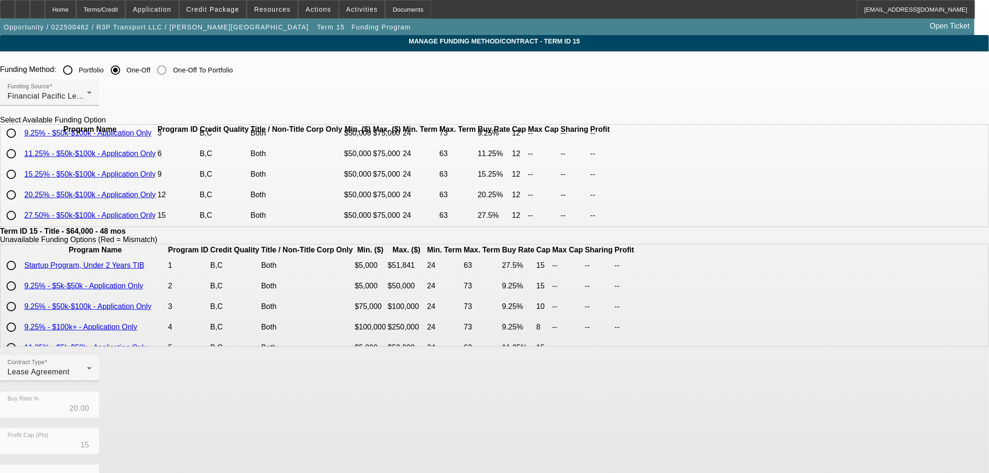
scroll to position [40, 0]
click at [21, 169] on input "radio" at bounding box center [11, 174] width 19 height 19
radio input "true"
type input "15.25"
type input "12"
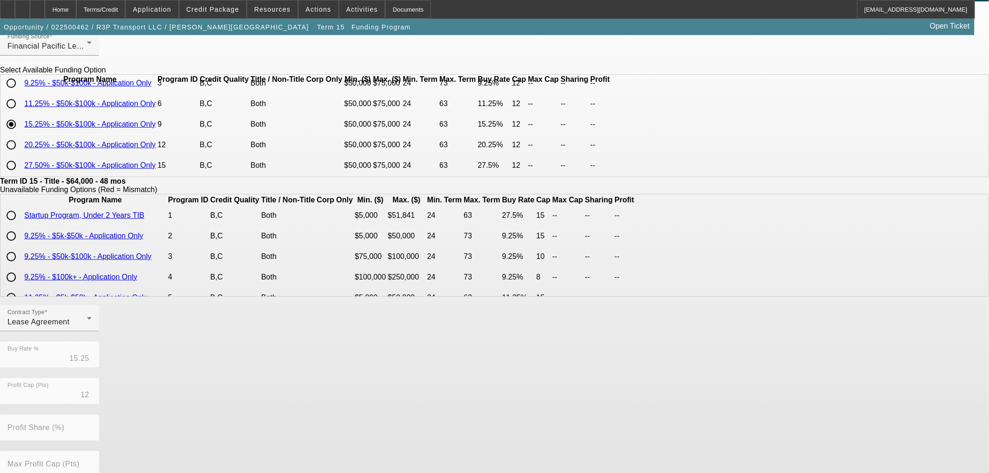
scroll to position [156, 0]
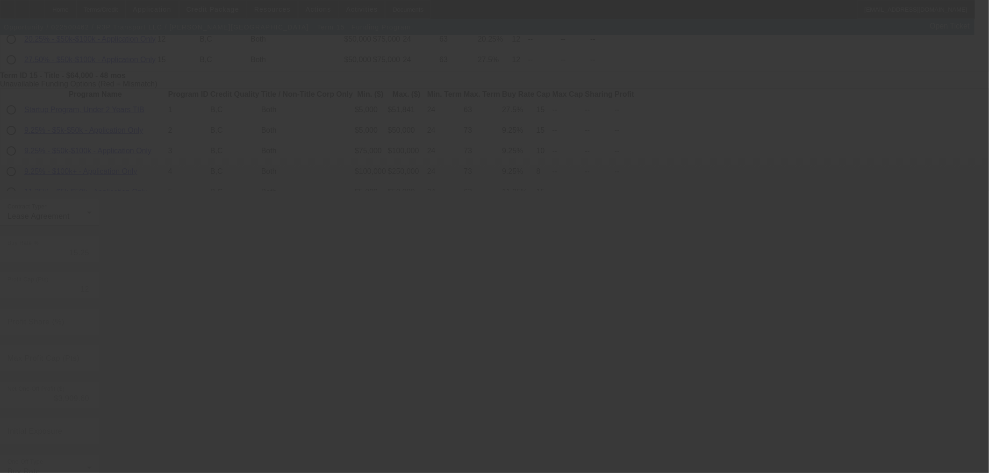
type input "20.00"
type input "15"
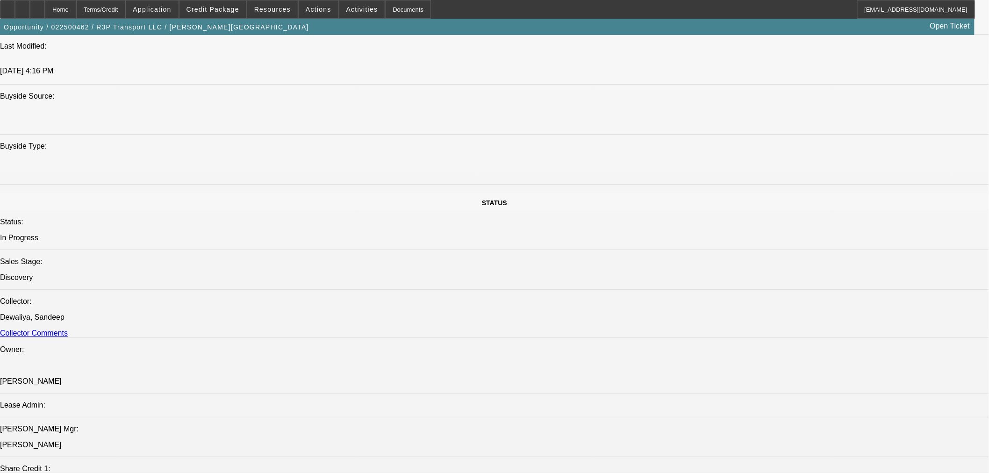
select select "0"
select select "0.1"
select select "4"
select select "0"
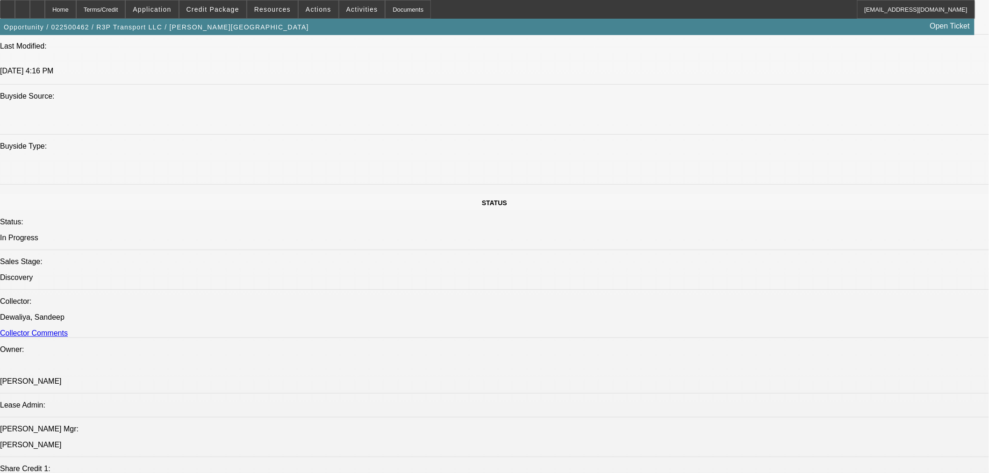
select select "0"
select select "3"
select select "0.1"
select select "4"
select select "2"
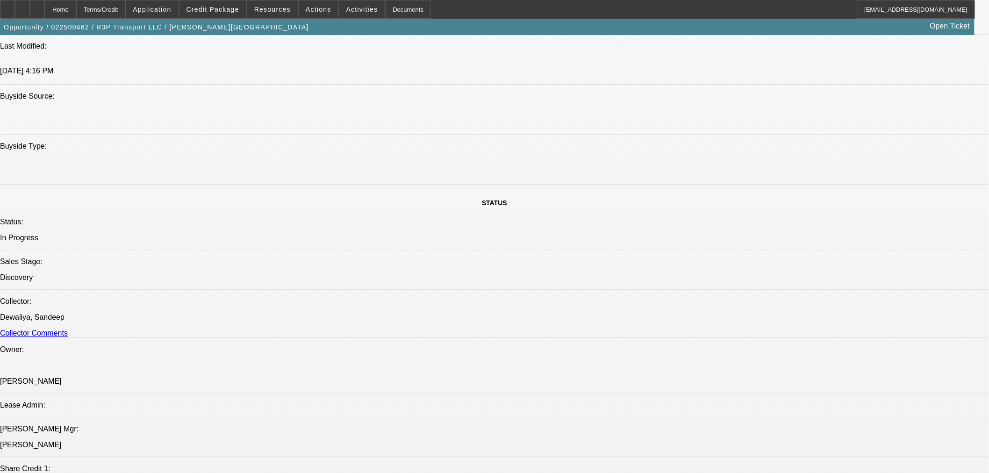
select select "2"
select select "0.1"
select select "4"
select select "0"
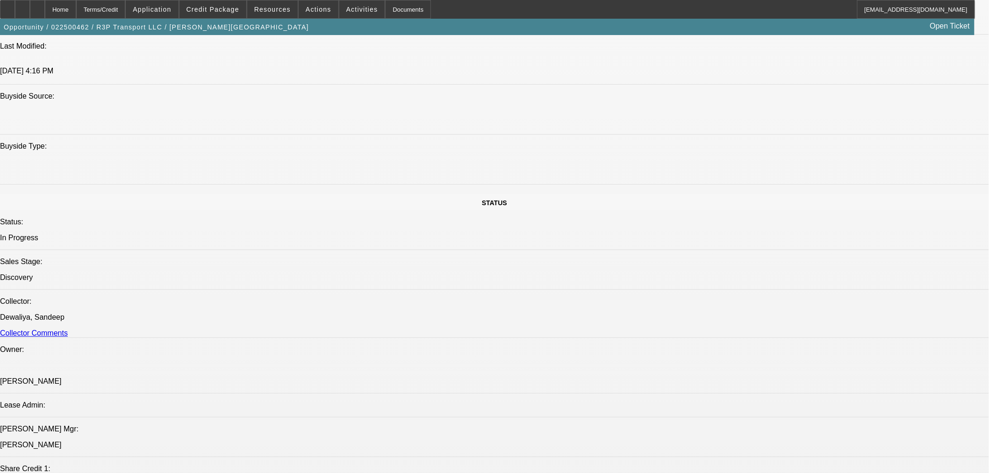
select select "3"
select select "0"
select select "6"
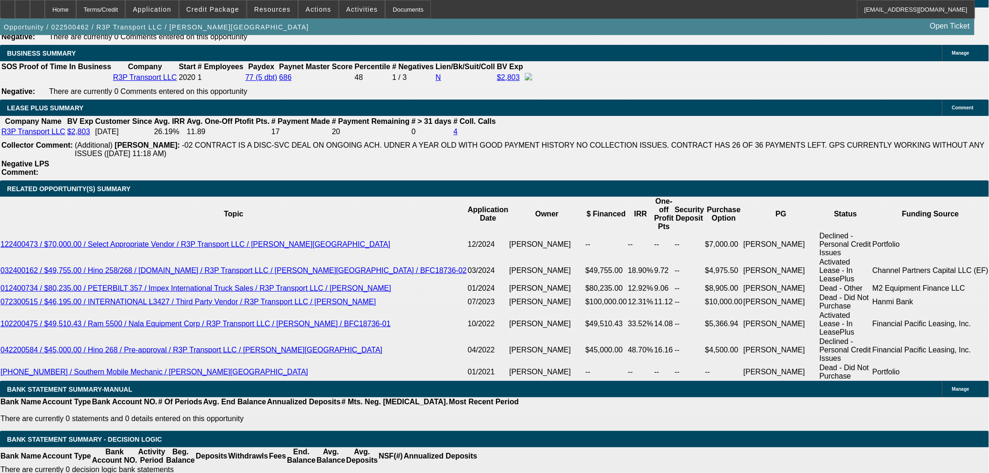
scroll to position [1662, 0]
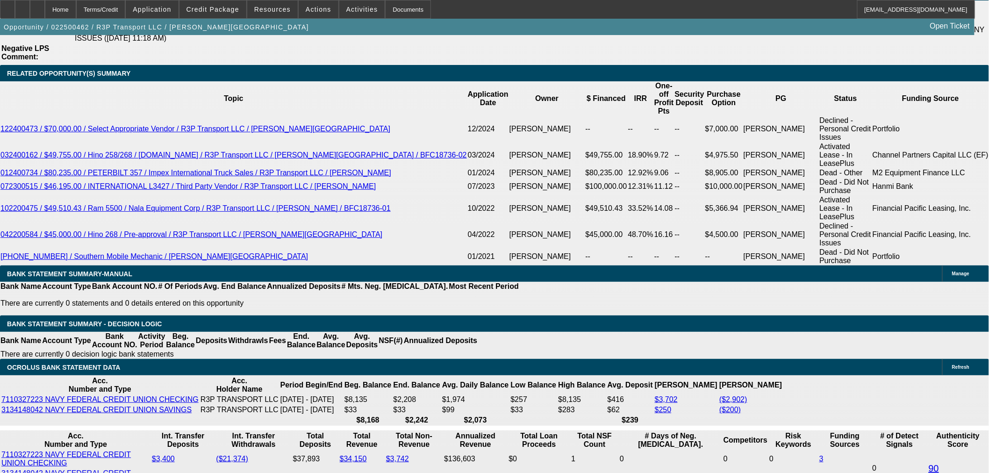
drag, startPoint x: 282, startPoint y: 188, endPoint x: 308, endPoint y: 187, distance: 25.7
type input "UNKNOWN"
type input "14"
type input "$1,748.89"
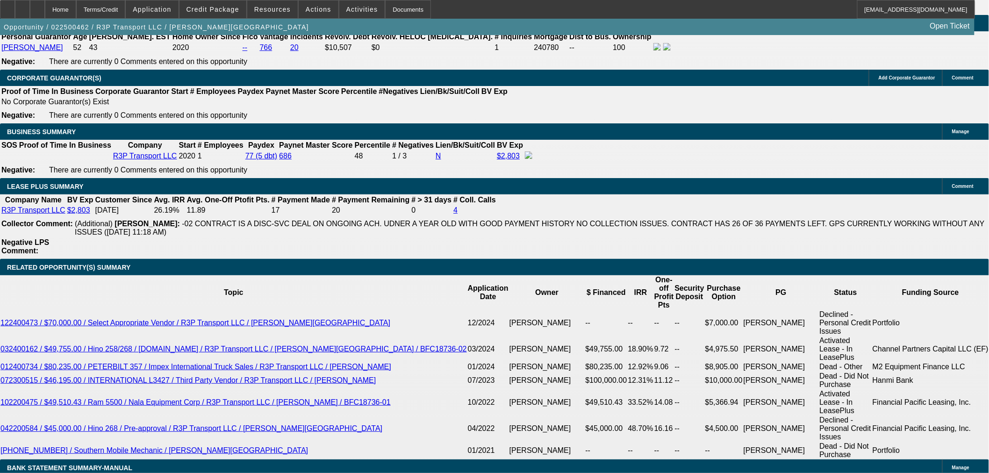
scroll to position [1455, 0]
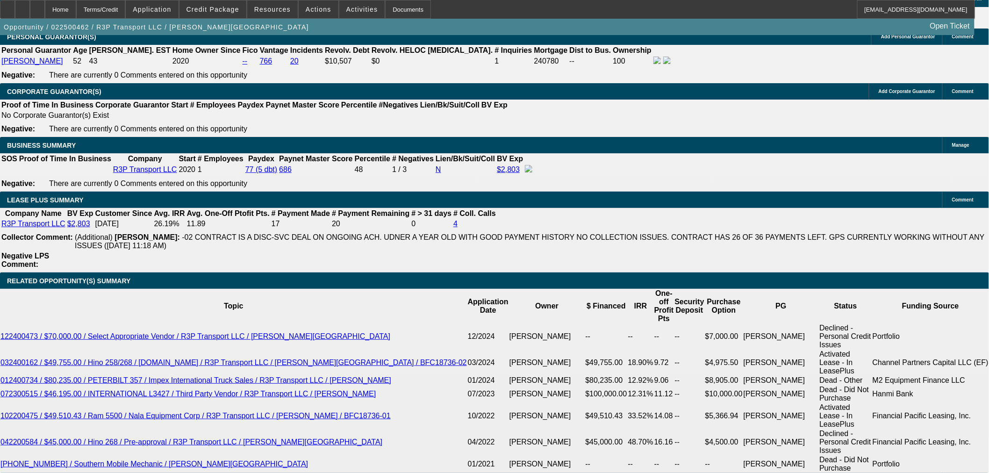
type input "14"
drag, startPoint x: 145, startPoint y: 147, endPoint x: 143, endPoint y: 158, distance: 11.0
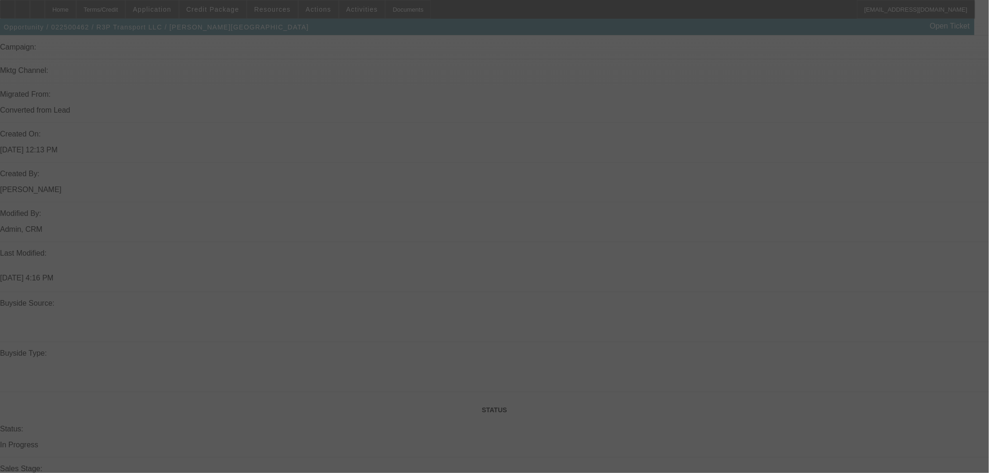
scroll to position [311, 0]
select select "0"
select select "0.1"
select select "4"
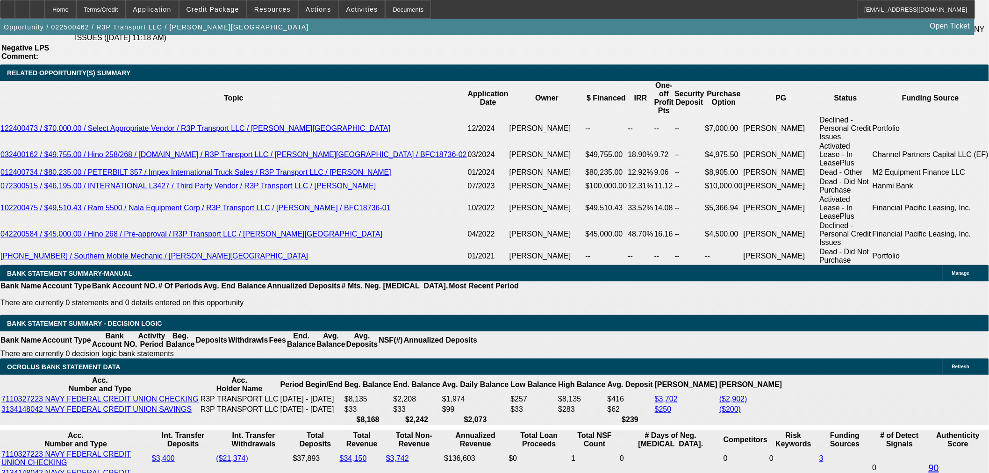
scroll to position [1507, 0]
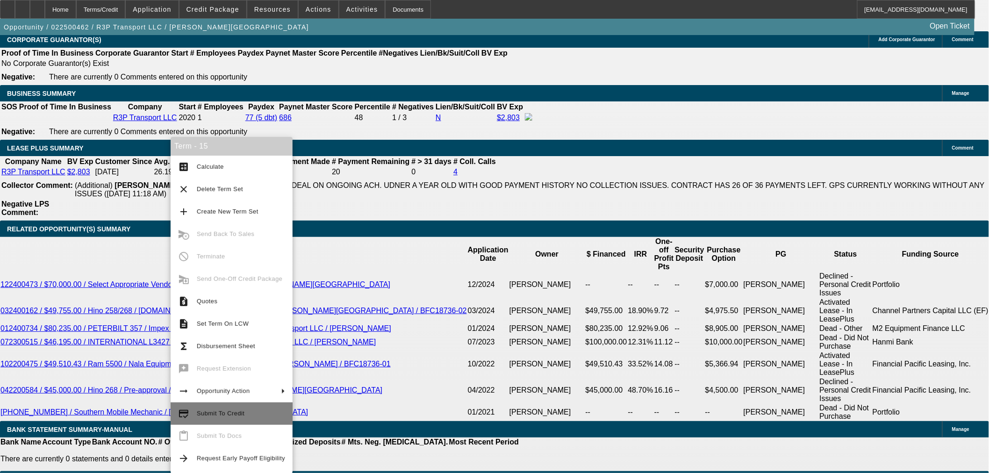
click at [195, 412] on button "credit_score Submit To Credit" at bounding box center [232, 414] width 122 height 22
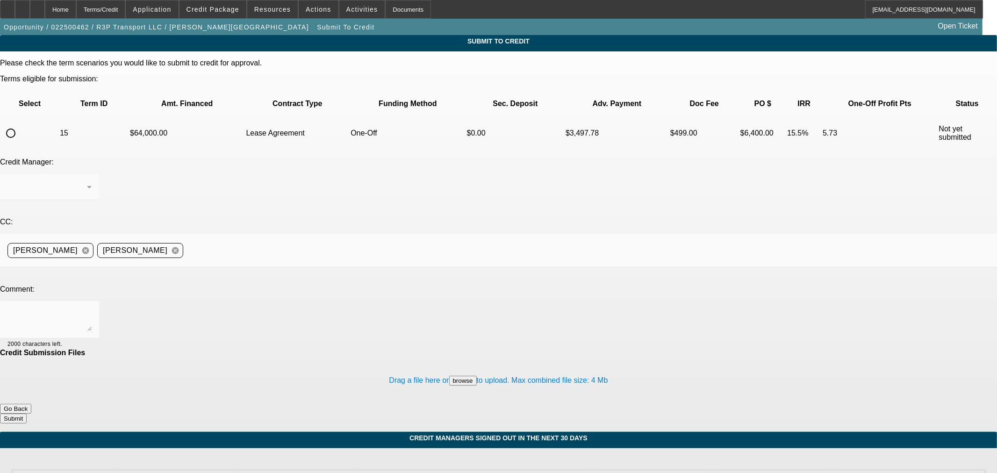
click at [20, 124] on input "radio" at bounding box center [10, 133] width 19 height 19
radio input "true"
click at [92, 309] on textarea at bounding box center [49, 320] width 84 height 22
type textarea "Please ok to Finpac. Thhanks"
click at [27, 414] on button "Submit" at bounding box center [13, 419] width 27 height 10
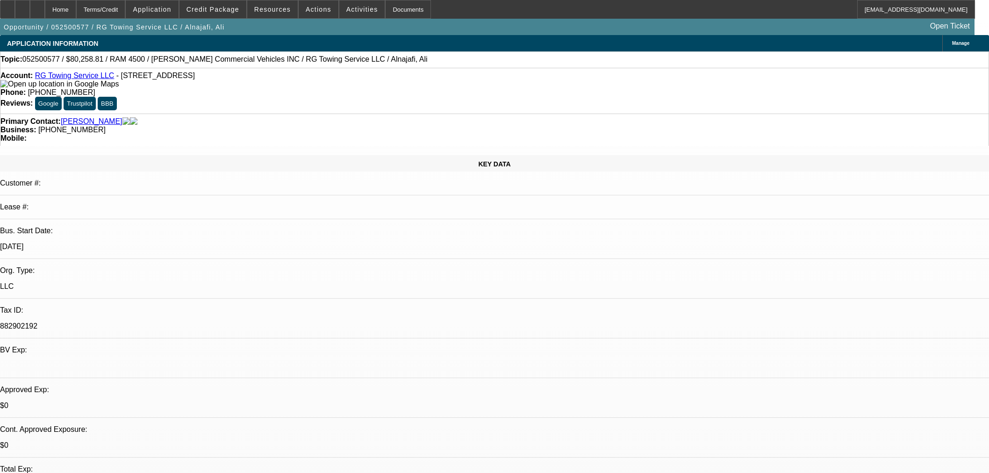
select select "0"
select select "3"
select select "0.1"
select select "4"
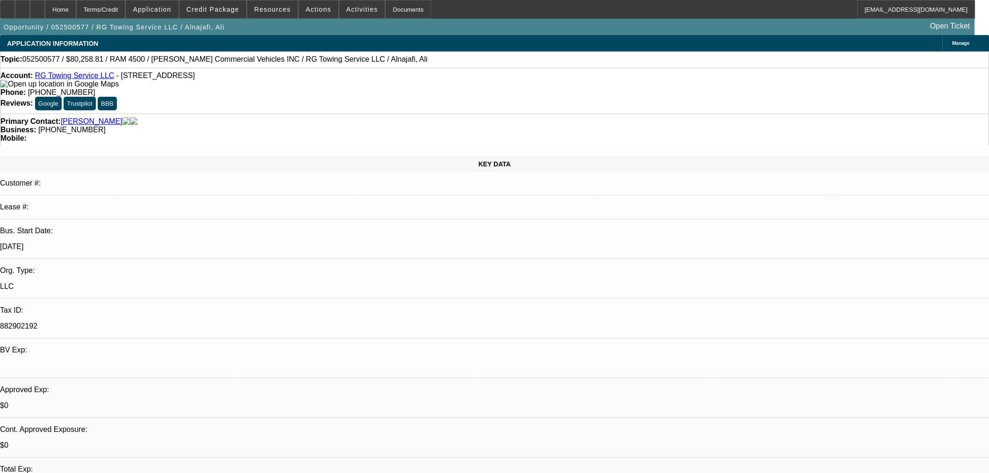
select select "0"
select select "3"
select select "0.1"
select select "4"
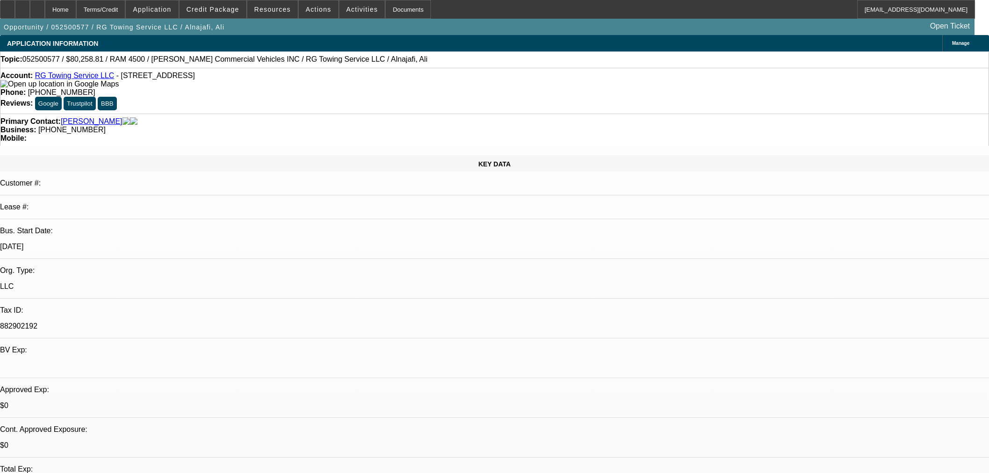
select select "0"
select select "2"
select select "0.1"
select select "4"
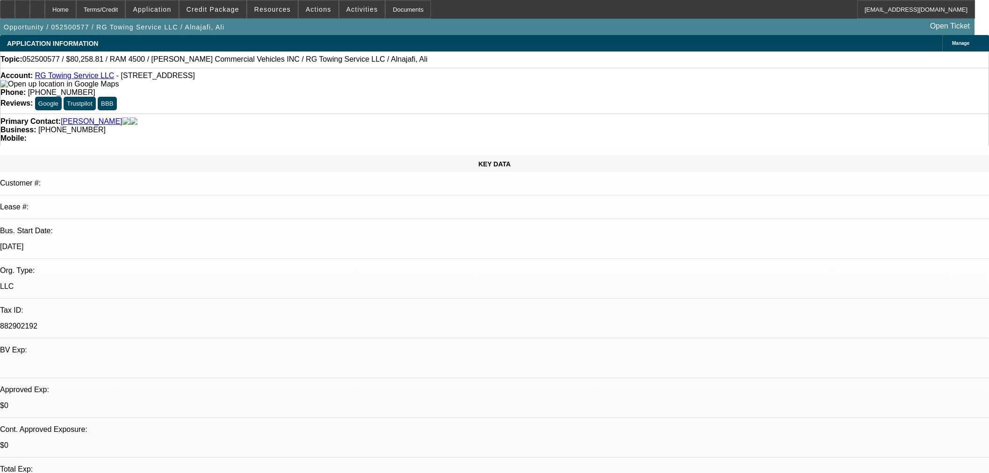
select select "0"
select select "2"
select select "0.1"
select select "4"
